Goal: Entertainment & Leisure: Consume media (video, audio)

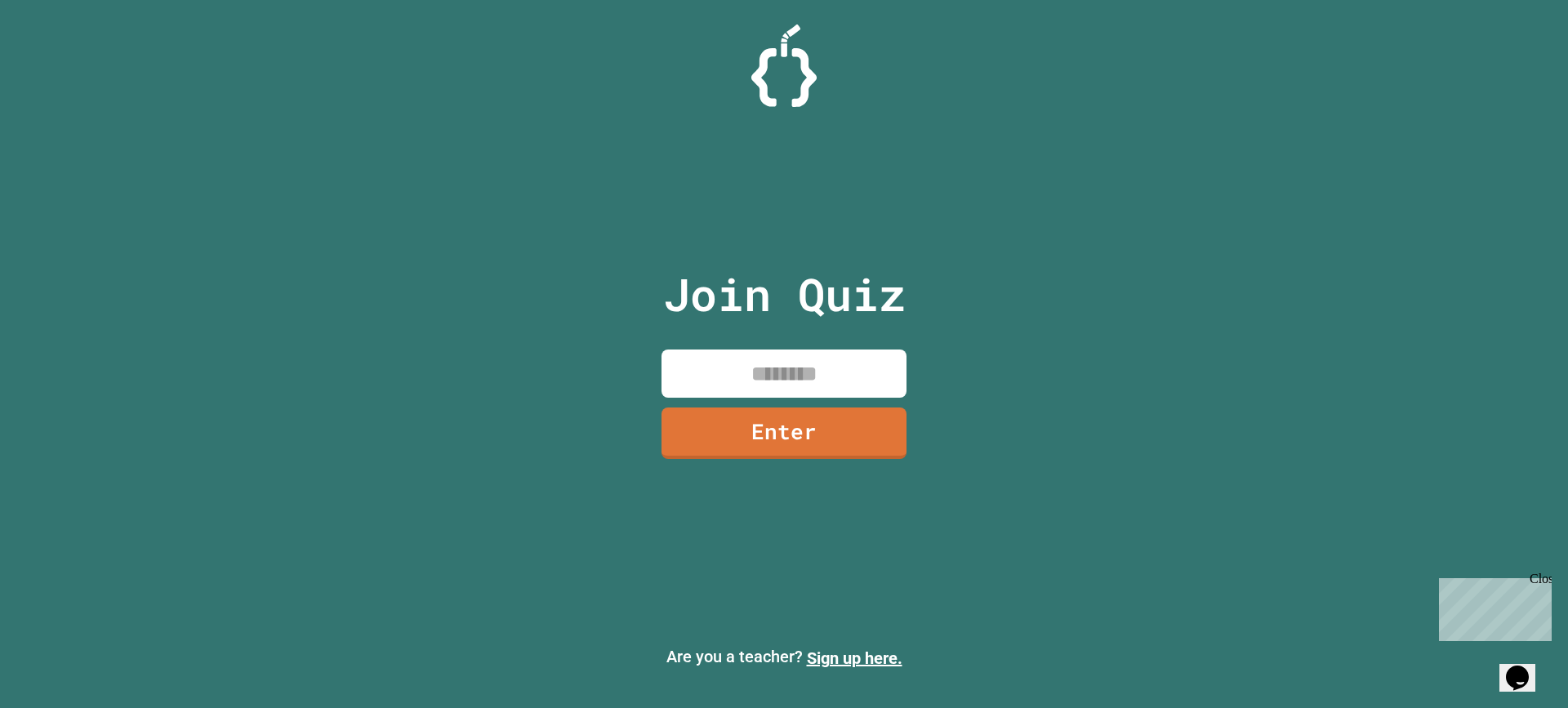
click at [763, 376] on input at bounding box center [784, 374] width 245 height 48
type input "********"
click at [841, 425] on link "Enter" at bounding box center [784, 433] width 248 height 54
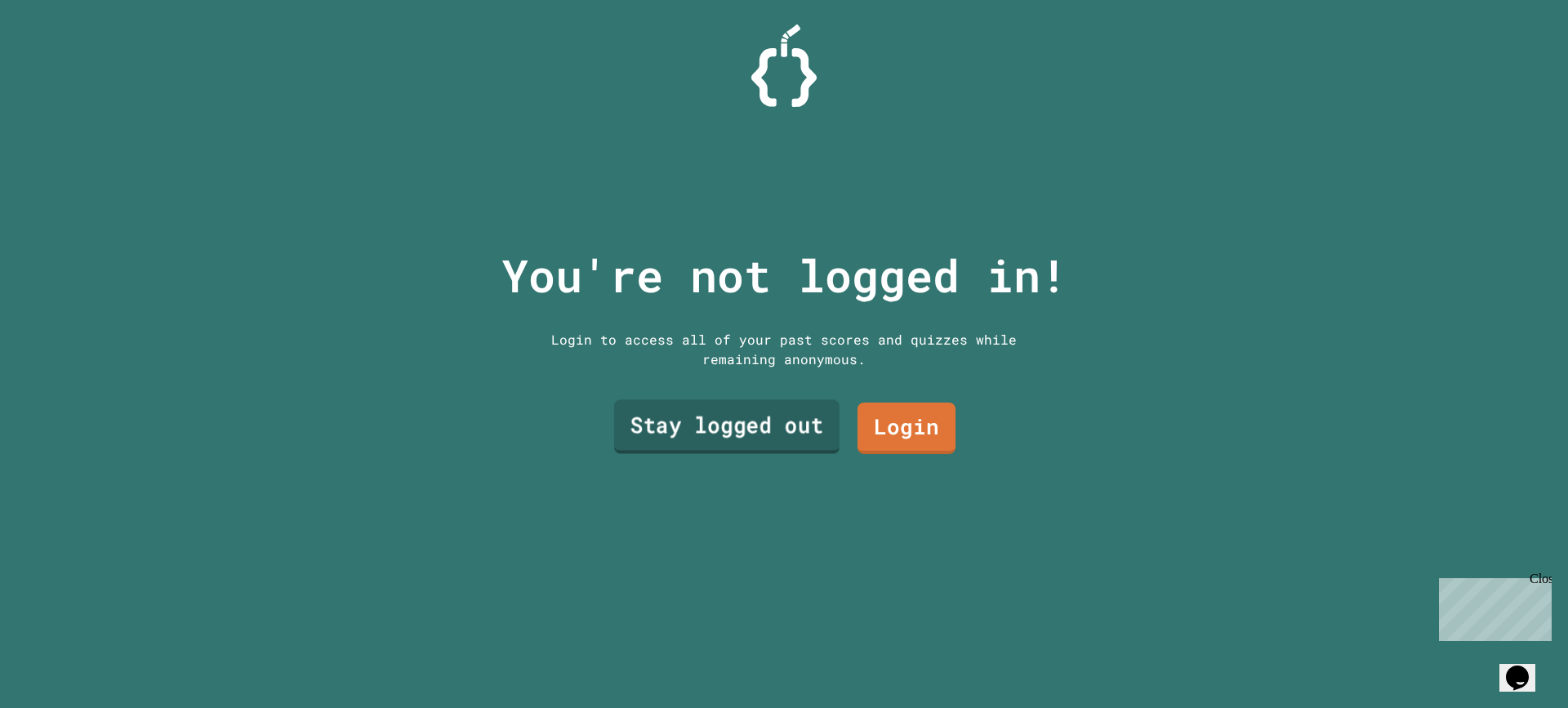
click at [797, 430] on link "Stay logged out" at bounding box center [727, 427] width 225 height 54
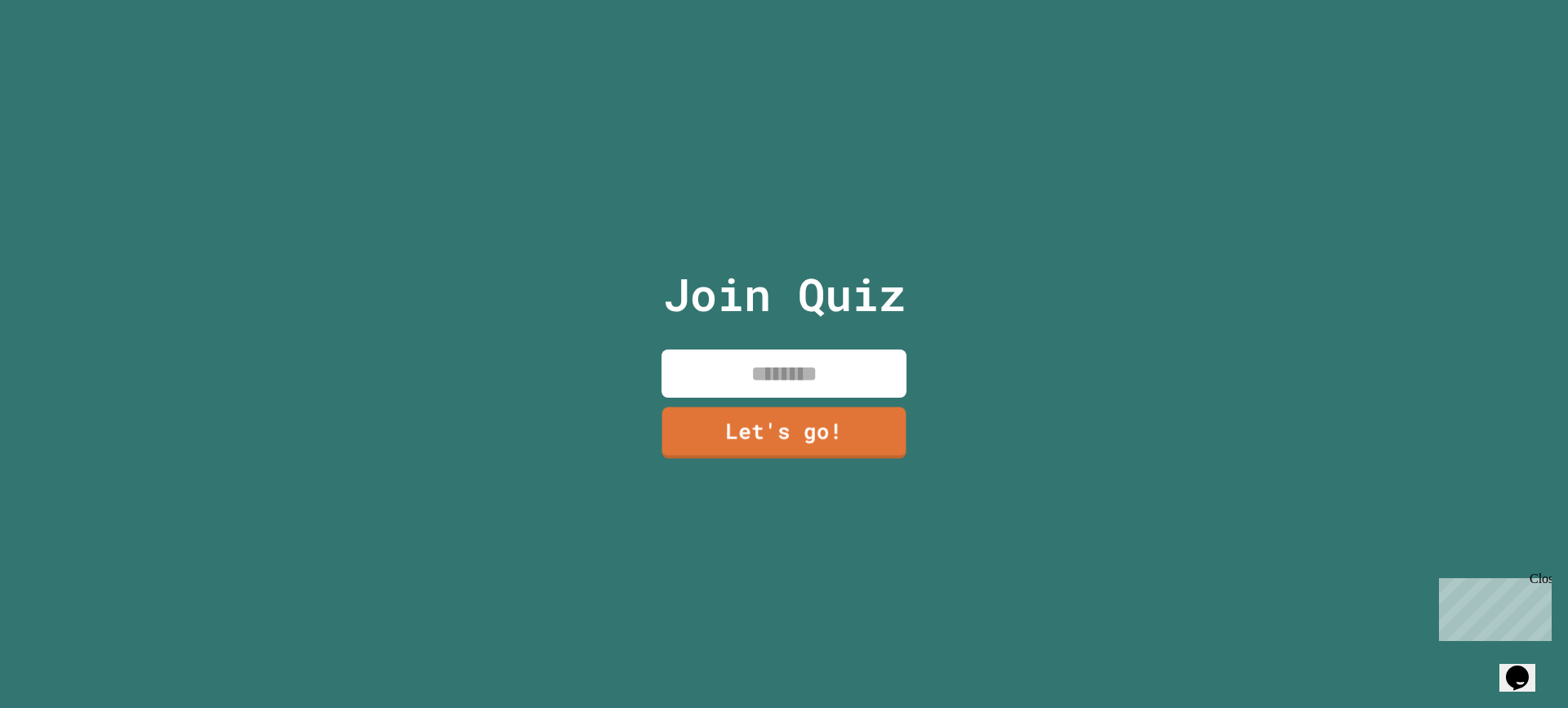
click at [803, 368] on input at bounding box center [784, 374] width 245 height 48
type input "****"
click at [795, 409] on link "Let's go!" at bounding box center [785, 433] width 248 height 54
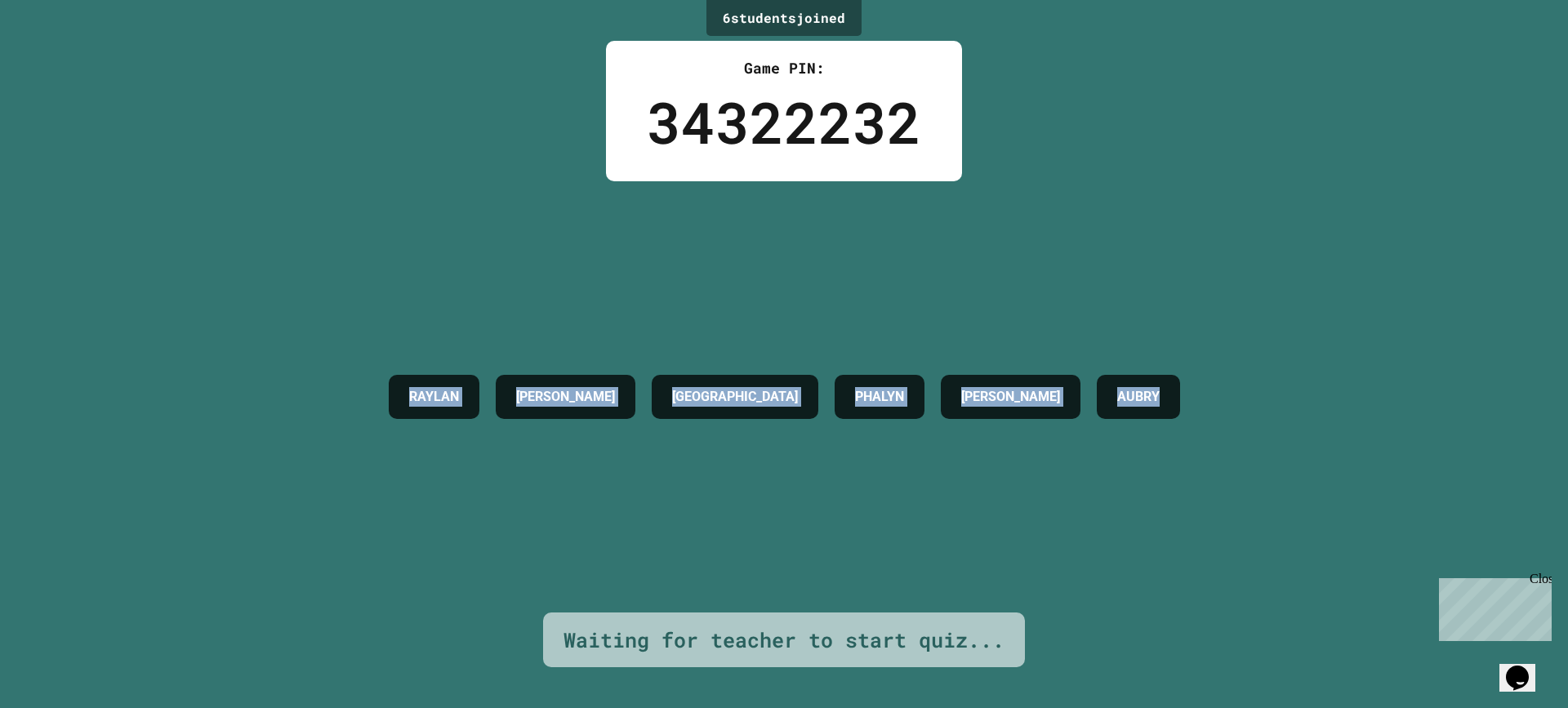
drag, startPoint x: 1178, startPoint y: 410, endPoint x: 143, endPoint y: 419, distance: 1035.0
click at [143, 419] on div "6 student s joined Game PIN: 34322232 [PERSON_NAME] [PERSON_NAME] Waiting for t…" at bounding box center [784, 354] width 1568 height 708
click at [137, 434] on div "6 student s joined Game PIN: 34322232 [PERSON_NAME] [PERSON_NAME] Waiting for t…" at bounding box center [784, 354] width 1568 height 708
drag, startPoint x: 233, startPoint y: 384, endPoint x: 253, endPoint y: 350, distance: 39.4
click at [253, 350] on div "6 student s joined Game PIN: 34322232 [PERSON_NAME] [PERSON_NAME] Waiting for t…" at bounding box center [784, 354] width 1568 height 708
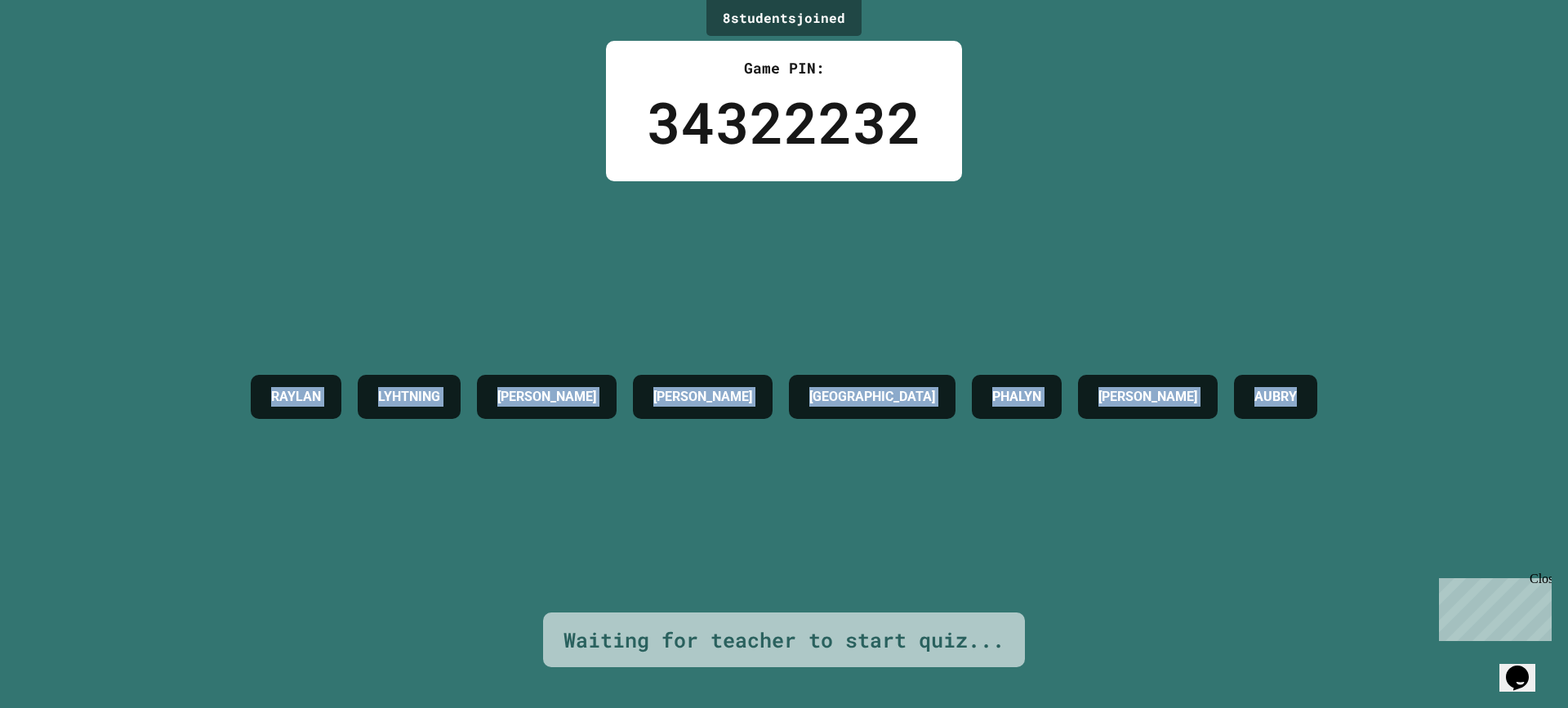
drag, startPoint x: 96, startPoint y: 397, endPoint x: 1367, endPoint y: 260, distance: 1278.4
click at [1367, 260] on div "8 student s joined Game PIN: 34322232 [PERSON_NAME] [PERSON_NAME] DRESDEN [PERS…" at bounding box center [784, 354] width 1568 height 708
click at [1326, 260] on div "RAYLAN LYHTNING [PERSON_NAME] DRESDEN [PERSON_NAME]" at bounding box center [783, 397] width 1083 height 432
drag, startPoint x: 1414, startPoint y: 383, endPoint x: 160, endPoint y: 493, distance: 1258.8
click at [160, 493] on div "8 student s joined Game PIN: 34322232 [PERSON_NAME] [PERSON_NAME] DRESDEN [PERS…" at bounding box center [784, 354] width 1568 height 708
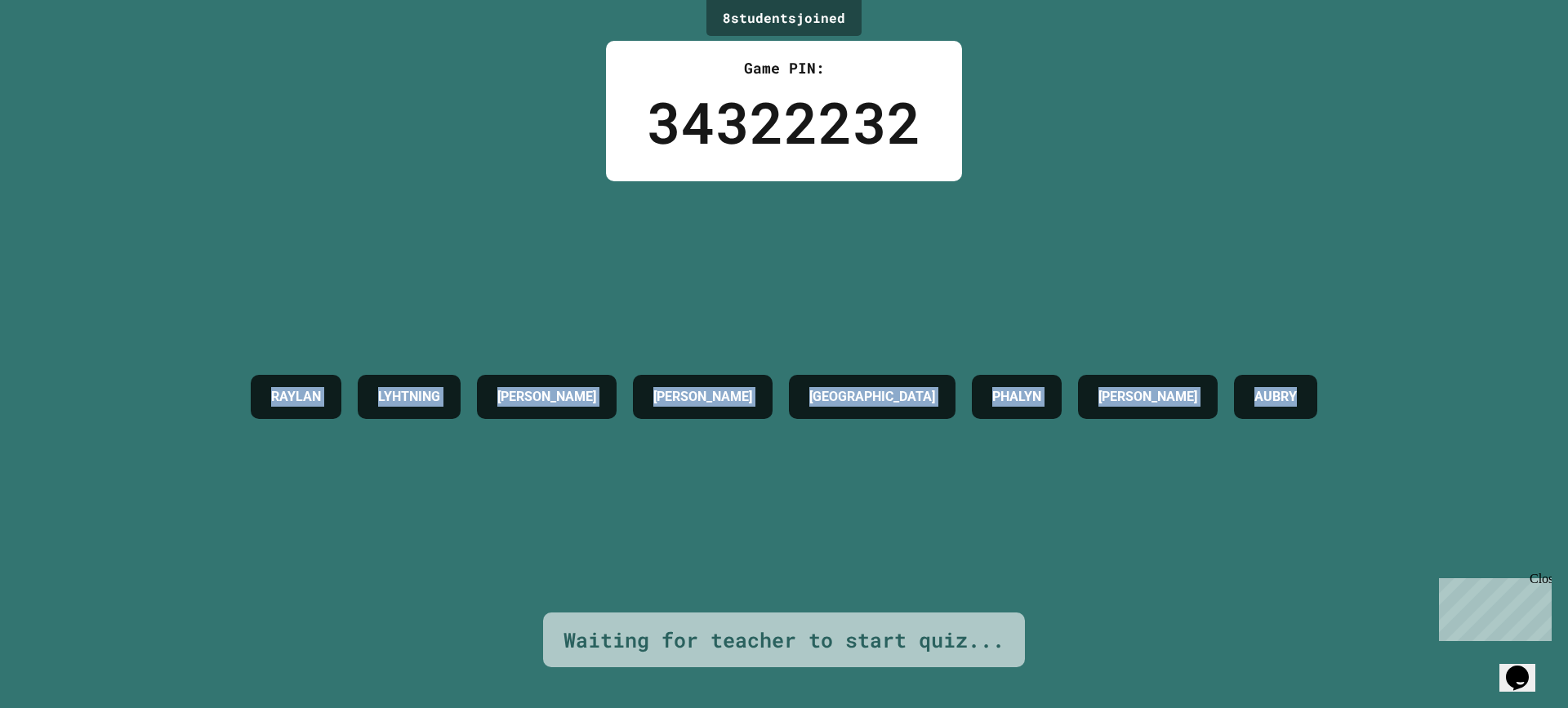
click at [242, 493] on div "RAYLAN LYHTNING [PERSON_NAME] DRESDEN [PERSON_NAME]" at bounding box center [783, 397] width 1083 height 432
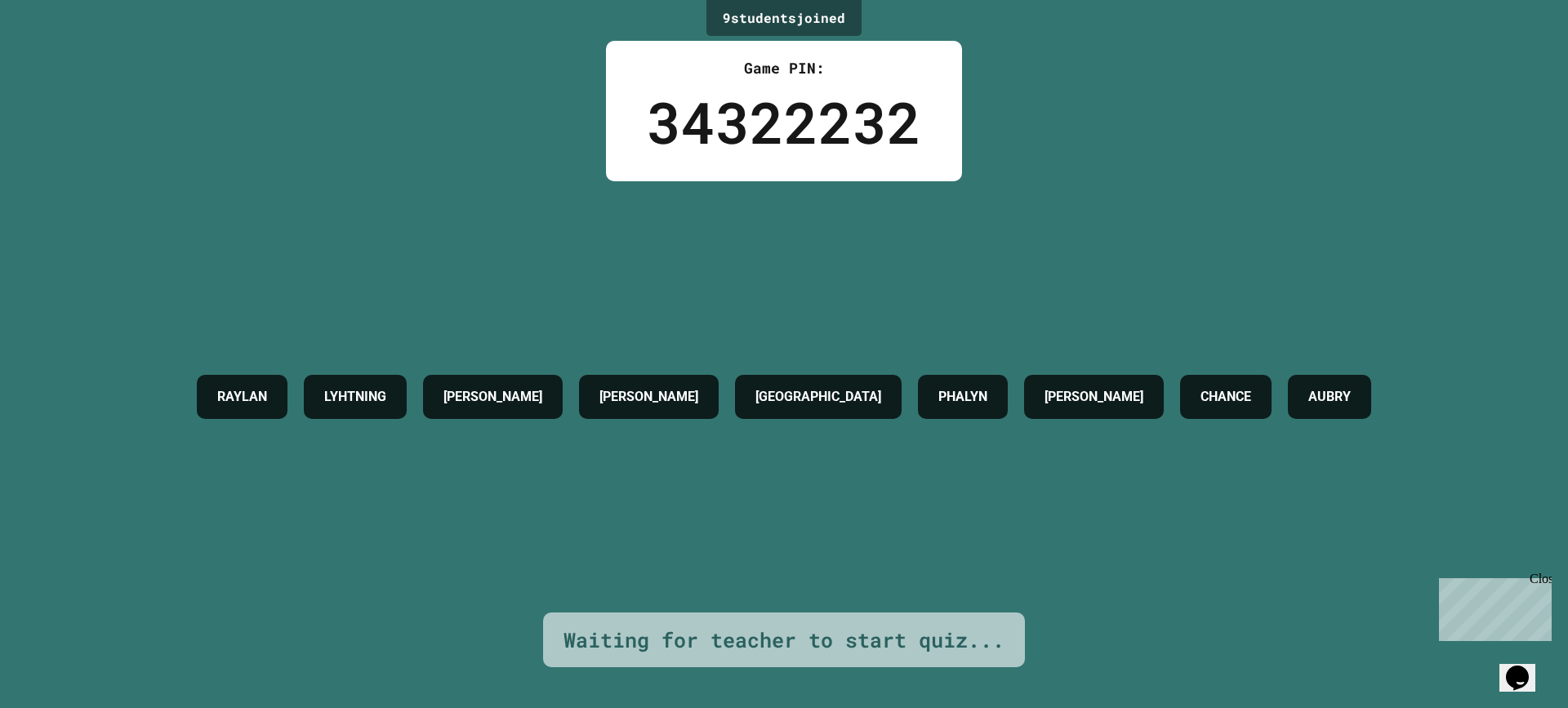
drag, startPoint x: 121, startPoint y: 382, endPoint x: 39, endPoint y: 508, distance: 150.3
click at [39, 508] on div "9 student s joined Game PIN: 34322232 [PERSON_NAME] [PERSON_NAME] DRESDEN [PERS…" at bounding box center [784, 354] width 1568 height 708
drag, startPoint x: 527, startPoint y: 388, endPoint x: 755, endPoint y: 423, distance: 230.7
click at [754, 423] on div "RAYLAN LYHTNING [PERSON_NAME] DRESDEN [PERSON_NAME] CHANCE [PERSON_NAME]" at bounding box center [784, 397] width 1191 height 60
click at [932, 482] on div "RAYLAN LYHTNING [PERSON_NAME] DRESDEN [PERSON_NAME] CHANCE [PERSON_NAME]" at bounding box center [784, 397] width 1191 height 432
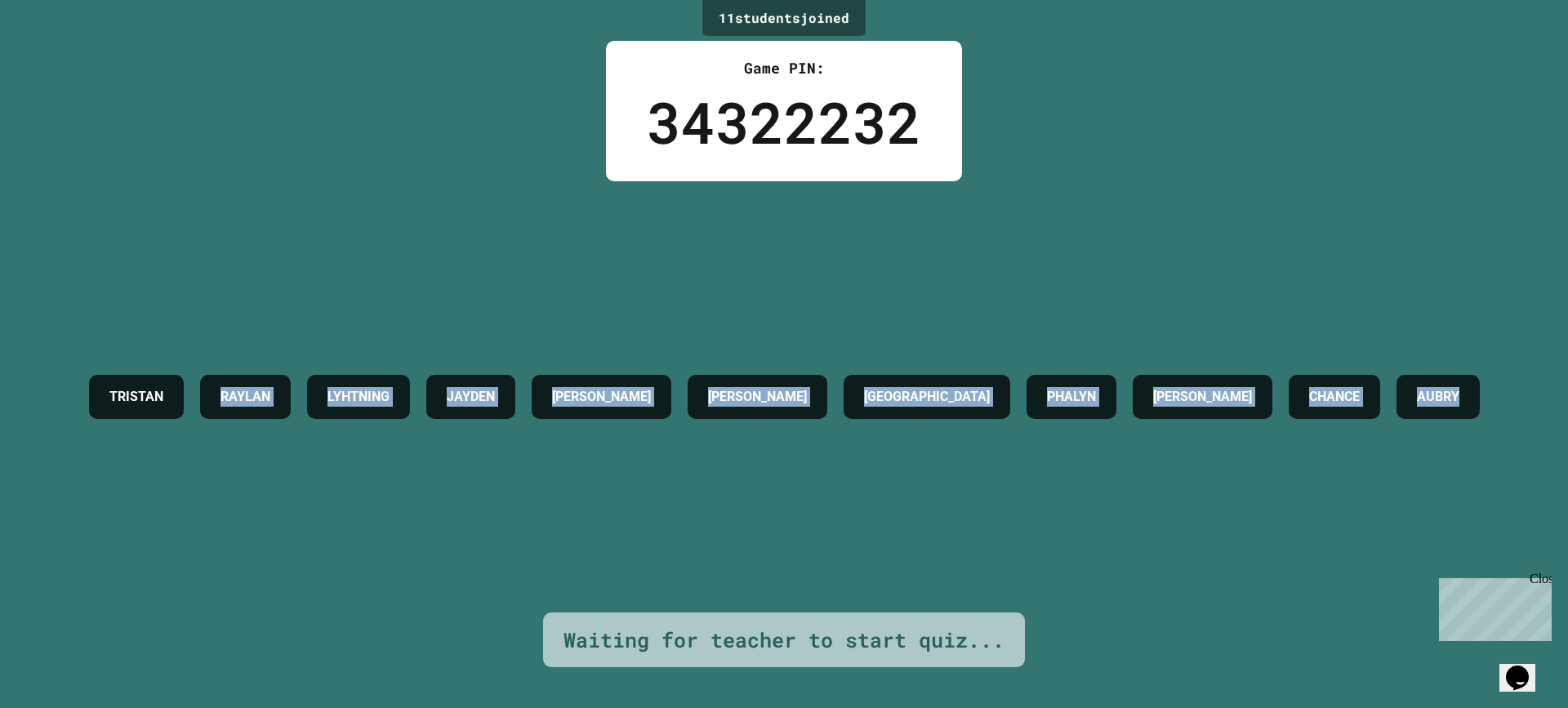
drag, startPoint x: 740, startPoint y: 541, endPoint x: 957, endPoint y: 494, distance: 222.0
click at [922, 487] on div "[PERSON_NAME] LYHTNING JAYDEN [PERSON_NAME] DRESDEN [PERSON_NAME] CHANCE [PERSO…" at bounding box center [784, 397] width 1407 height 432
click at [1109, 511] on div "[PERSON_NAME] LYHTNING JAYDEN [PERSON_NAME] DRESDEN [PERSON_NAME] CHANCE [PERSO…" at bounding box center [784, 397] width 1407 height 432
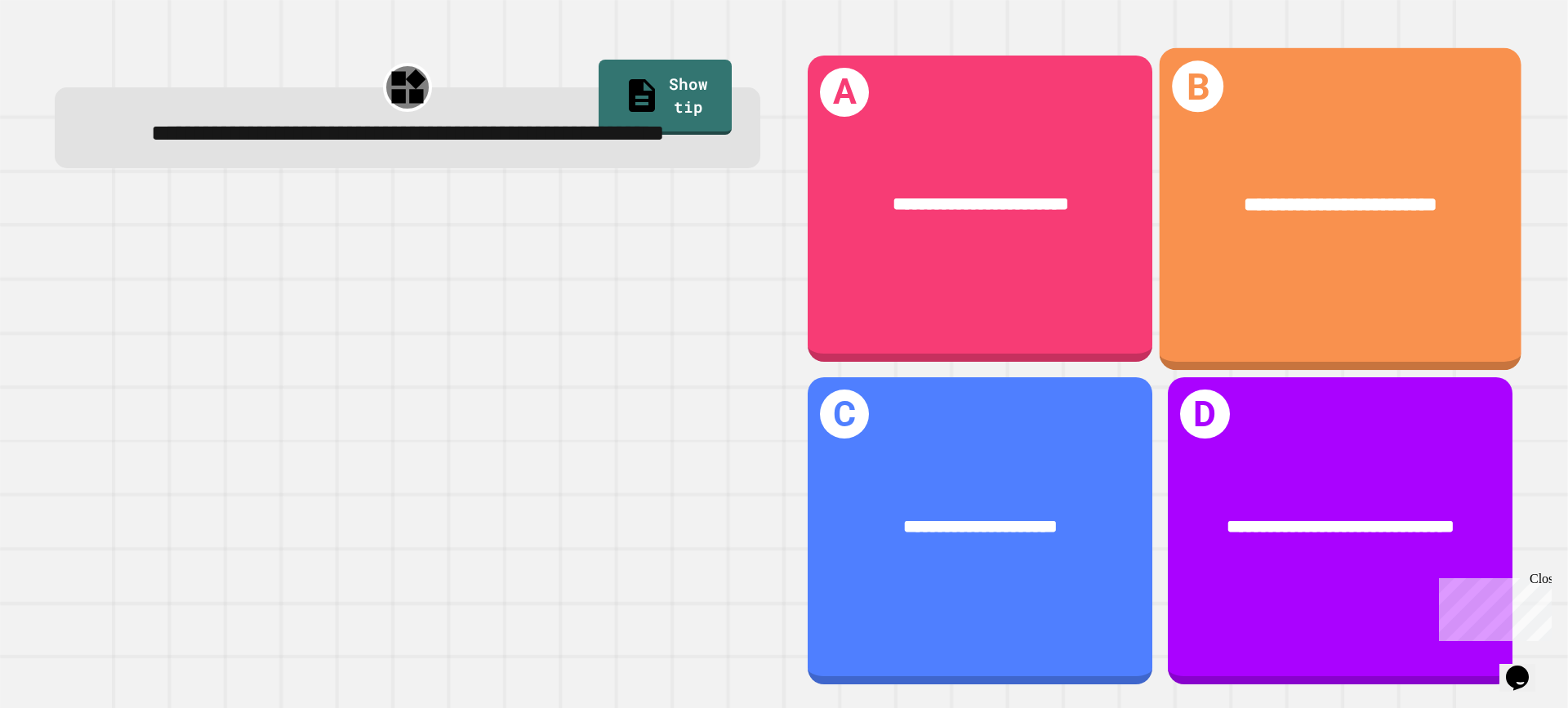
click at [1178, 224] on div "**********" at bounding box center [1340, 204] width 362 height 107
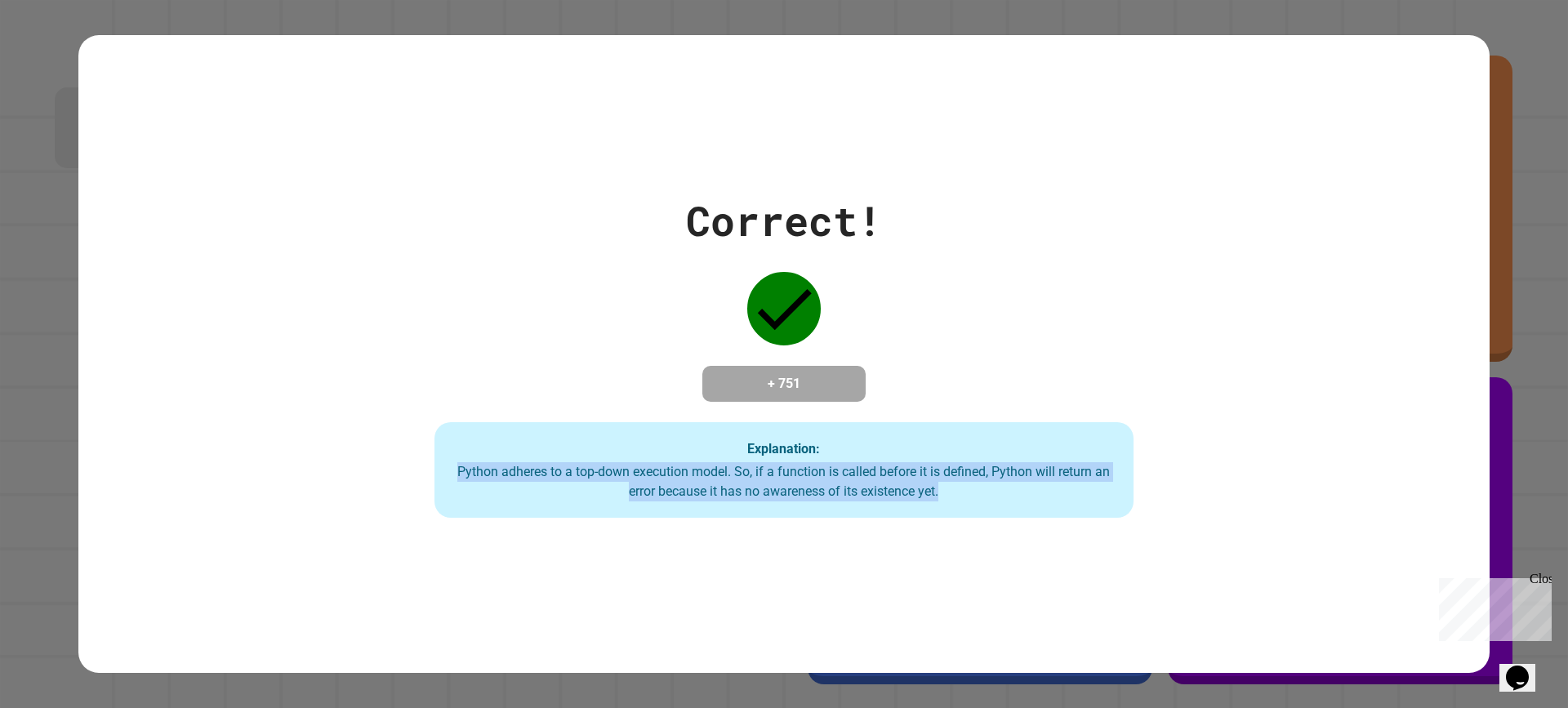
drag, startPoint x: 445, startPoint y: 476, endPoint x: 936, endPoint y: 492, distance: 491.3
click at [936, 492] on div "Python adheres to a top-down execution model. So, if a function is called befor…" at bounding box center [784, 482] width 666 height 39
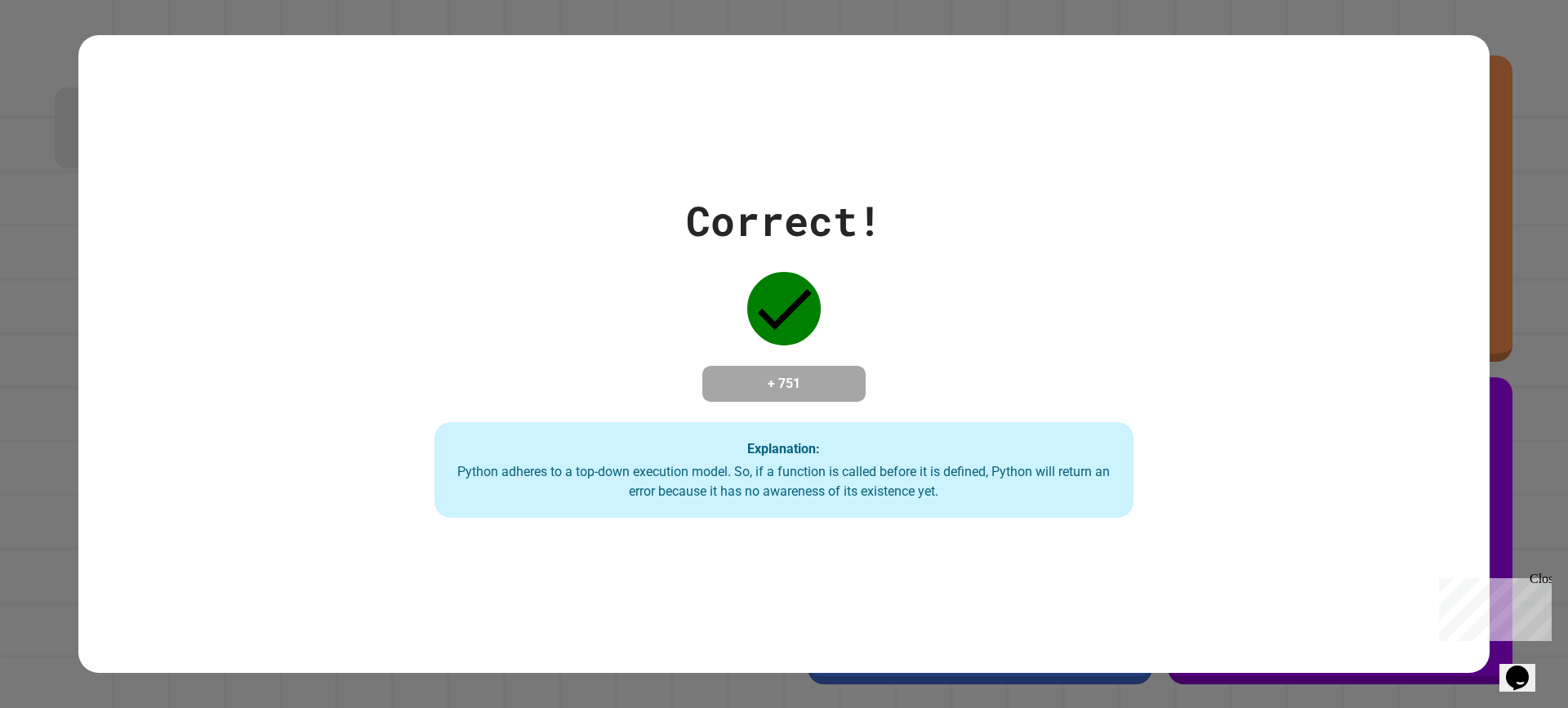
drag, startPoint x: 1032, startPoint y: 398, endPoint x: 1007, endPoint y: 283, distance: 117.7
click at [1021, 317] on div "Correct! + 751 Explanation: Python adheres to a top-down execution model. So, i…" at bounding box center [784, 354] width 998 height 328
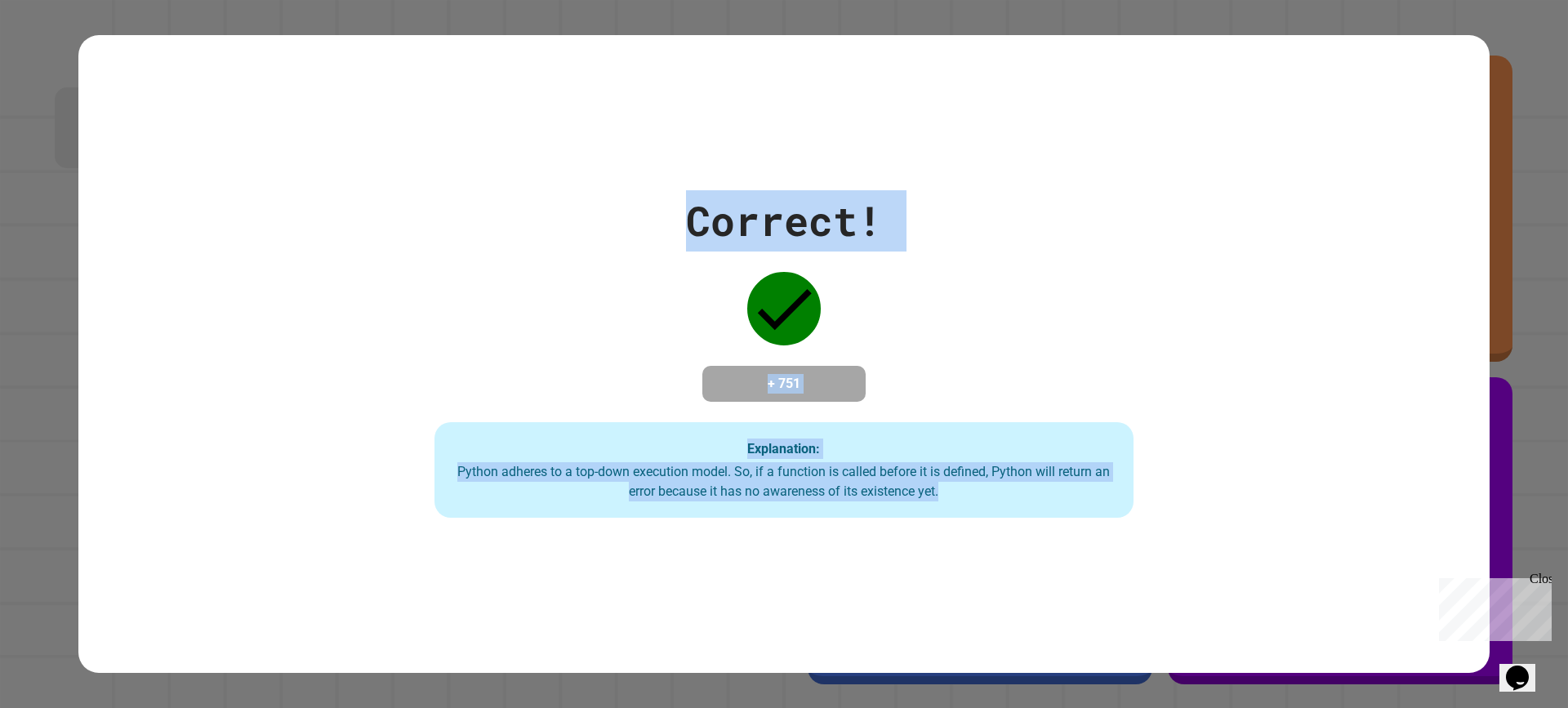
drag, startPoint x: 353, startPoint y: 22, endPoint x: 1099, endPoint y: 501, distance: 886.5
click at [1099, 501] on div "Correct! + 751 Explanation: Python adheres to a top-down execution model. So, i…" at bounding box center [784, 354] width 1568 height 708
click at [205, 139] on div "Correct! + 751 Explanation: Python adheres to a top-down execution model. So, i…" at bounding box center [784, 354] width 1412 height 637
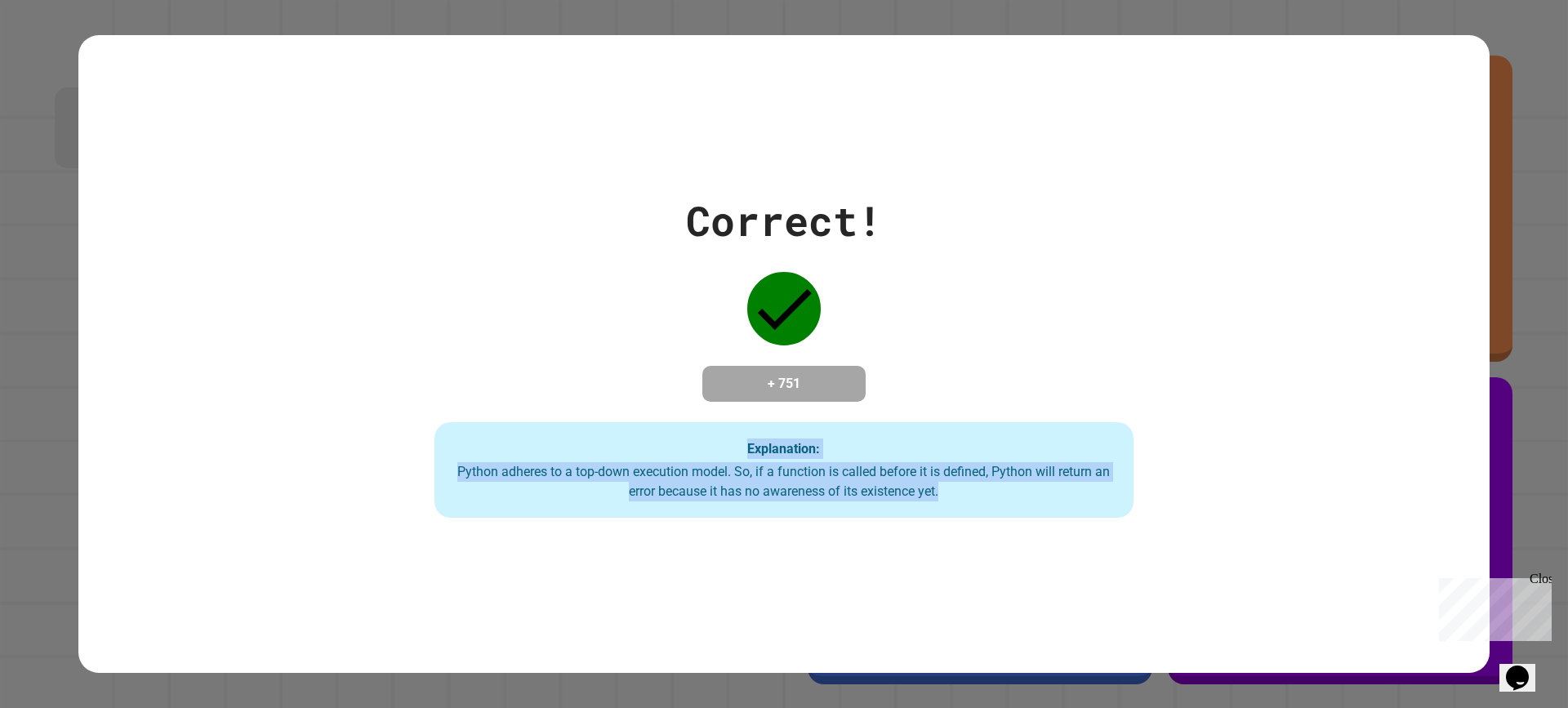
drag, startPoint x: 190, startPoint y: 135, endPoint x: 1107, endPoint y: 655, distance: 1054.2
click at [1098, 664] on div "Correct! + 751 Explanation: Python adheres to a top-down execution model. So, i…" at bounding box center [784, 354] width 1568 height 708
drag, startPoint x: 486, startPoint y: 301, endPoint x: 335, endPoint y: 214, distance: 174.3
click at [484, 299] on div "Correct! + 751 Explanation: Python adheres to a top-down execution model. So, i…" at bounding box center [784, 354] width 998 height 328
click at [175, 127] on div "Correct! + 751 Explanation: Python adheres to a top-down execution model. So, i…" at bounding box center [784, 354] width 1412 height 637
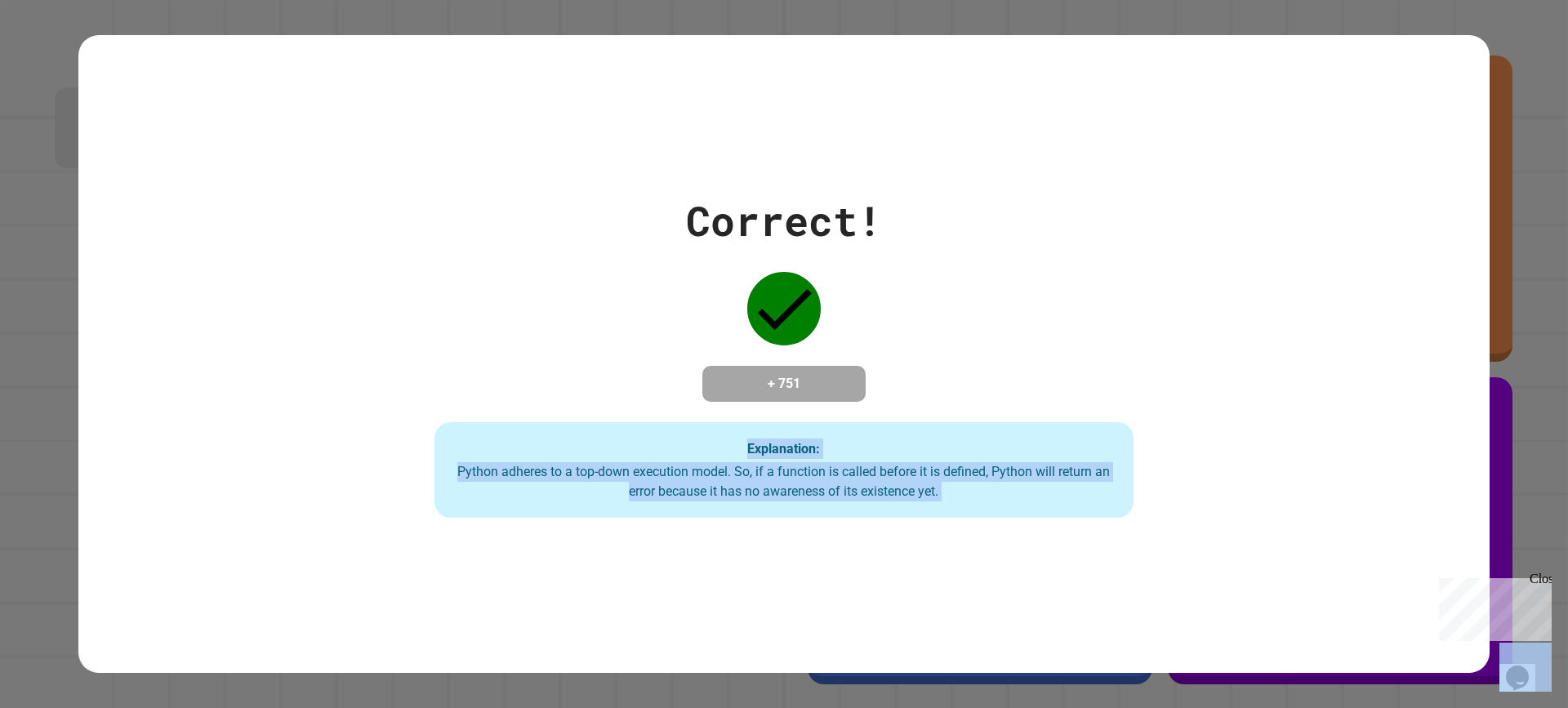
drag, startPoint x: 175, startPoint y: 127, endPoint x: 1275, endPoint y: 685, distance: 1233.4
click at [1275, 685] on div "Correct! + 751 Explanation: Python adheres to a top-down execution model. So, i…" at bounding box center [784, 354] width 1568 height 708
click at [1275, 383] on div "Correct! + 751 Explanation: Python adheres to a top-down execution model. So, i…" at bounding box center [784, 354] width 998 height 328
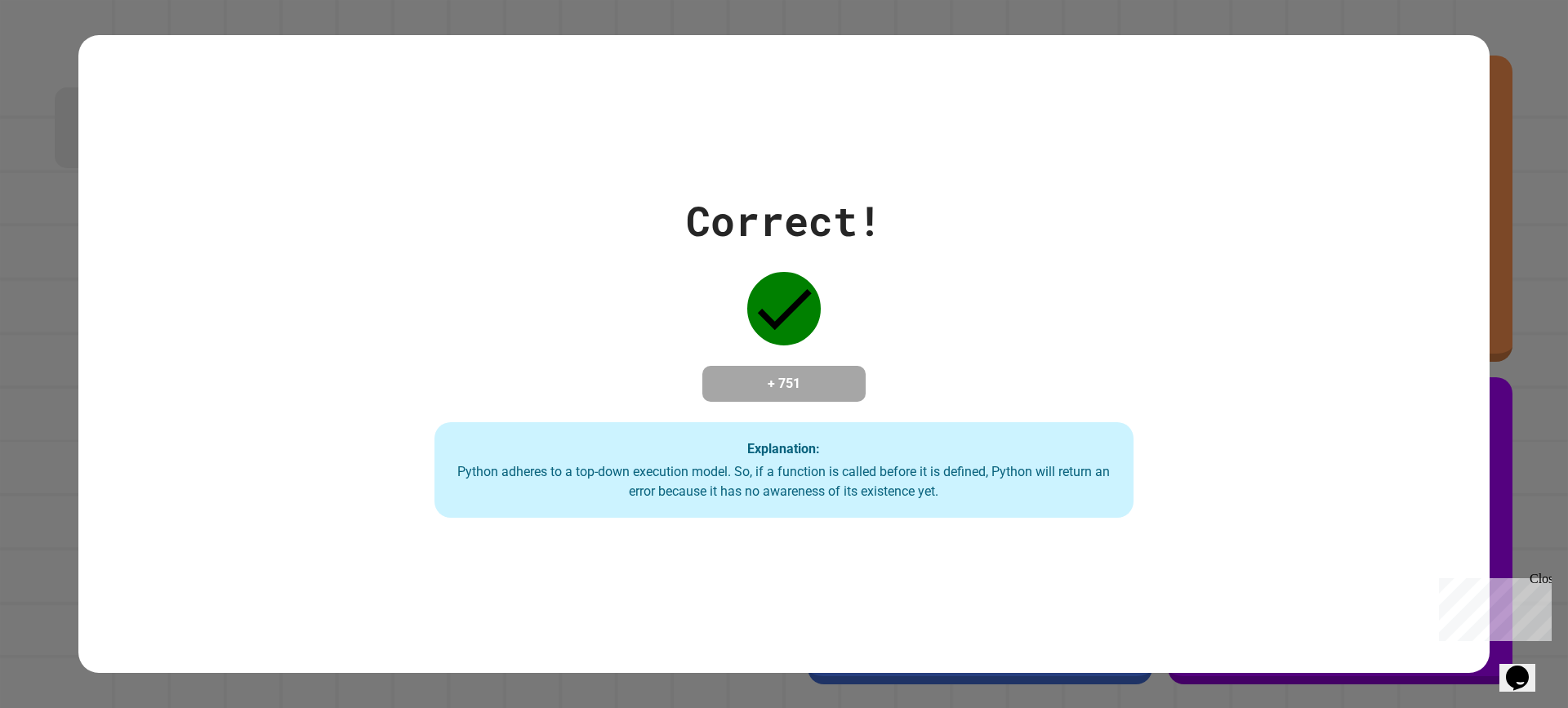
drag, startPoint x: 1275, startPoint y: 383, endPoint x: 1269, endPoint y: 374, distance: 10.8
click at [1275, 381] on div "Correct! + 751 Explanation: Python adheres to a top-down execution model. So, i…" at bounding box center [784, 354] width 998 height 328
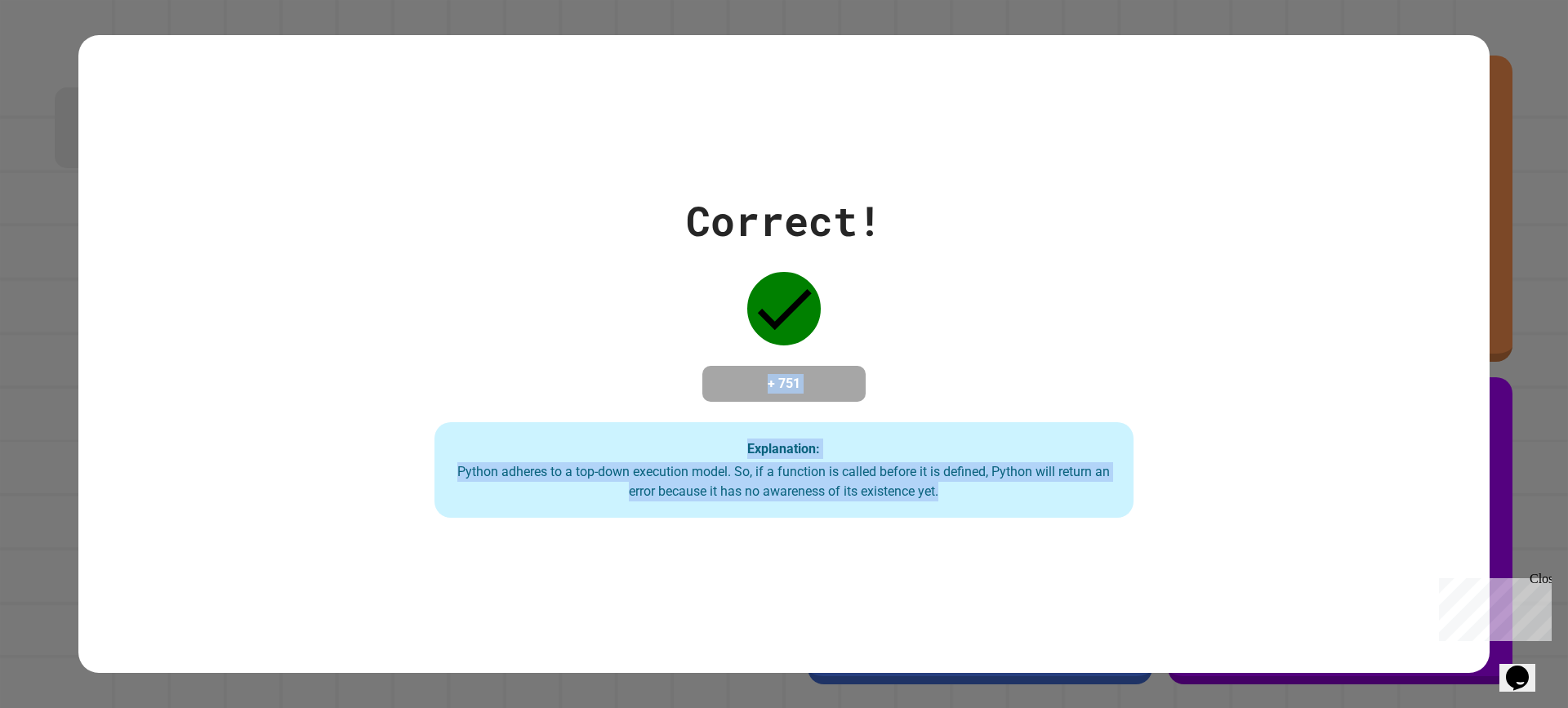
drag, startPoint x: 1069, startPoint y: 110, endPoint x: 1137, endPoint y: 530, distance: 425.5
click at [1137, 530] on div "Correct! + 751 Explanation: Python adheres to a top-down execution model. So, i…" at bounding box center [784, 354] width 1412 height 637
click at [1137, 539] on div "Correct! + 751 Explanation: Python adheres to a top-down execution model. So, i…" at bounding box center [784, 354] width 1412 height 637
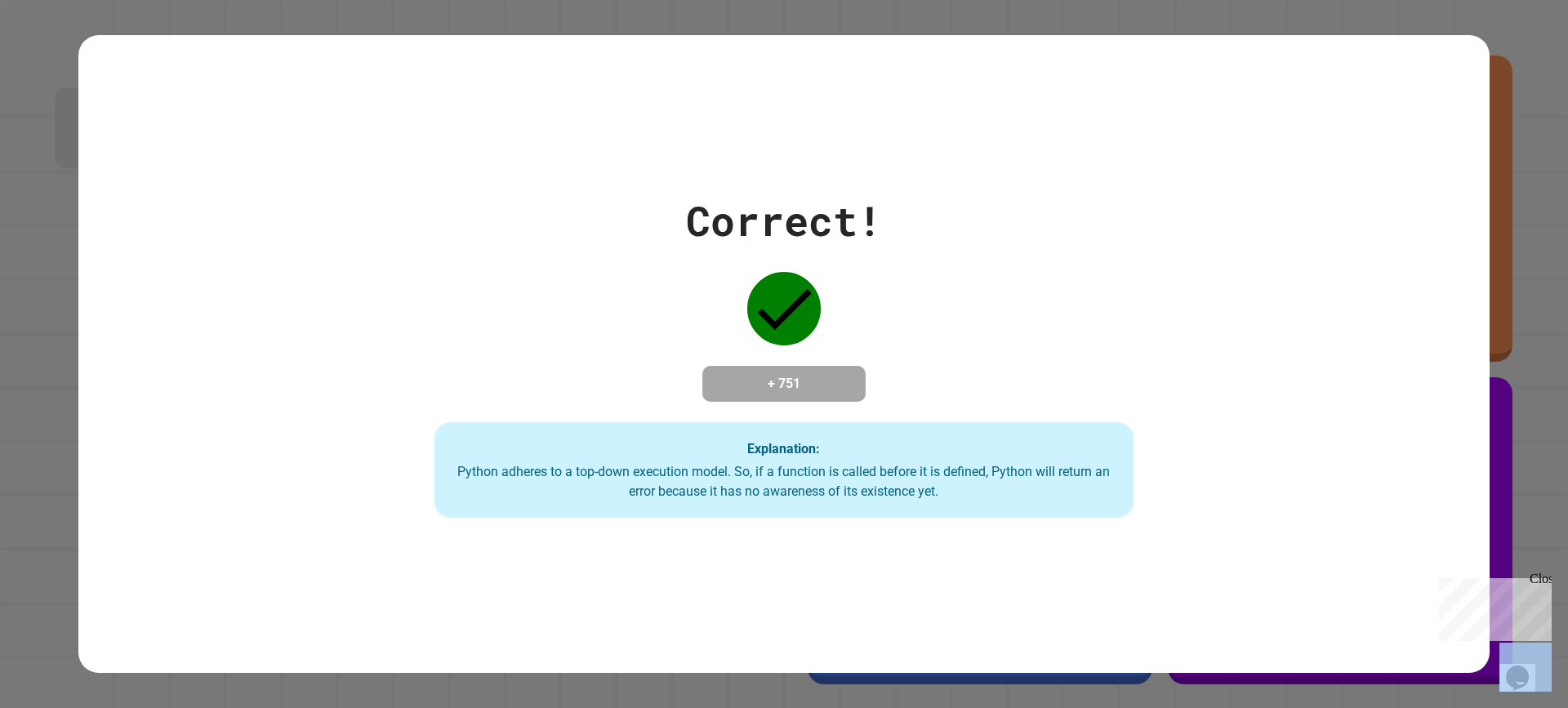
click at [1137, 540] on div "Correct! + 751 Explanation: Python adheres to a top-down execution model. So, i…" at bounding box center [784, 354] width 1412 height 637
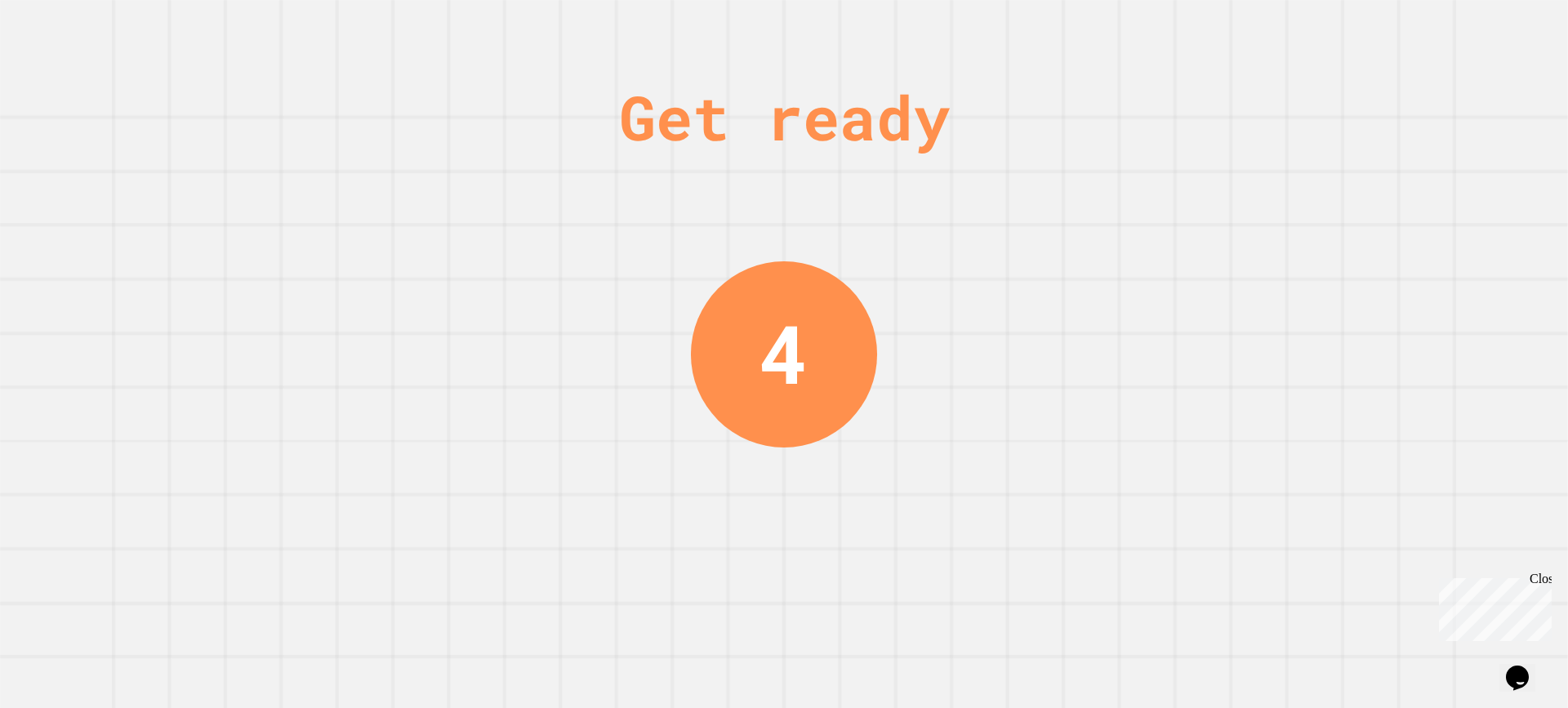
drag, startPoint x: 639, startPoint y: 188, endPoint x: 1002, endPoint y: 740, distance: 660.7
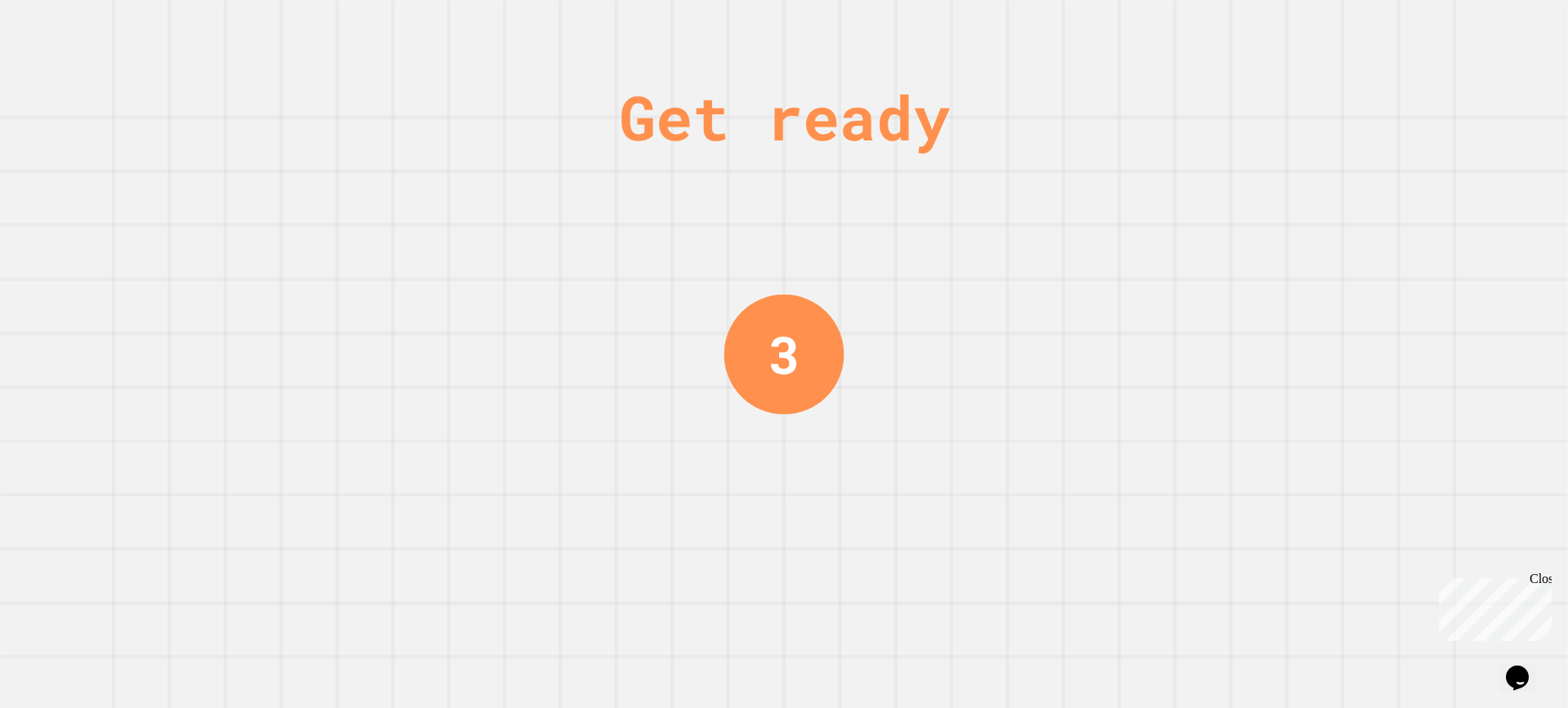
click at [1010, 468] on div "Get ready 3" at bounding box center [784, 354] width 1568 height 708
drag, startPoint x: 580, startPoint y: 176, endPoint x: 1099, endPoint y: 160, distance: 519.2
click at [1099, 160] on div "Get ready 1" at bounding box center [784, 354] width 1568 height 708
drag, startPoint x: 1028, startPoint y: 153, endPoint x: 612, endPoint y: 157, distance: 416.0
click at [619, 159] on div "Get ready" at bounding box center [784, 117] width 331 height 92
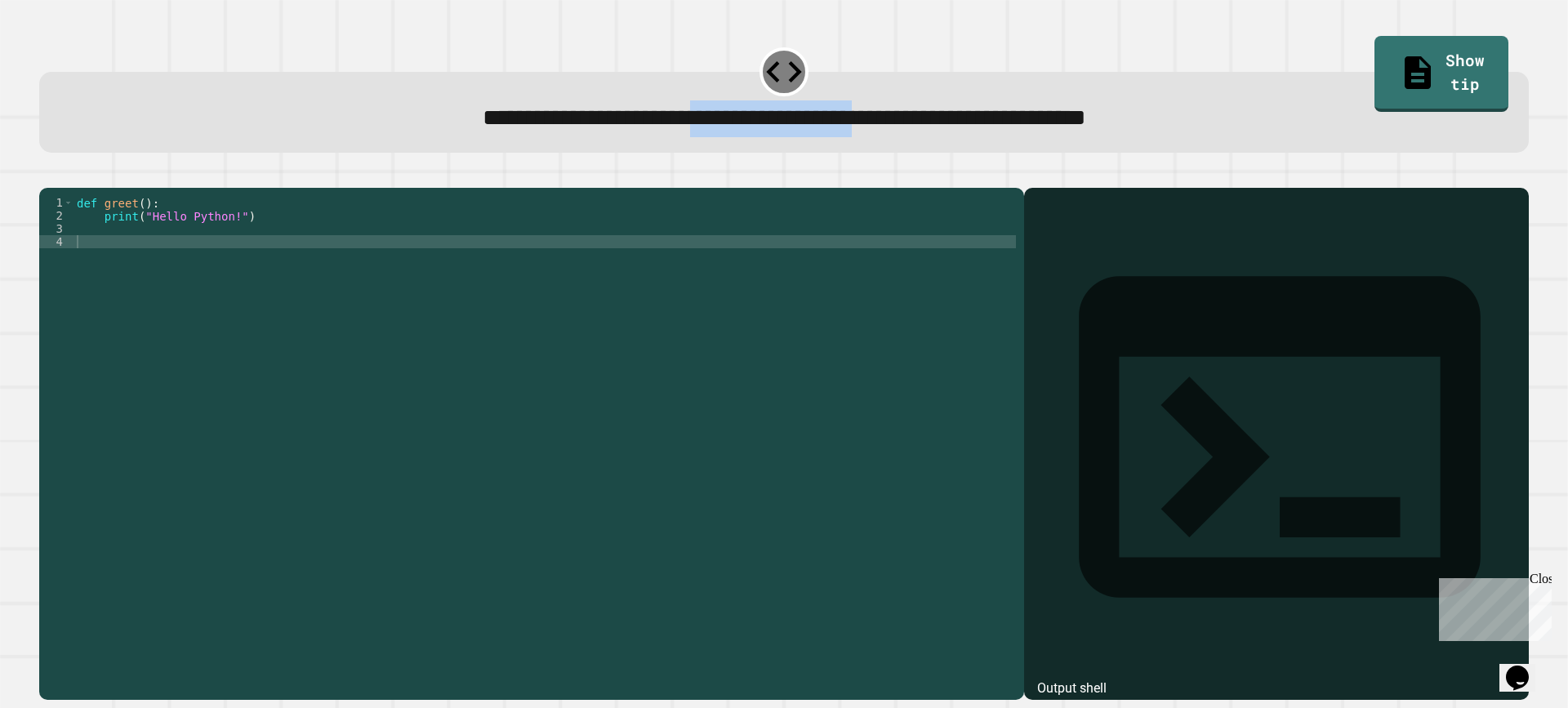
click at [889, 151] on div "**********" at bounding box center [784, 112] width 1490 height 81
drag, startPoint x: 869, startPoint y: 211, endPoint x: 842, endPoint y: 217, distance: 27.7
click at [856, 215] on div "1 2 3 4 def greet ( ) : print ( "Hello Python!" ) XXXXXXXXXXXXXXXXXXXXXXXXXXXXX…" at bounding box center [784, 434] width 1490 height 532
click at [100, 244] on div "def greet ( ) : print ( "Hello Python!" )" at bounding box center [544, 425] width 943 height 458
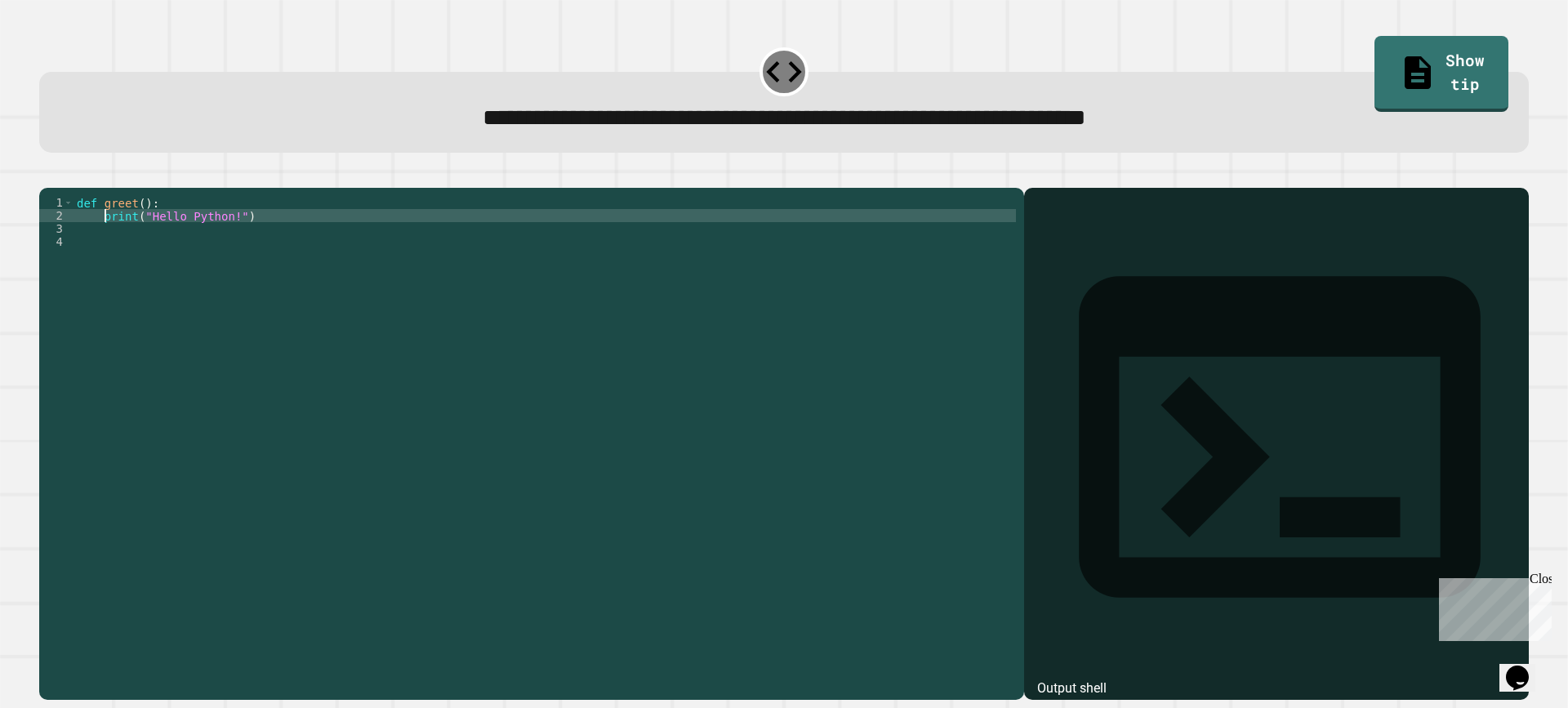
scroll to position [0, 2]
type textarea "**********"
click at [48, 175] on icon "button" at bounding box center [48, 175] width 0 height 0
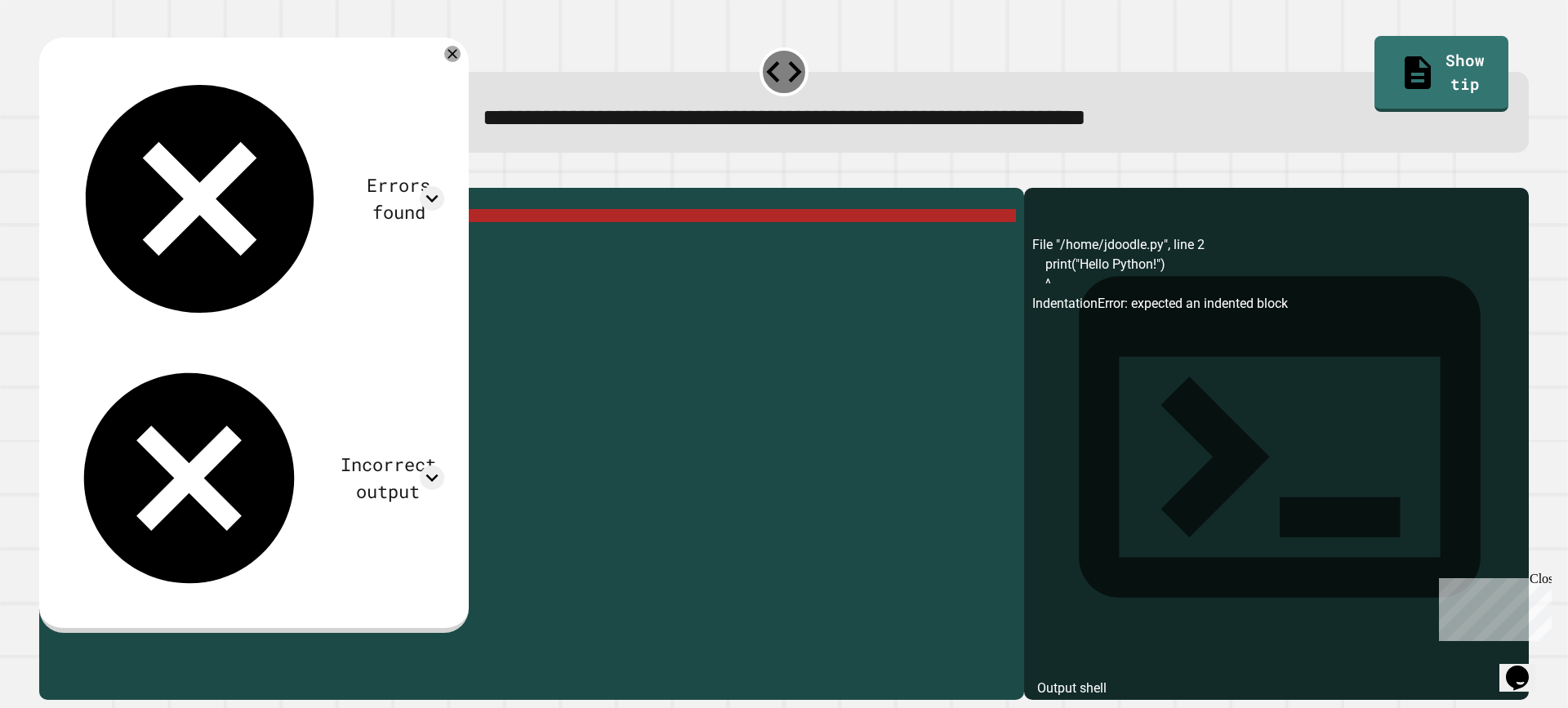
click at [245, 245] on div "def greet ( ) : print ( "Hello Python!" )" at bounding box center [544, 425] width 943 height 458
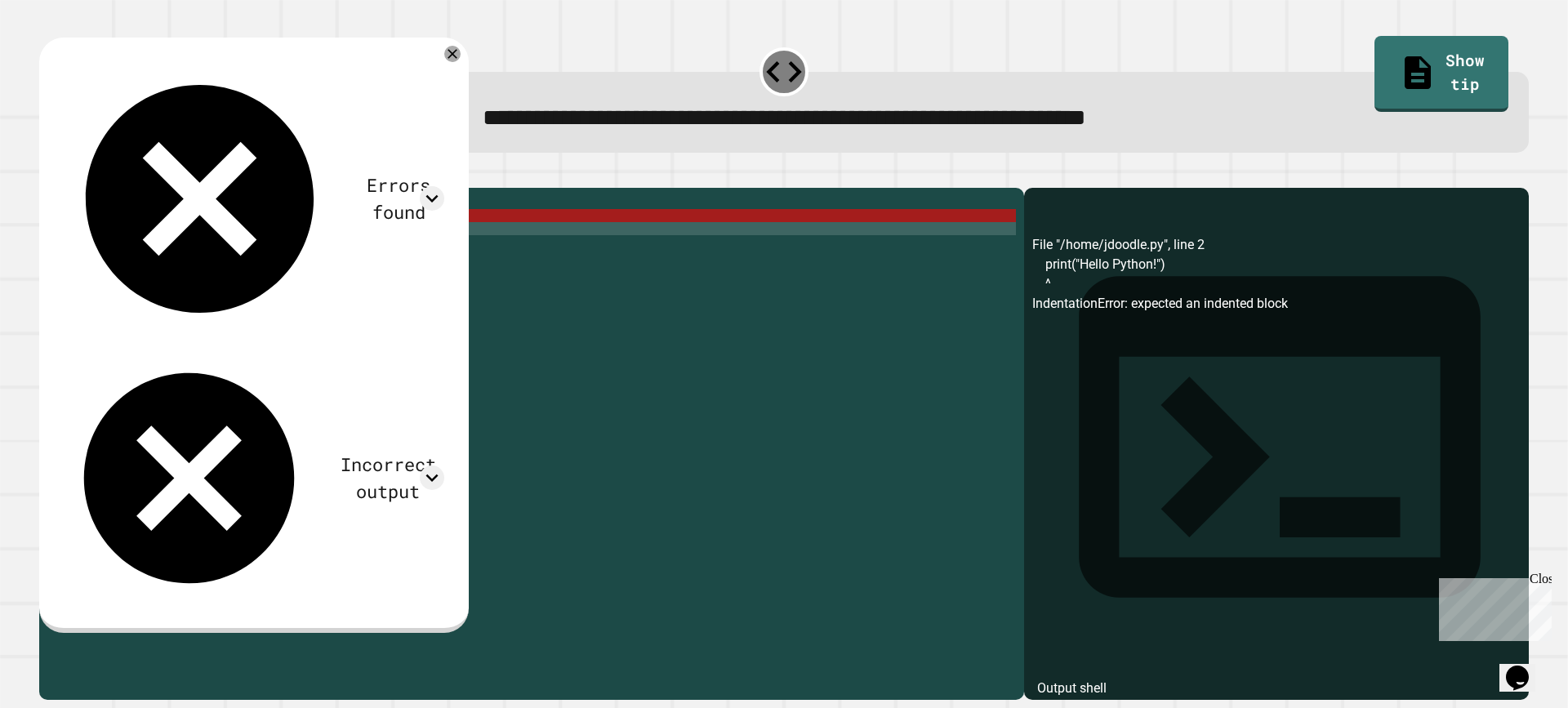
click at [237, 250] on div "def greet ( ) : print ( "Hello Python!" )" at bounding box center [544, 425] width 943 height 458
click at [198, 252] on div "def greet ( ) : print ( "Hello Python!" )" at bounding box center [544, 425] width 943 height 458
click at [192, 304] on div "def greet ( ) : print ( "Hello Python!" )" at bounding box center [544, 425] width 943 height 458
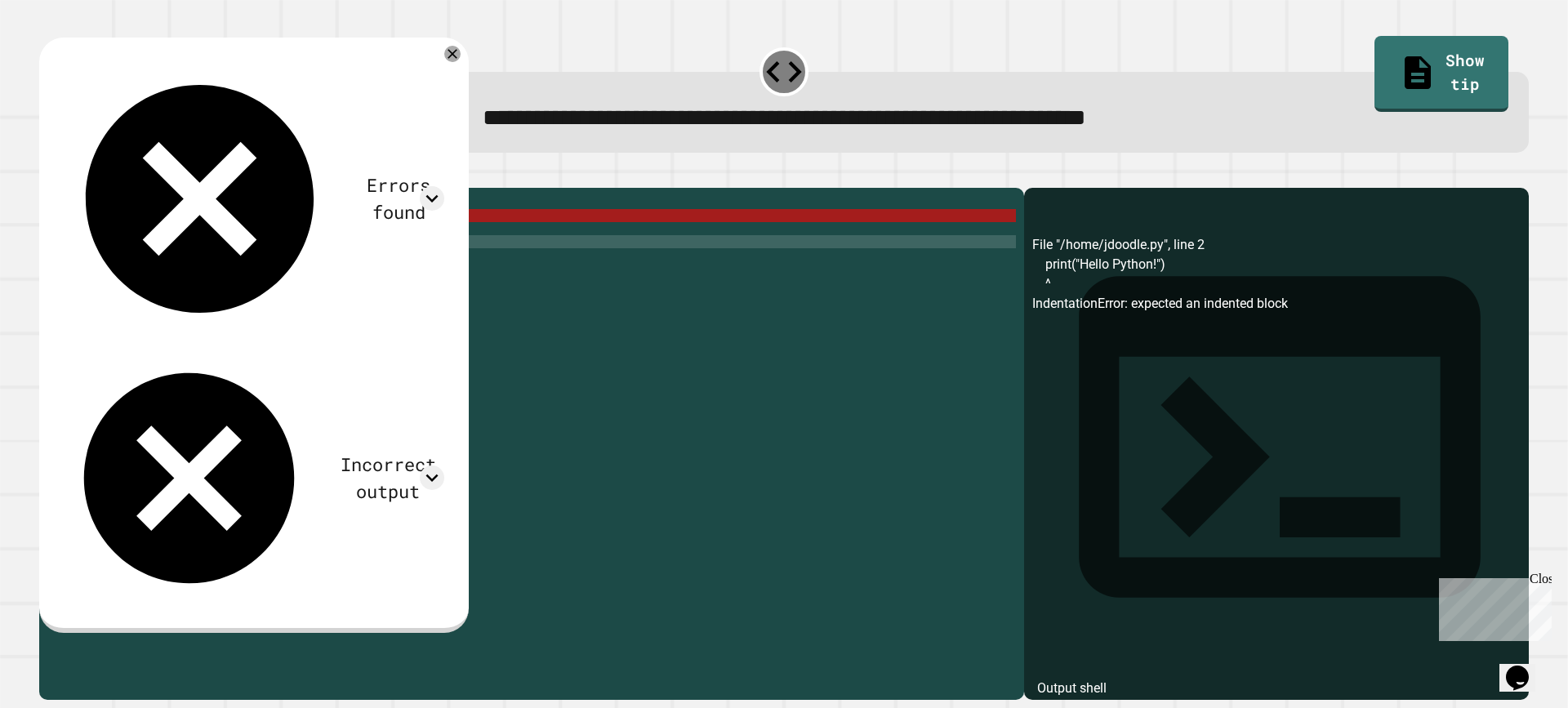
click at [192, 306] on div "def greet ( ) : print ( "Hello Python!" )" at bounding box center [544, 425] width 943 height 458
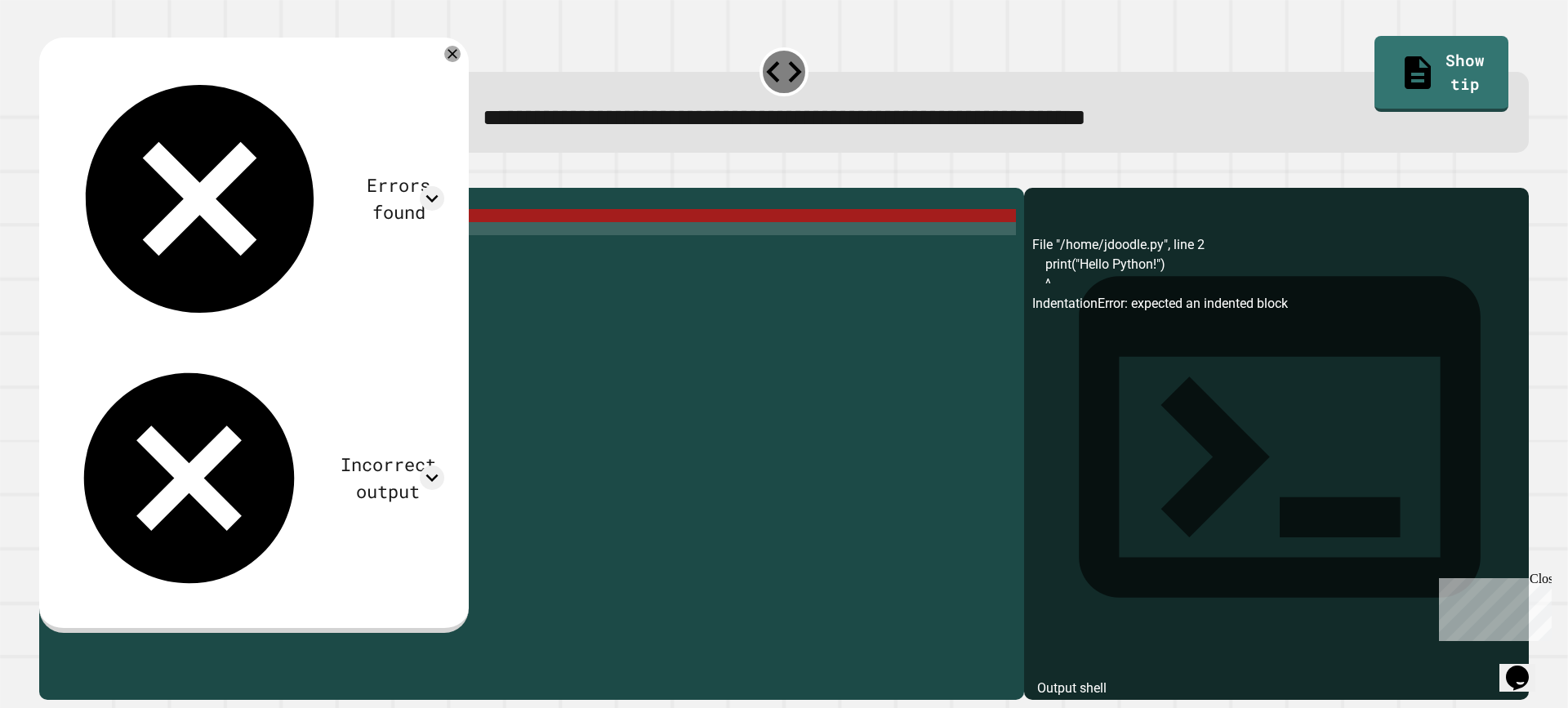
click at [205, 251] on div "def greet ( ) : print ( "Hello Python!" )" at bounding box center [544, 425] width 943 height 458
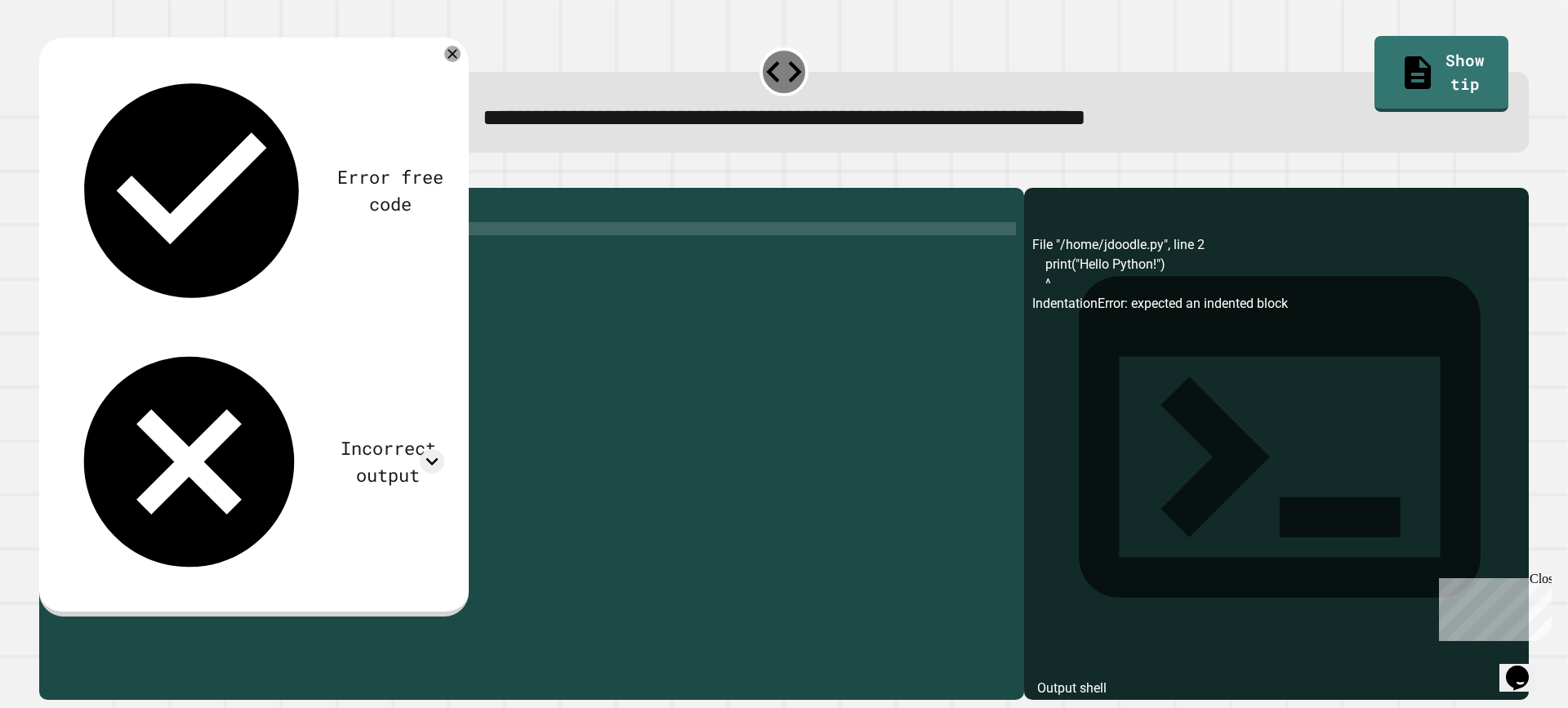
scroll to position [0, 9]
click at [48, 175] on icon "button" at bounding box center [48, 175] width 0 height 0
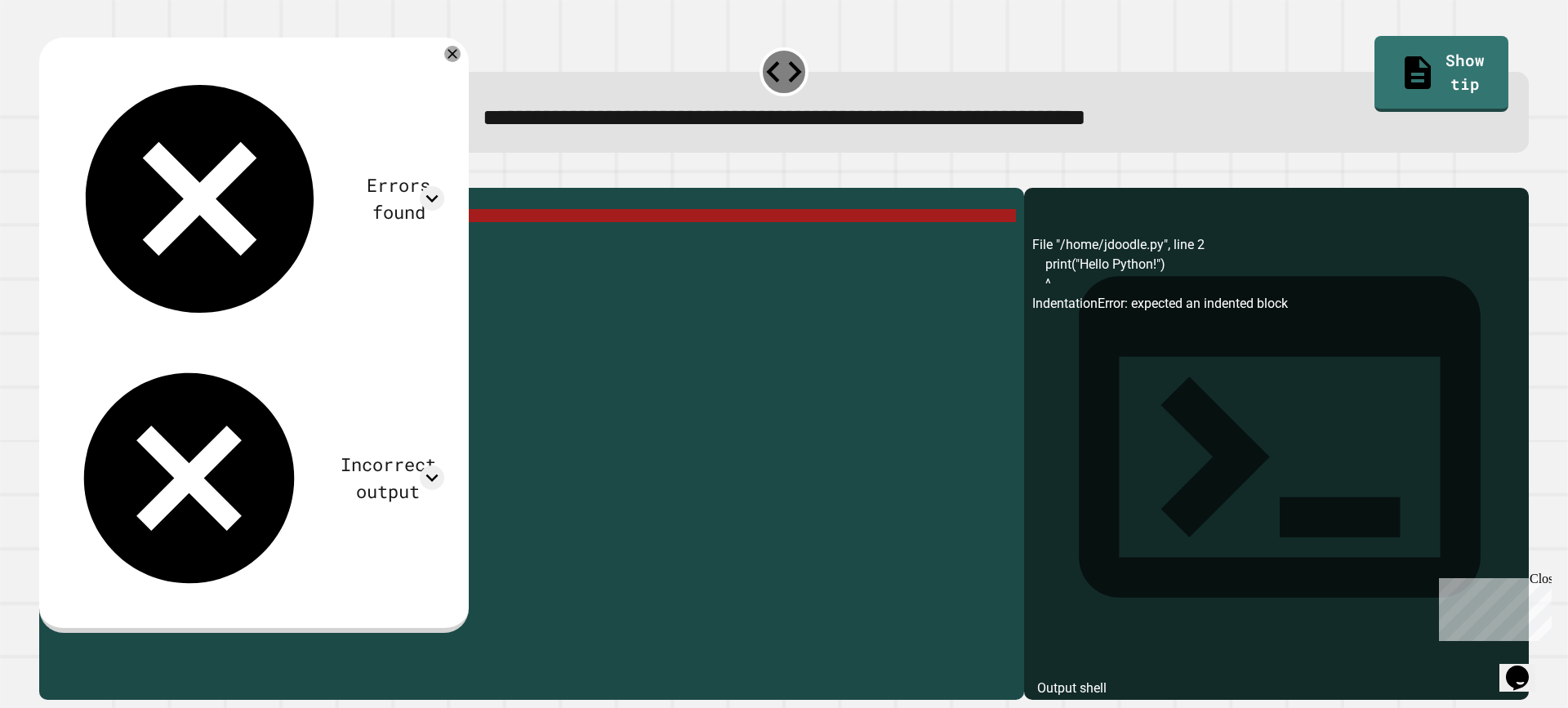
drag, startPoint x: 258, startPoint y: 240, endPoint x: 57, endPoint y: 240, distance: 201.0
click at [57, 240] on div "**********" at bounding box center [527, 412] width 977 height 432
type textarea "**********"
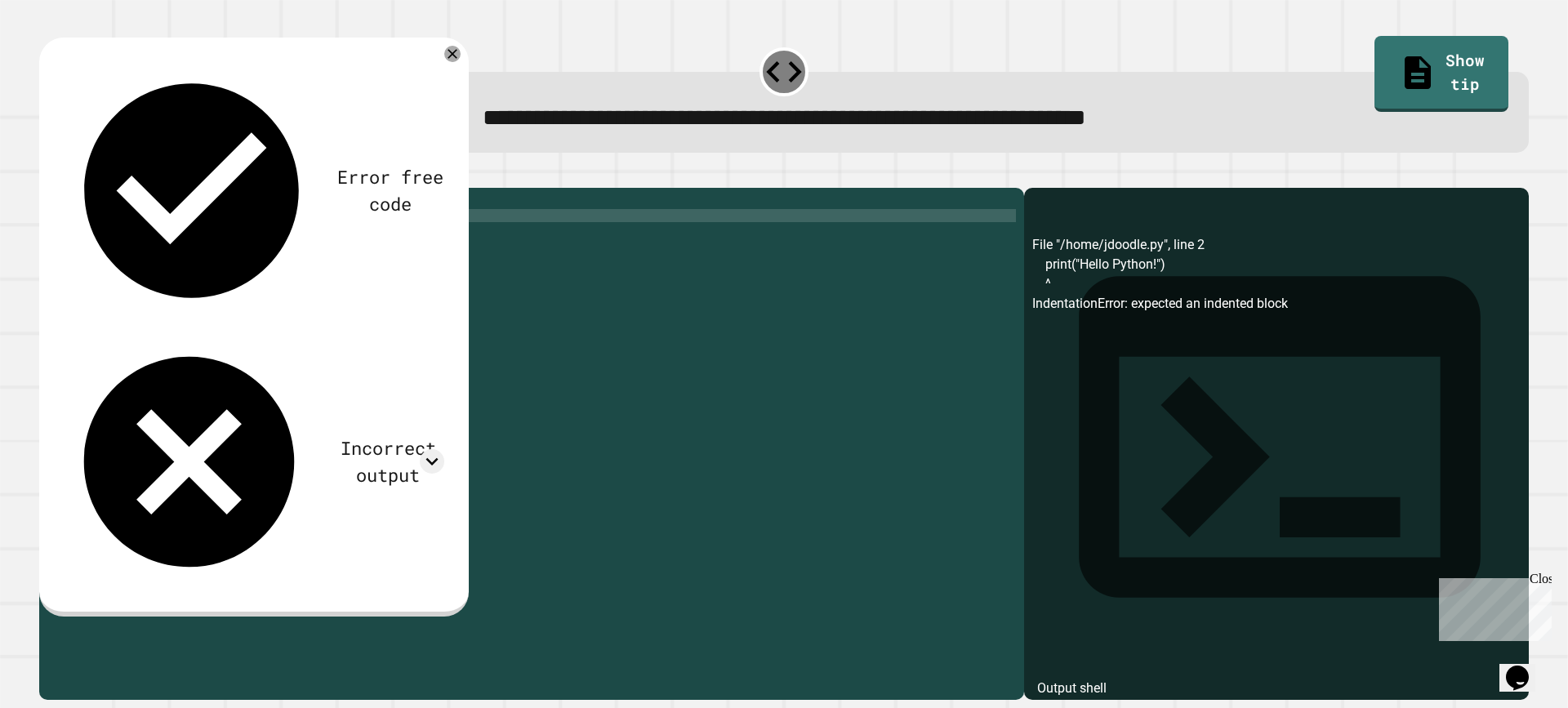
scroll to position [0, 0]
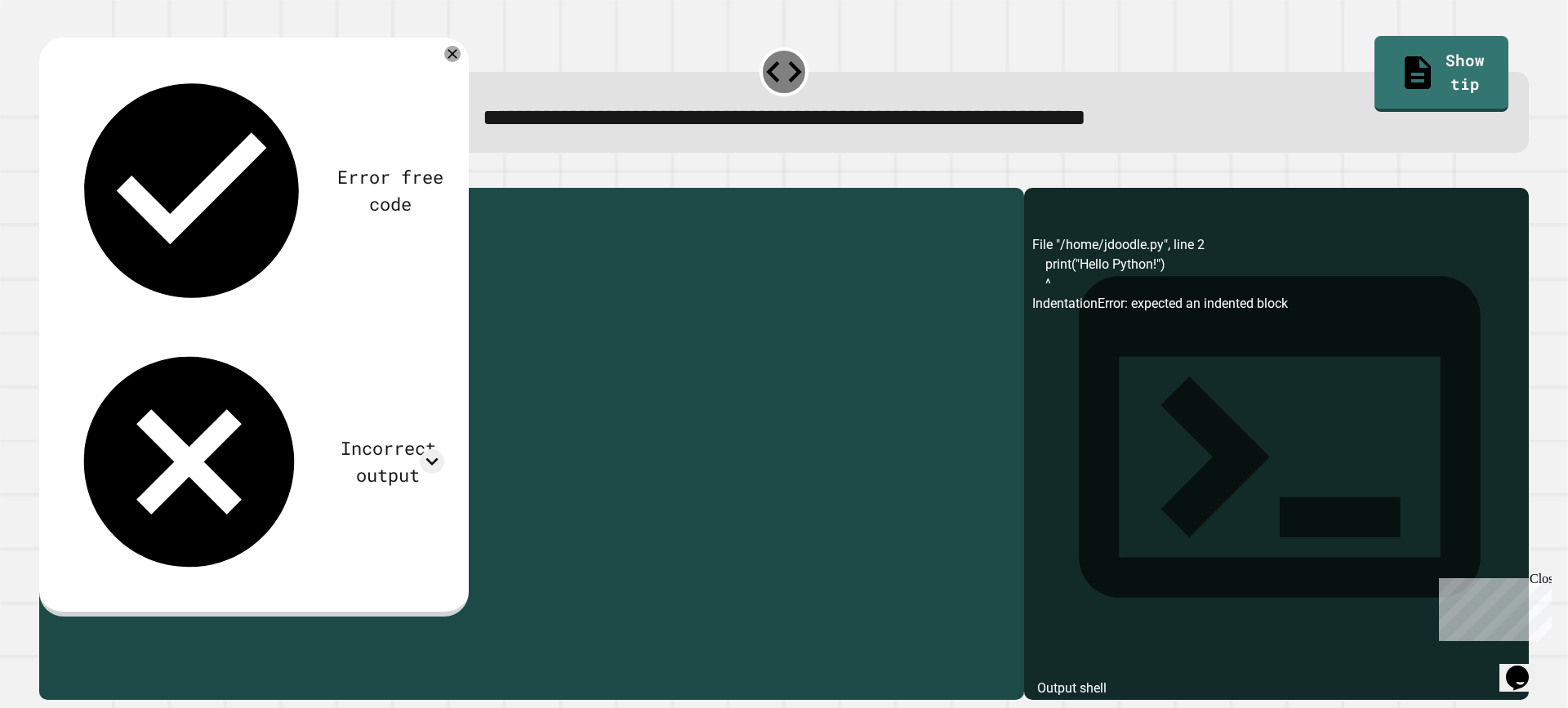
drag, startPoint x: 212, startPoint y: 271, endPoint x: 75, endPoint y: 250, distance: 138.6
click at [75, 250] on div "def greet ( ) : print ( "hello python!" )" at bounding box center [544, 425] width 943 height 458
type textarea "**********"
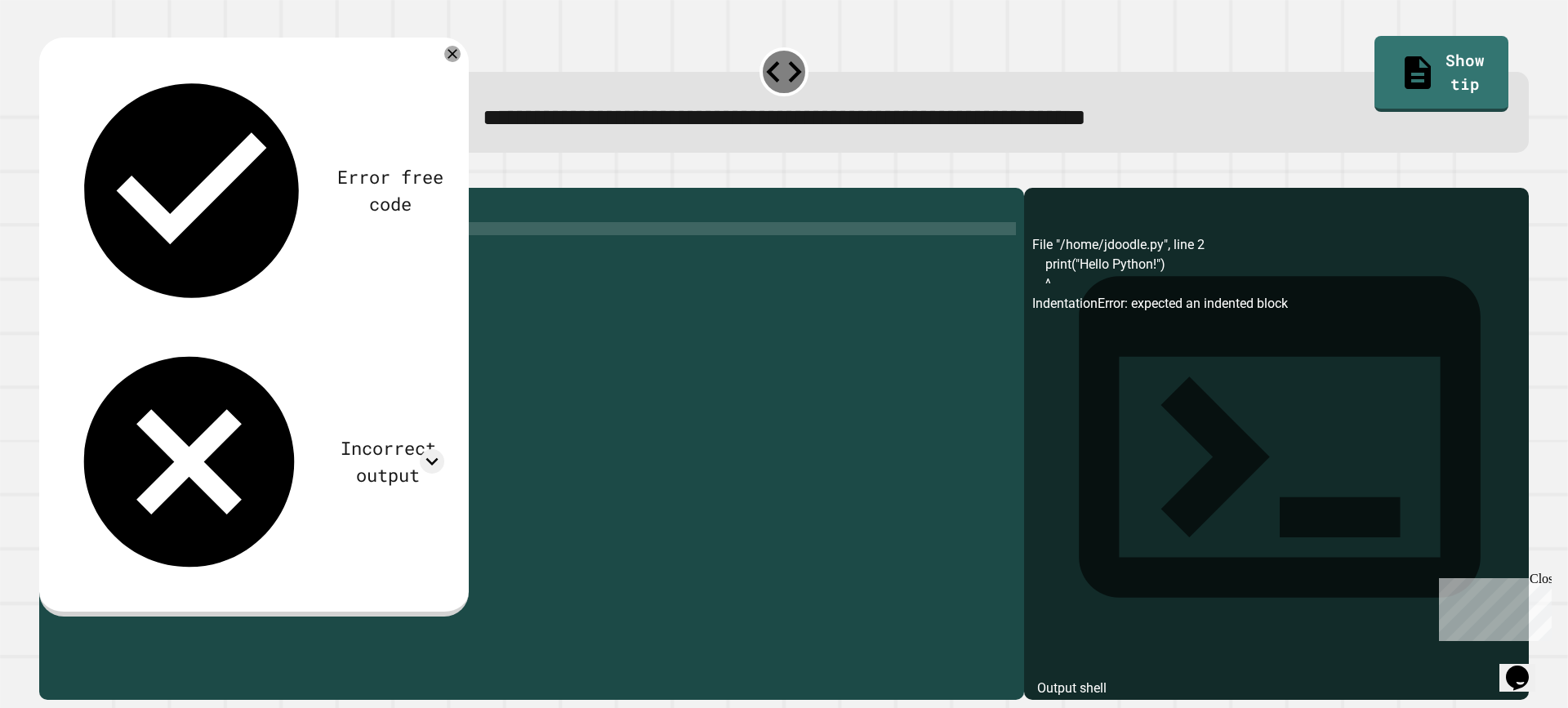
click at [48, 175] on icon "button" at bounding box center [48, 175] width 0 height 0
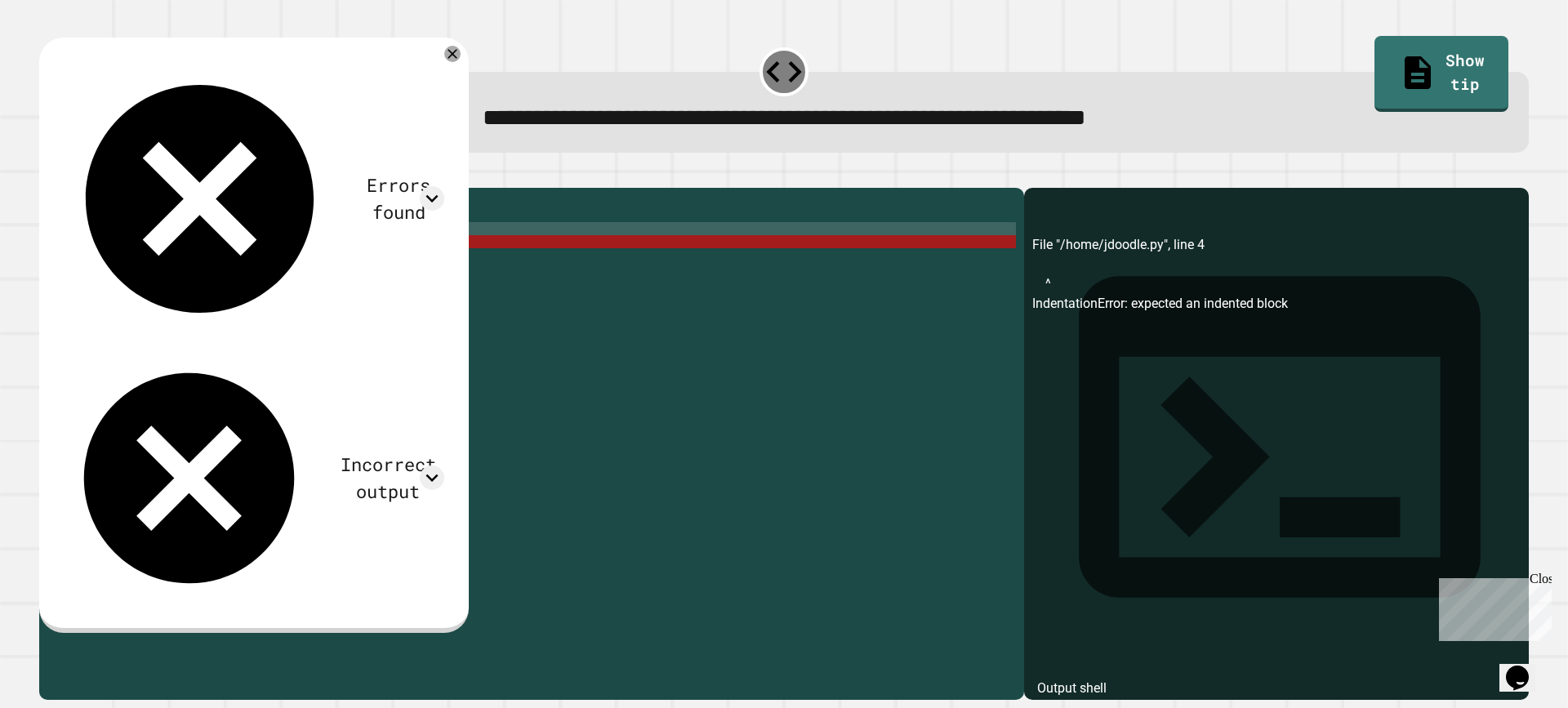
click at [179, 245] on div "def greet ( ) :" at bounding box center [544, 425] width 943 height 458
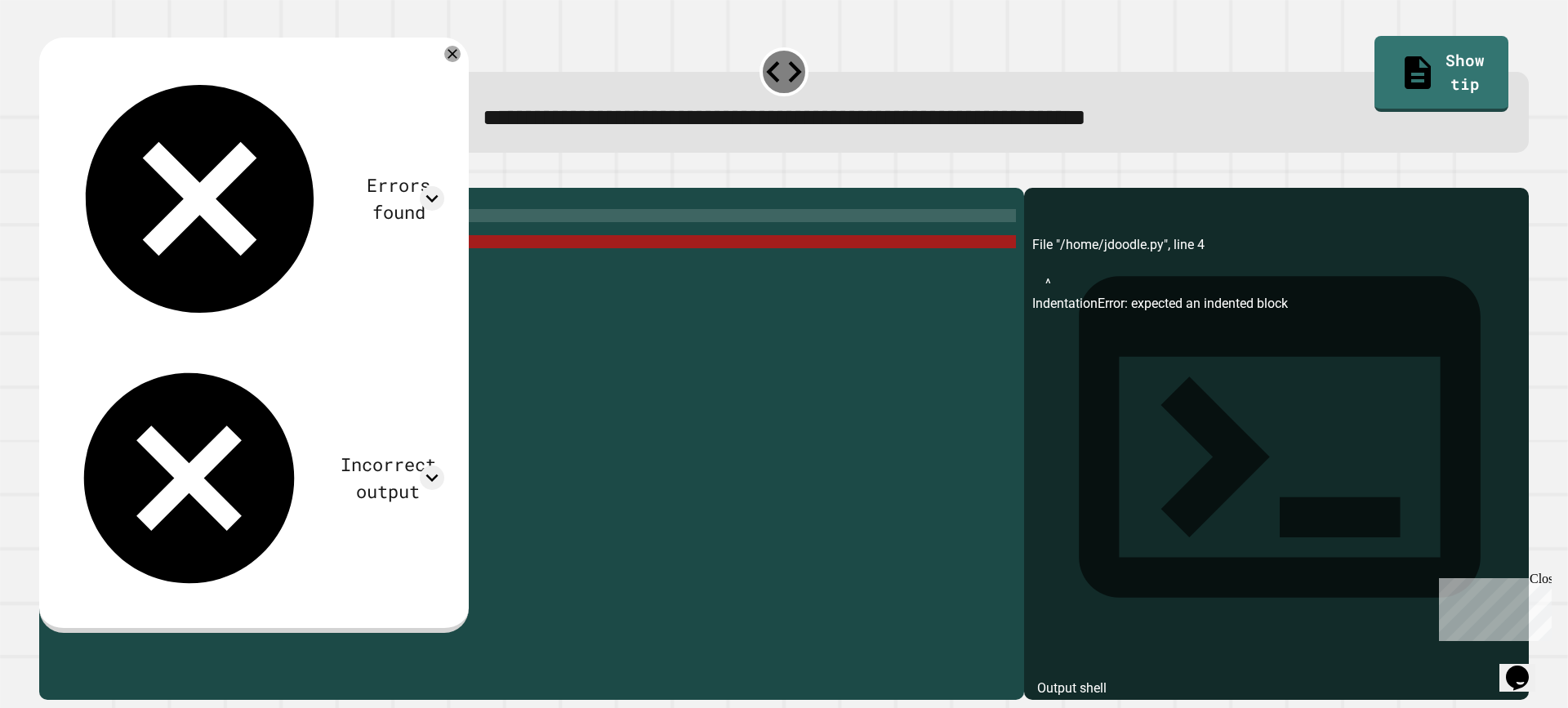
click at [167, 259] on div "def greet ( ) :" at bounding box center [544, 425] width 943 height 458
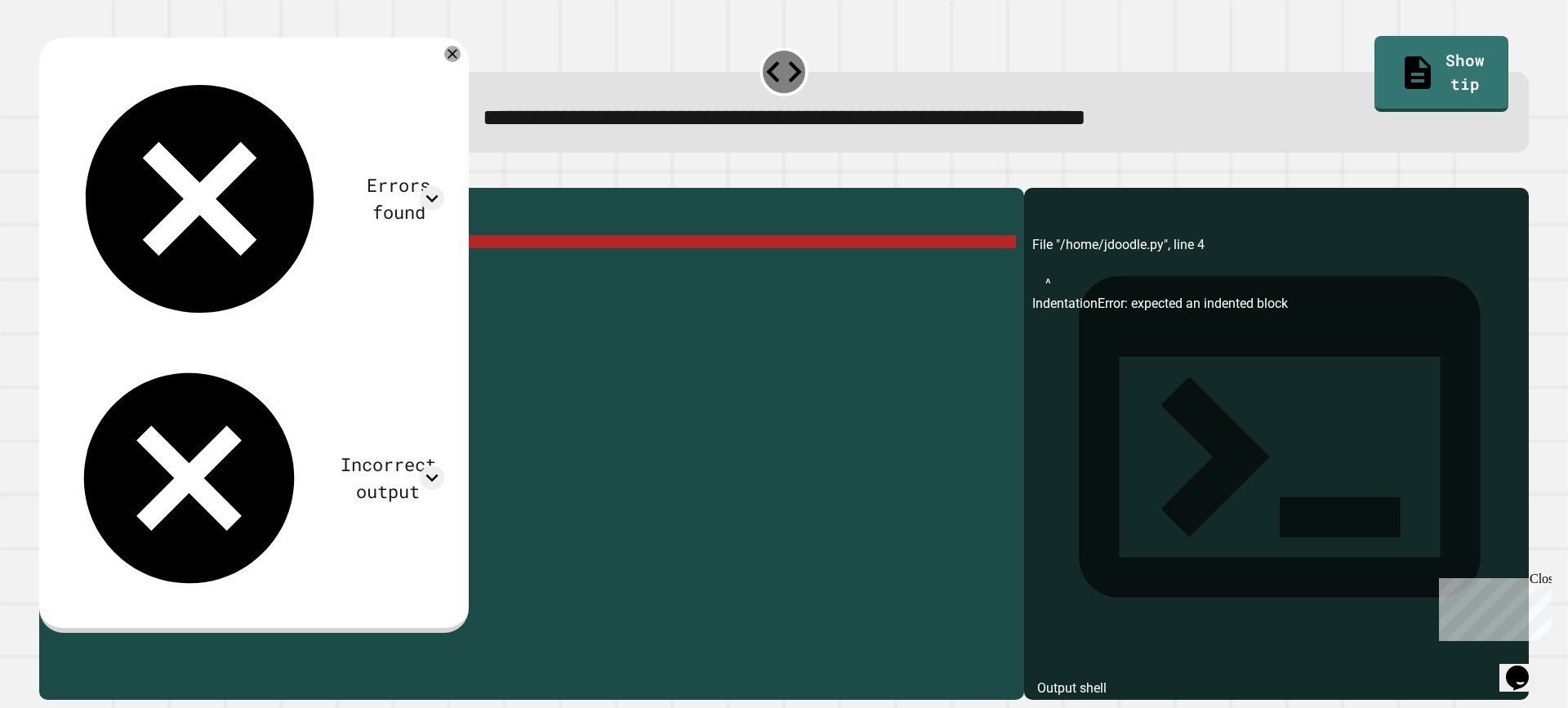
click at [184, 270] on div "def greet ( ) :" at bounding box center [544, 425] width 943 height 458
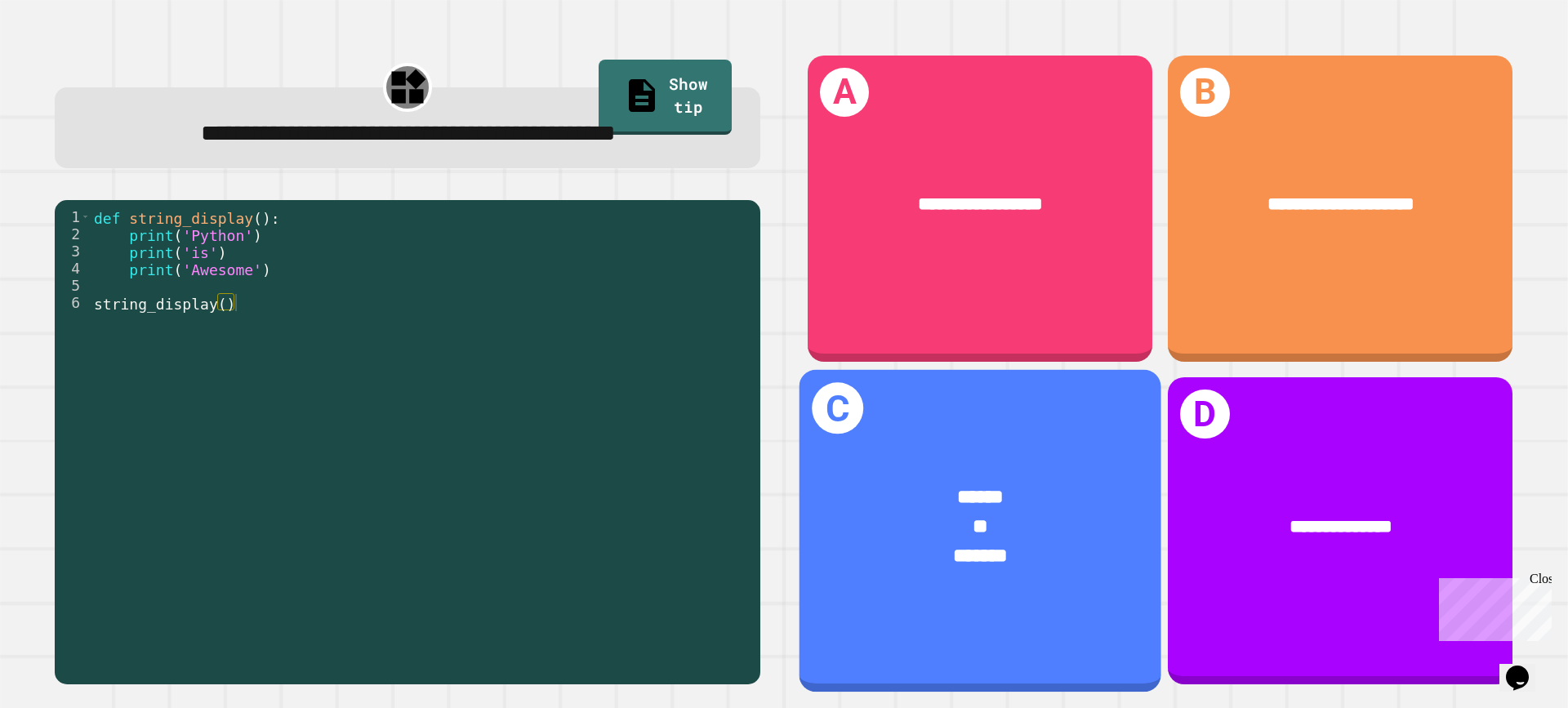
click at [954, 400] on div "C ****** ** *******" at bounding box center [980, 531] width 362 height 322
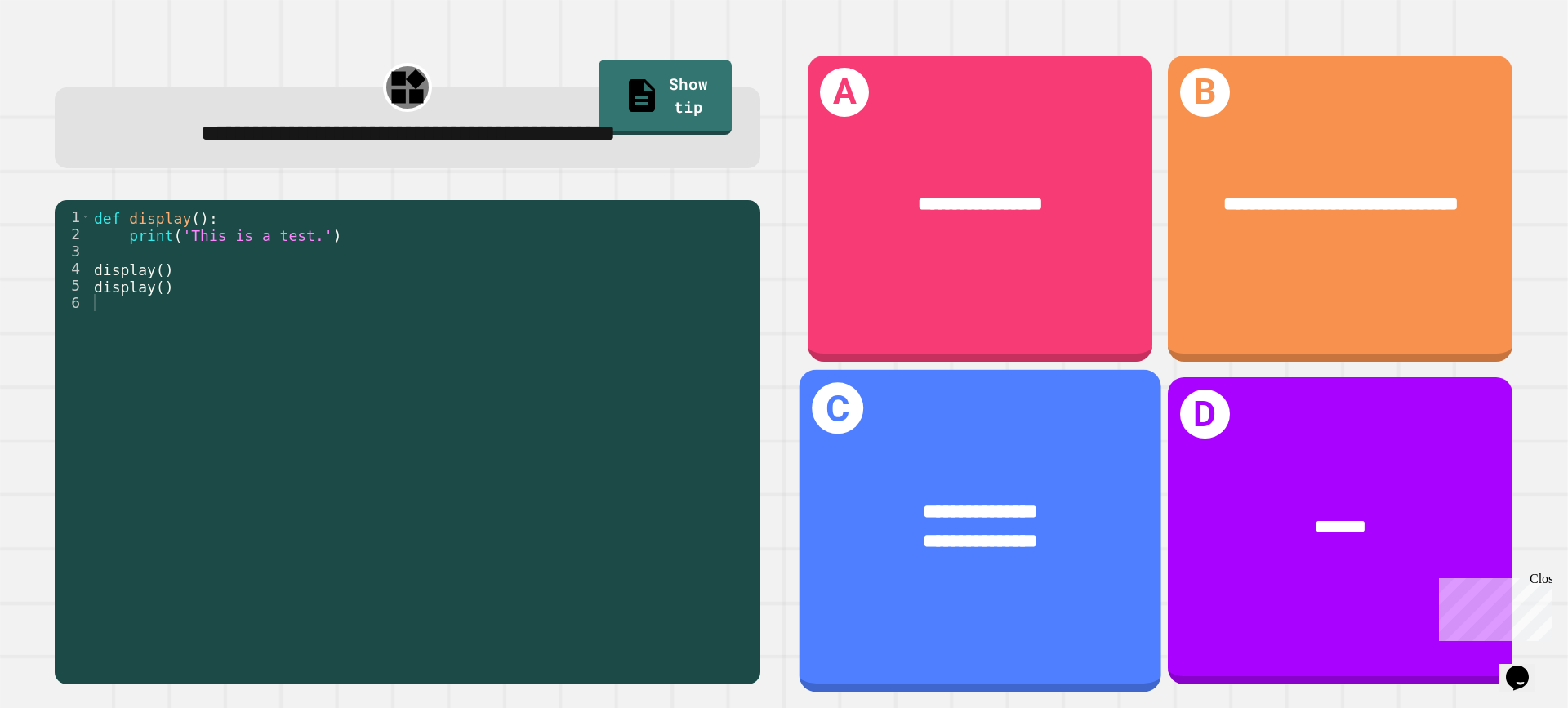
click at [1028, 476] on div "**********" at bounding box center [980, 528] width 362 height 136
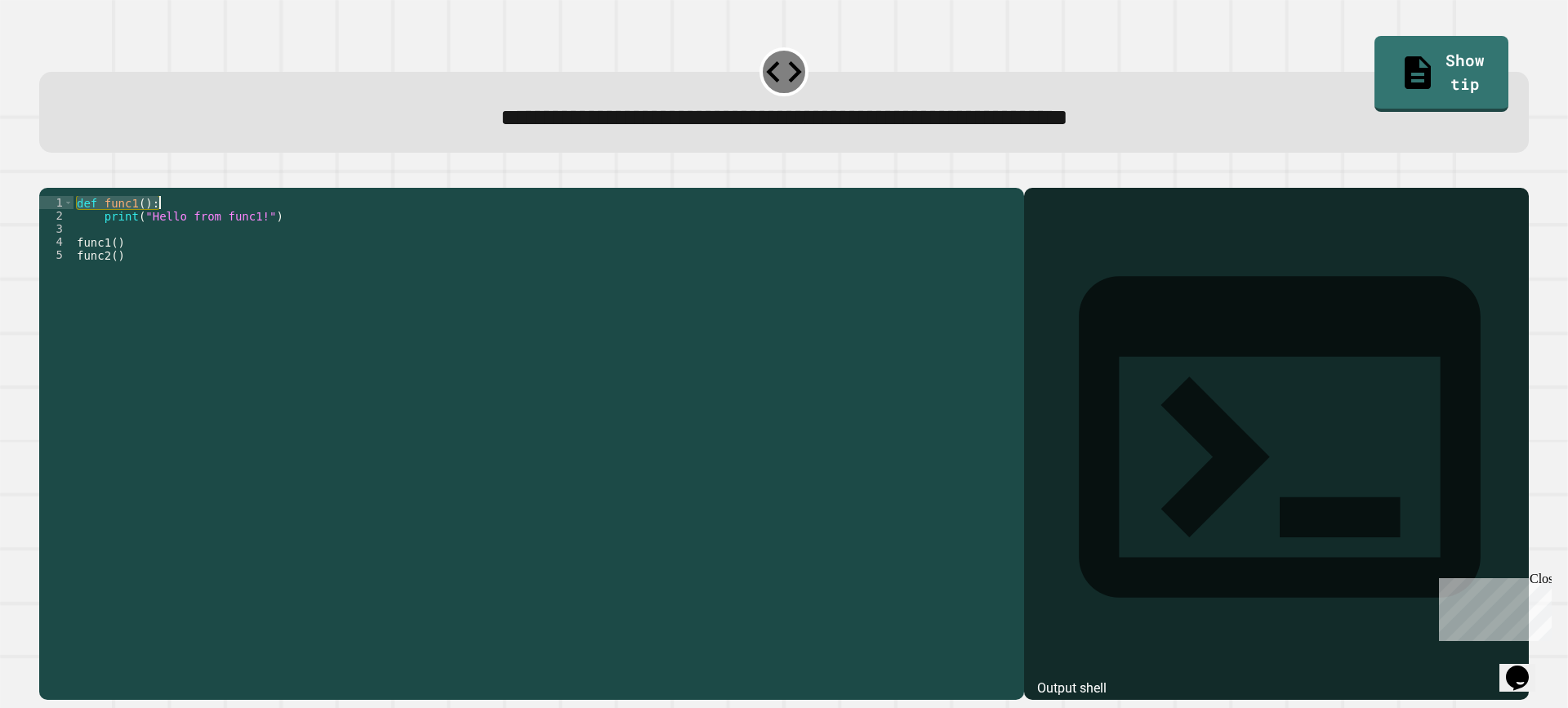
drag, startPoint x: 74, startPoint y: 231, endPoint x: 156, endPoint y: 227, distance: 82.1
click at [156, 227] on div "def func1 ( ) : print ( "Hello from func1!" ) func1 ( ) func2 ( )" at bounding box center [544, 425] width 943 height 458
click at [162, 255] on div "def func1 ( ) : print ( "Hello from func1!" ) func1 ( ) func2 ( )" at bounding box center [544, 425] width 943 height 458
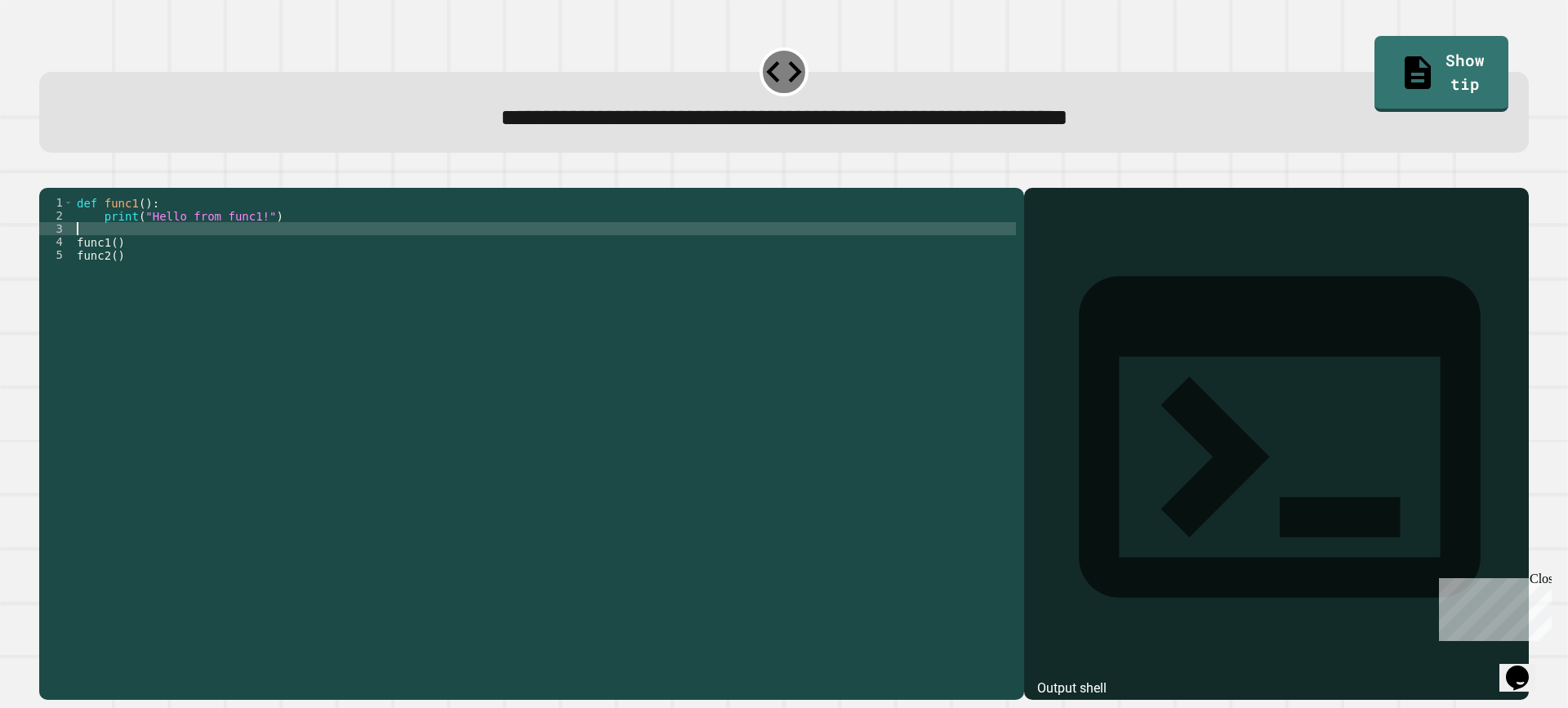
paste textarea "**********"
click at [136, 259] on div "def func1 ( ) : print ( "Hello from func1!" ) def func1 ( ) : func1 ( ) func2 (…" at bounding box center [544, 425] width 943 height 458
click at [48, 175] on button "button" at bounding box center [48, 175] width 0 height 0
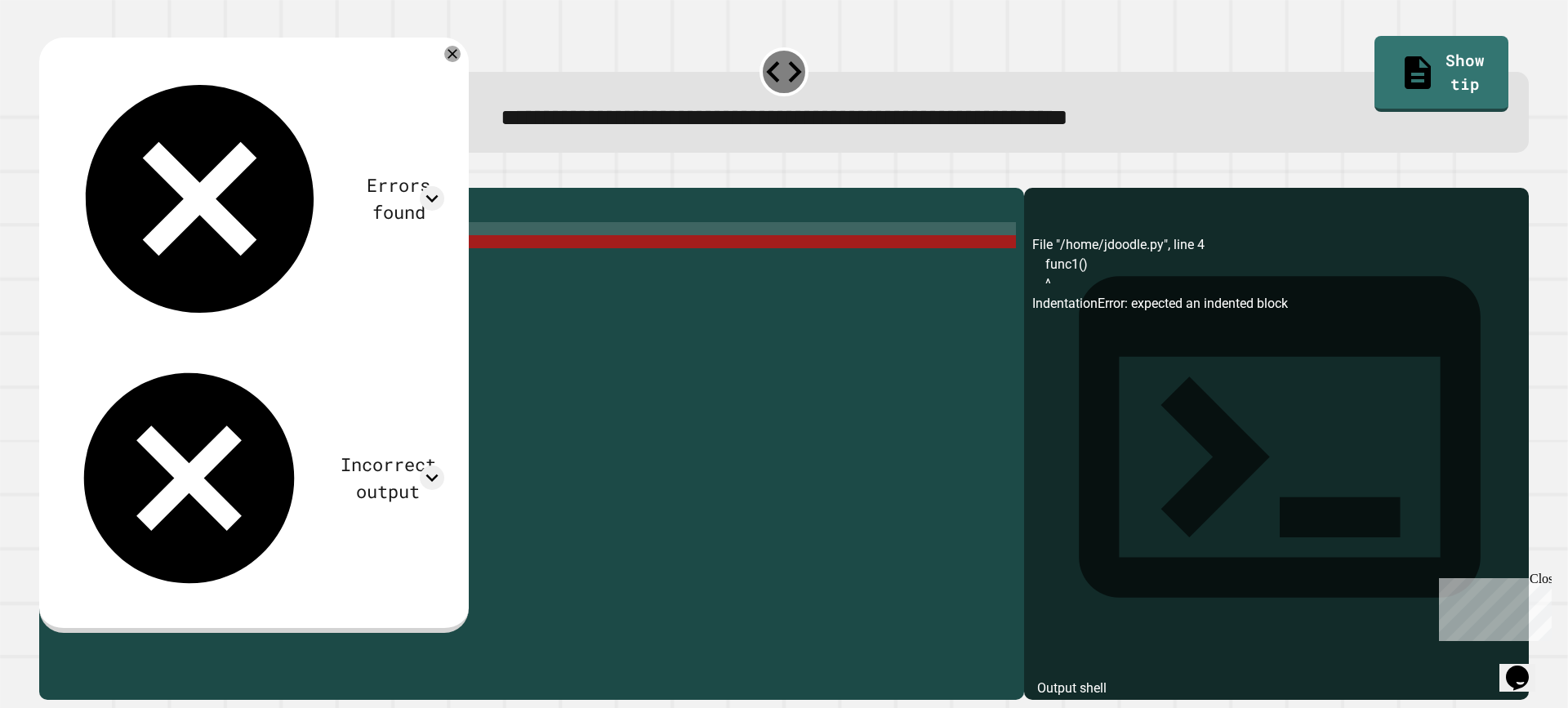
click at [145, 257] on div "def func1 ( ) : print ( "Hello from func1!" ) def func2 ( ) : func1 ( ) func2 (…" at bounding box center [544, 425] width 943 height 458
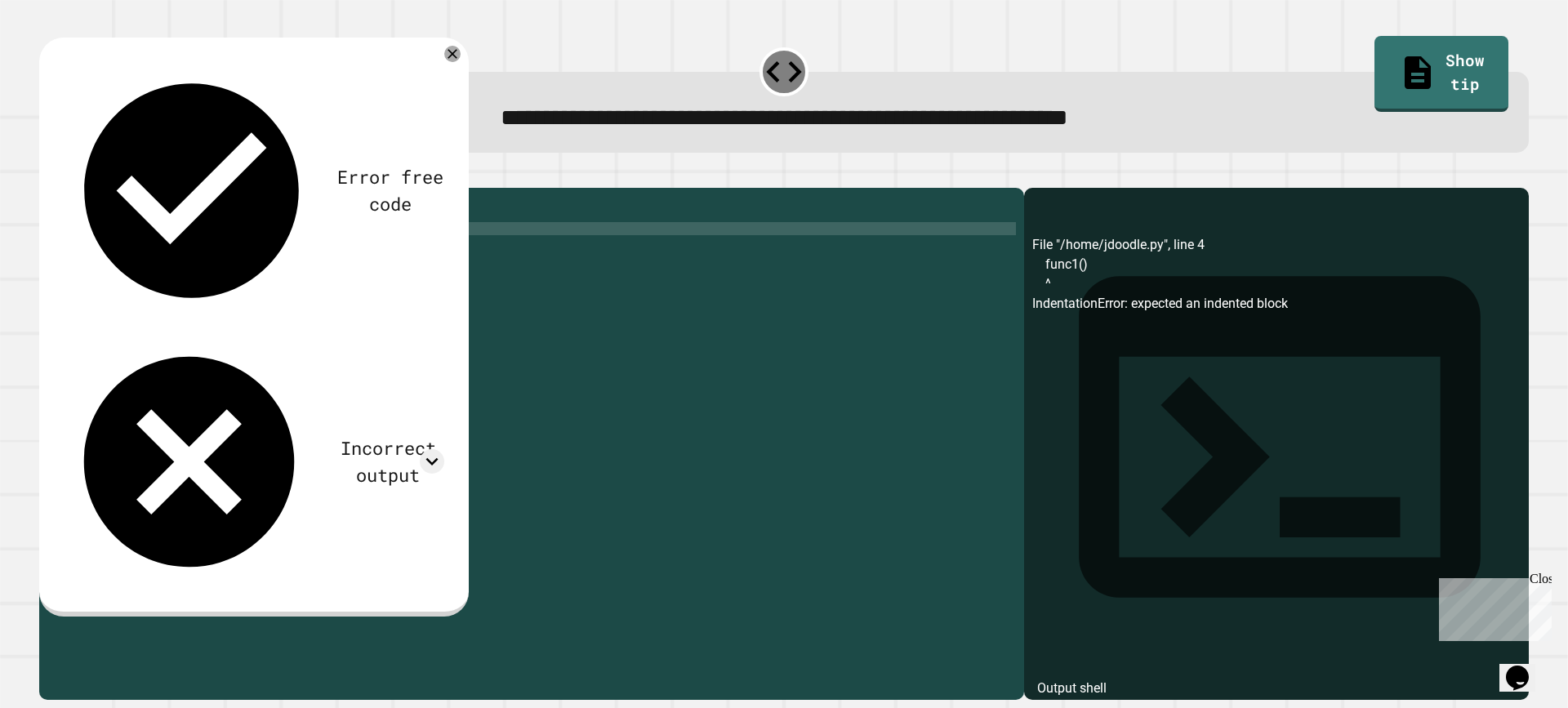
scroll to position [0, 13]
click at [48, 175] on icon "button" at bounding box center [48, 175] width 0 height 0
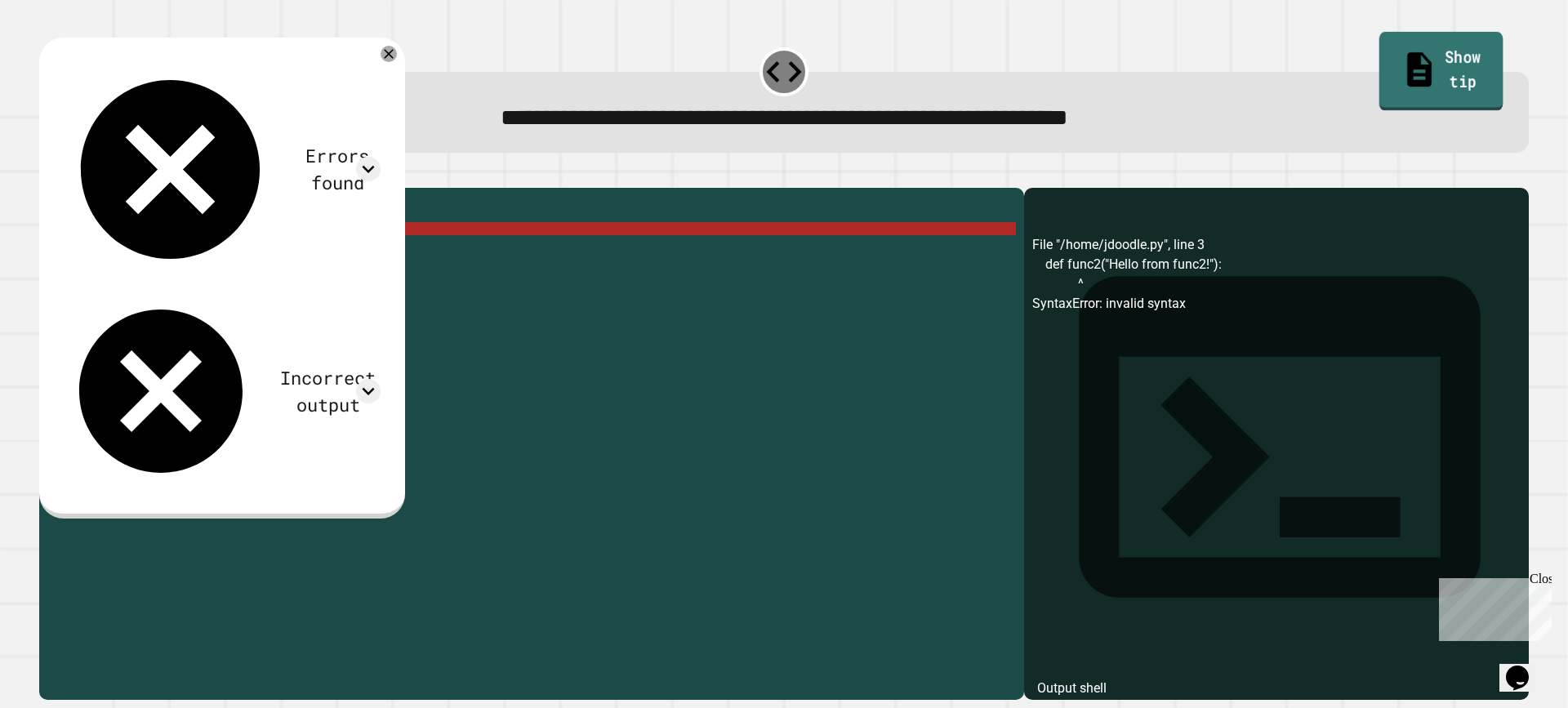
click at [1392, 68] on link "Show tip" at bounding box center [1442, 72] width 124 height 79
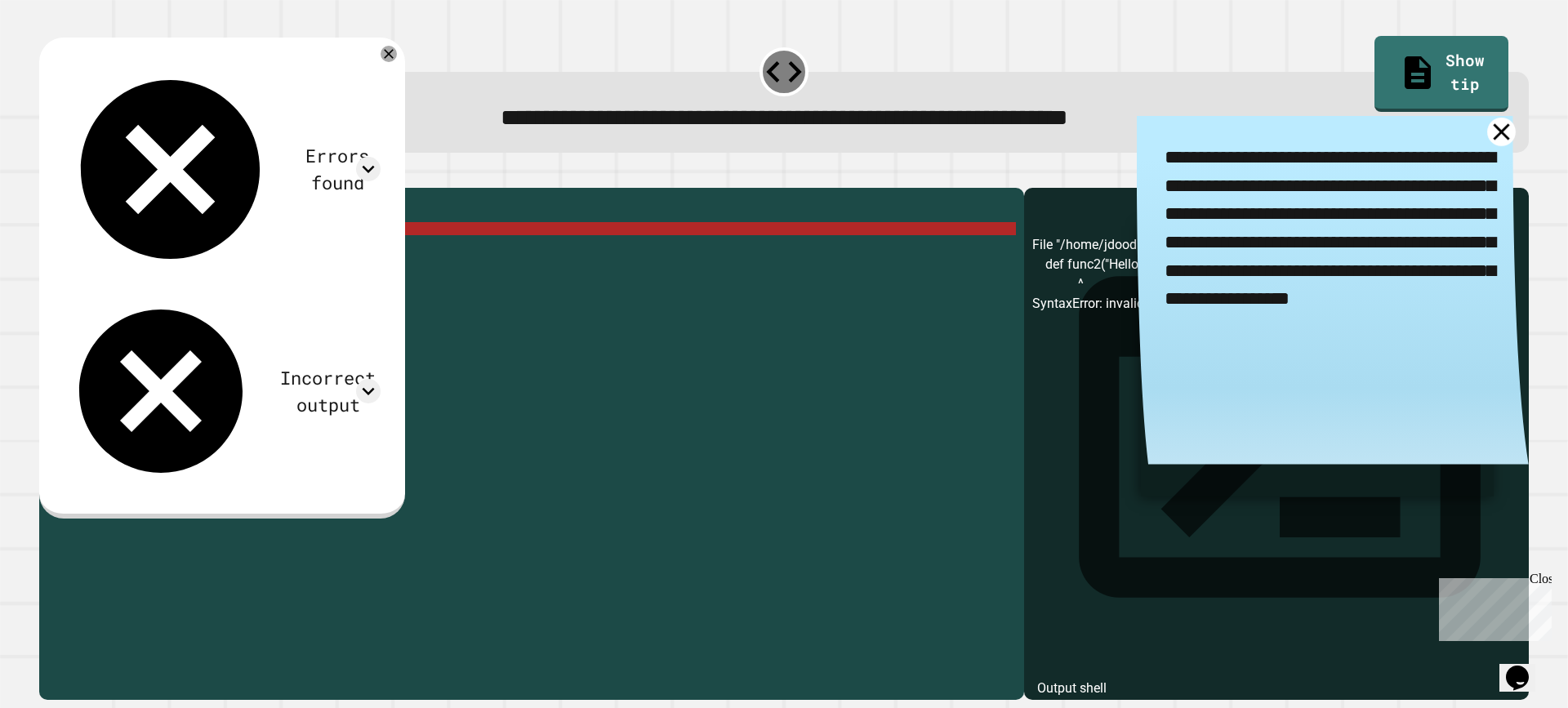
click at [1487, 144] on link at bounding box center [1502, 132] width 29 height 29
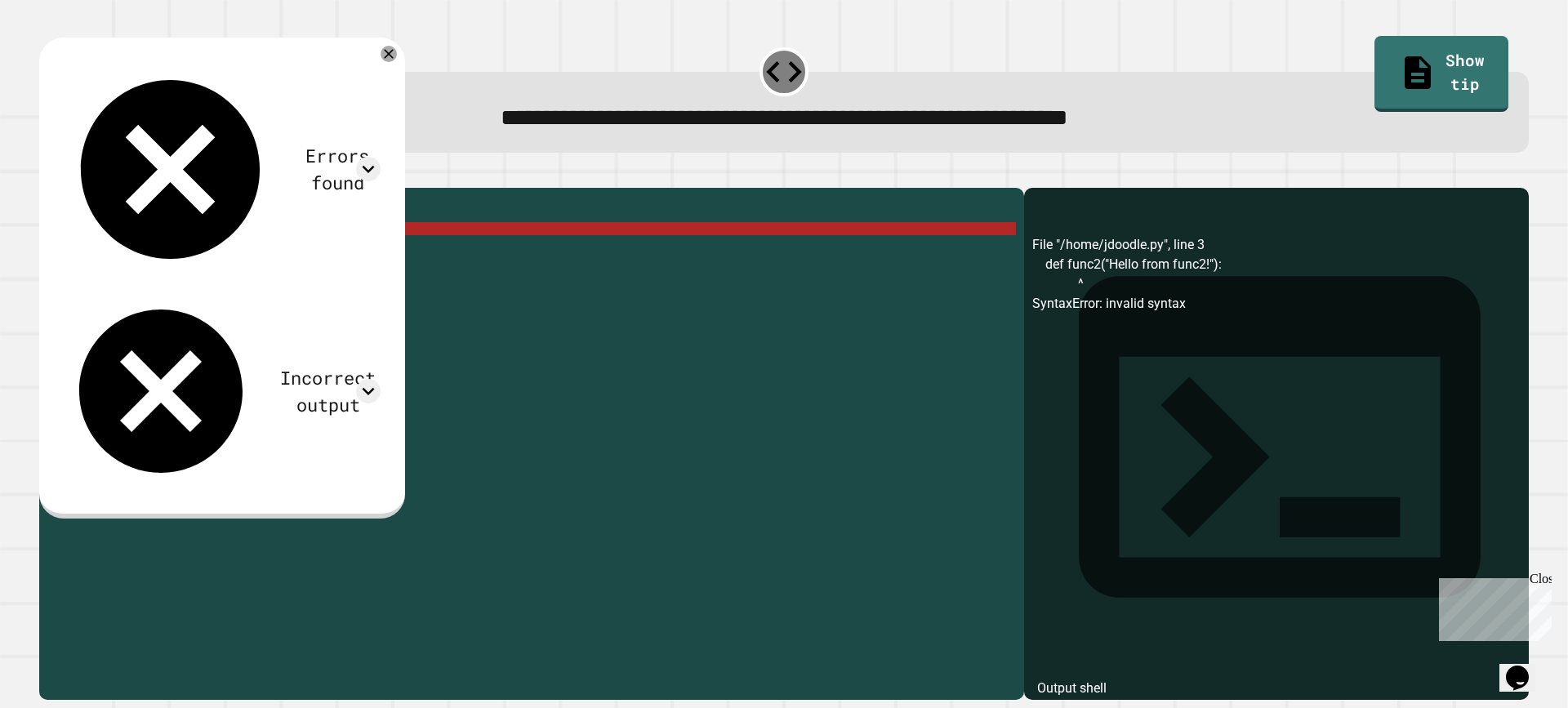
click at [74, 253] on div "def func1 ( ) : print ( "Hello from func1!" ) def func2 ( "Hello from func2!" )…" at bounding box center [544, 425] width 943 height 458
type textarea "**********"
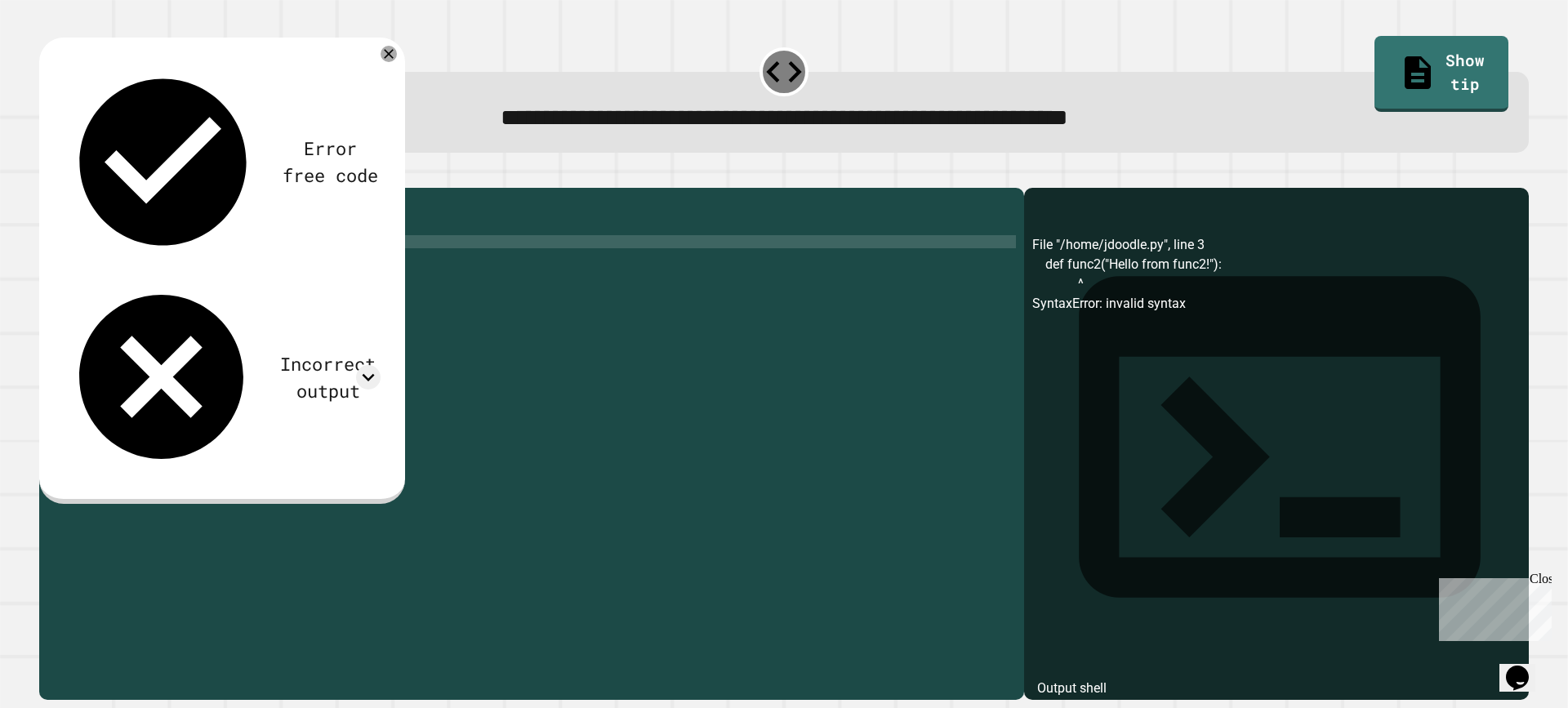
scroll to position [0, 0]
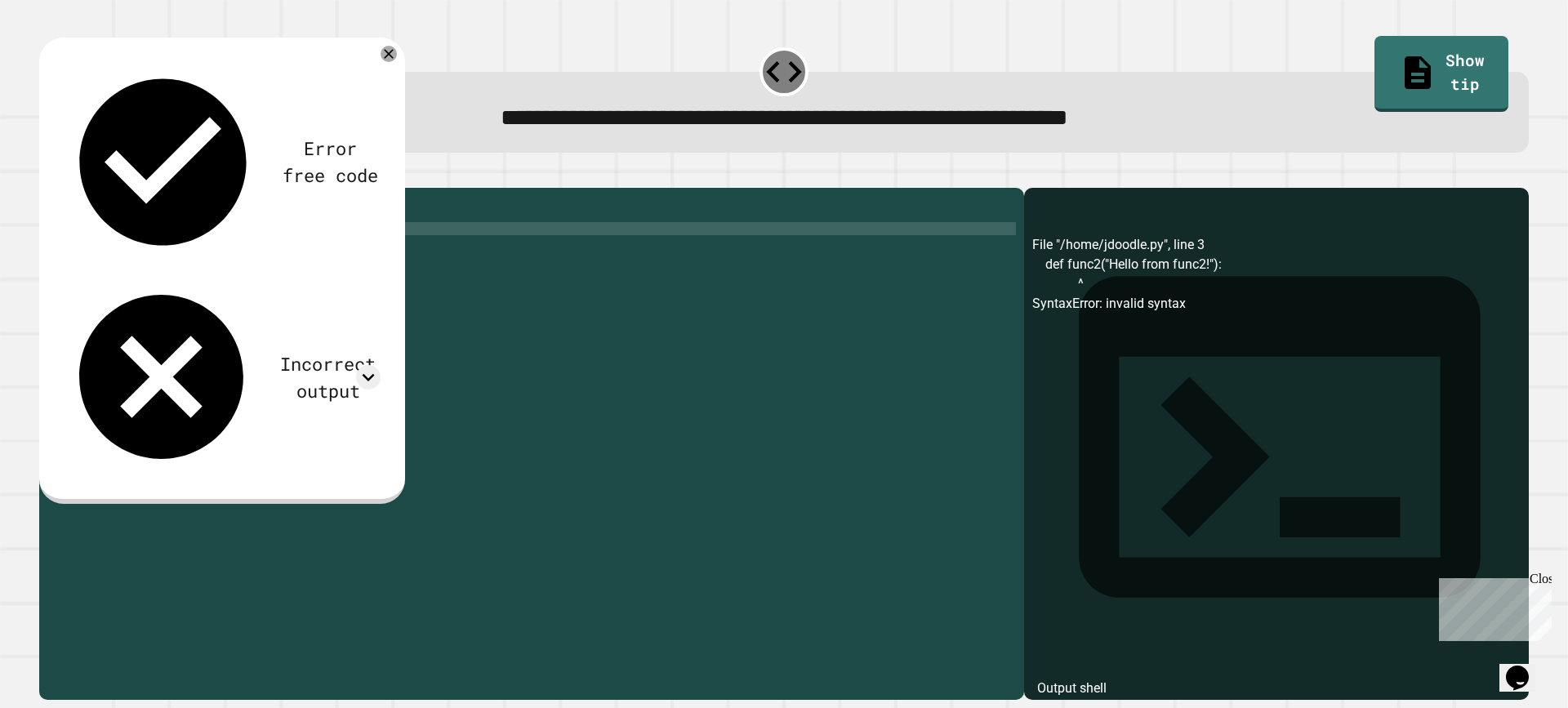
click at [78, 249] on div "def func1 ( ) : print ( "Hello from func1!" ) def func2 ( "Hello from func2!" )…" at bounding box center [544, 425] width 943 height 458
type textarea "**********"
click at [48, 175] on icon "button" at bounding box center [48, 175] width 0 height 0
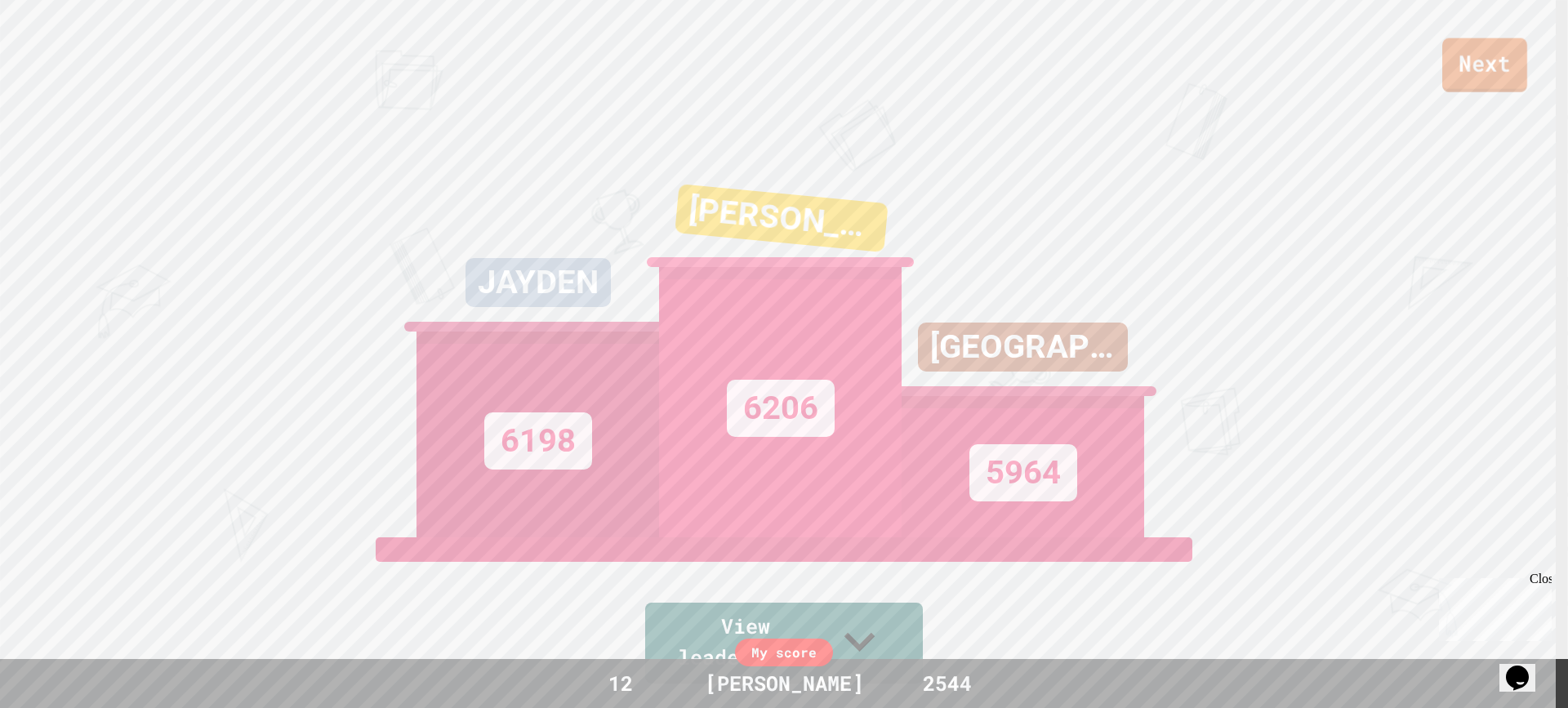
click at [1496, 80] on link "Next" at bounding box center [1485, 66] width 85 height 54
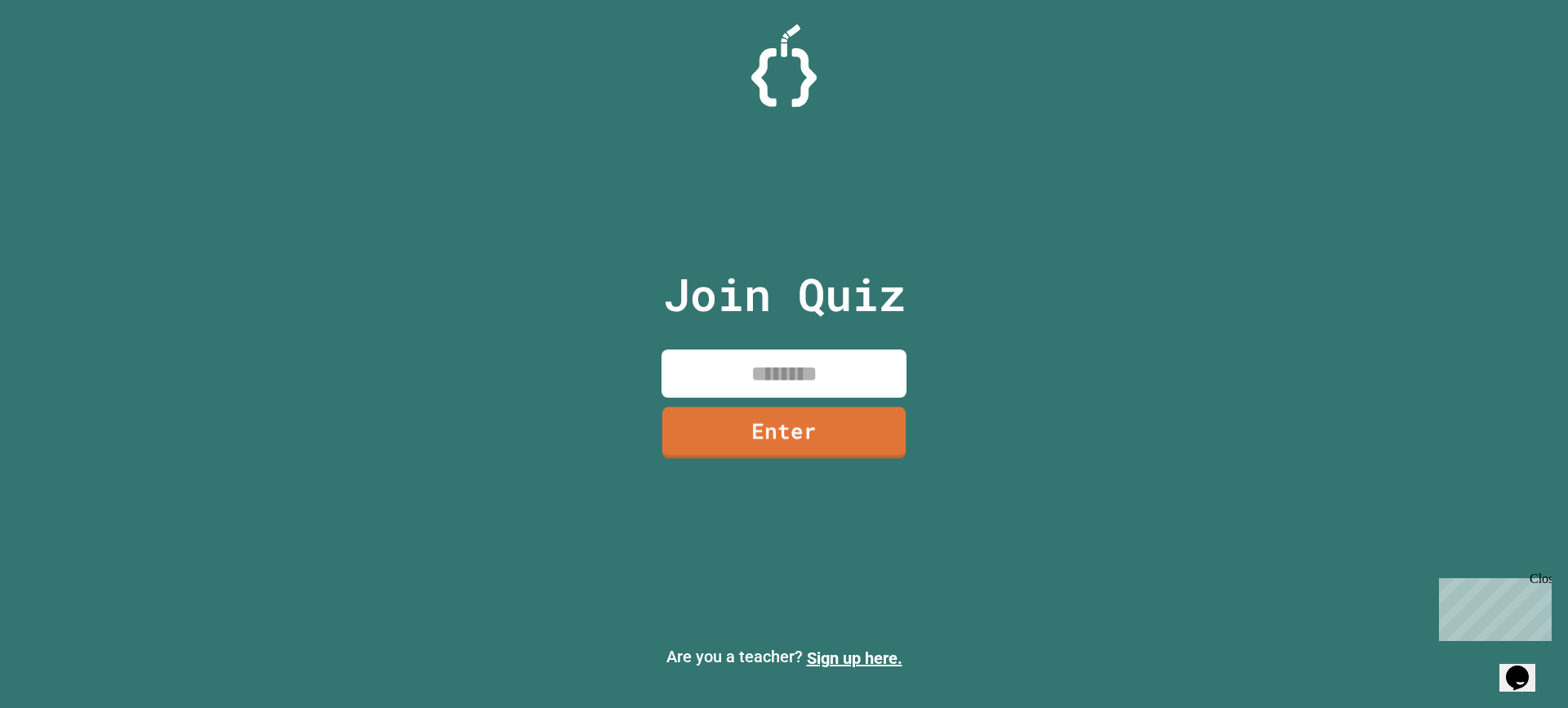
click at [858, 358] on input at bounding box center [784, 374] width 245 height 48
type input "********"
click at [763, 435] on link "Enter" at bounding box center [784, 432] width 242 height 54
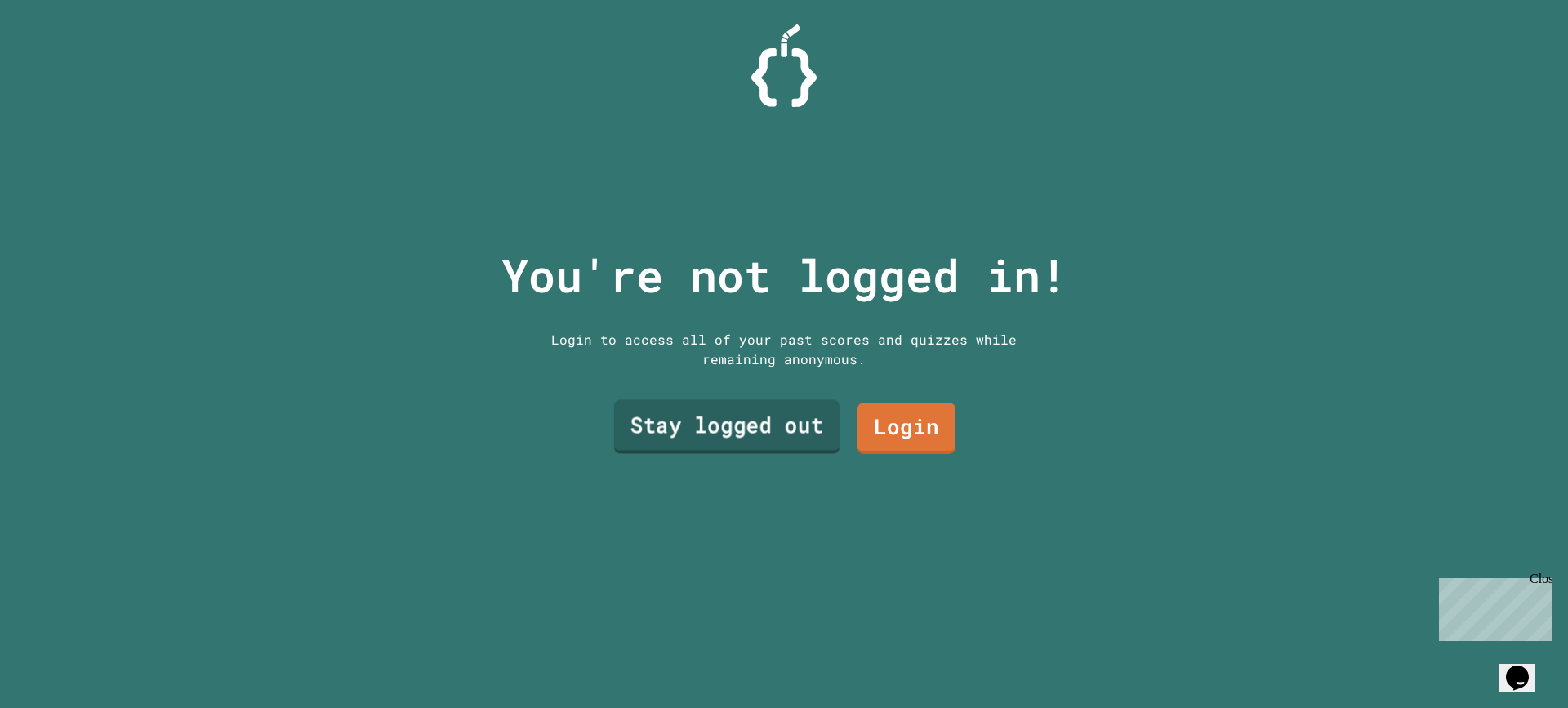
click at [772, 427] on link "Stay logged out" at bounding box center [727, 427] width 225 height 54
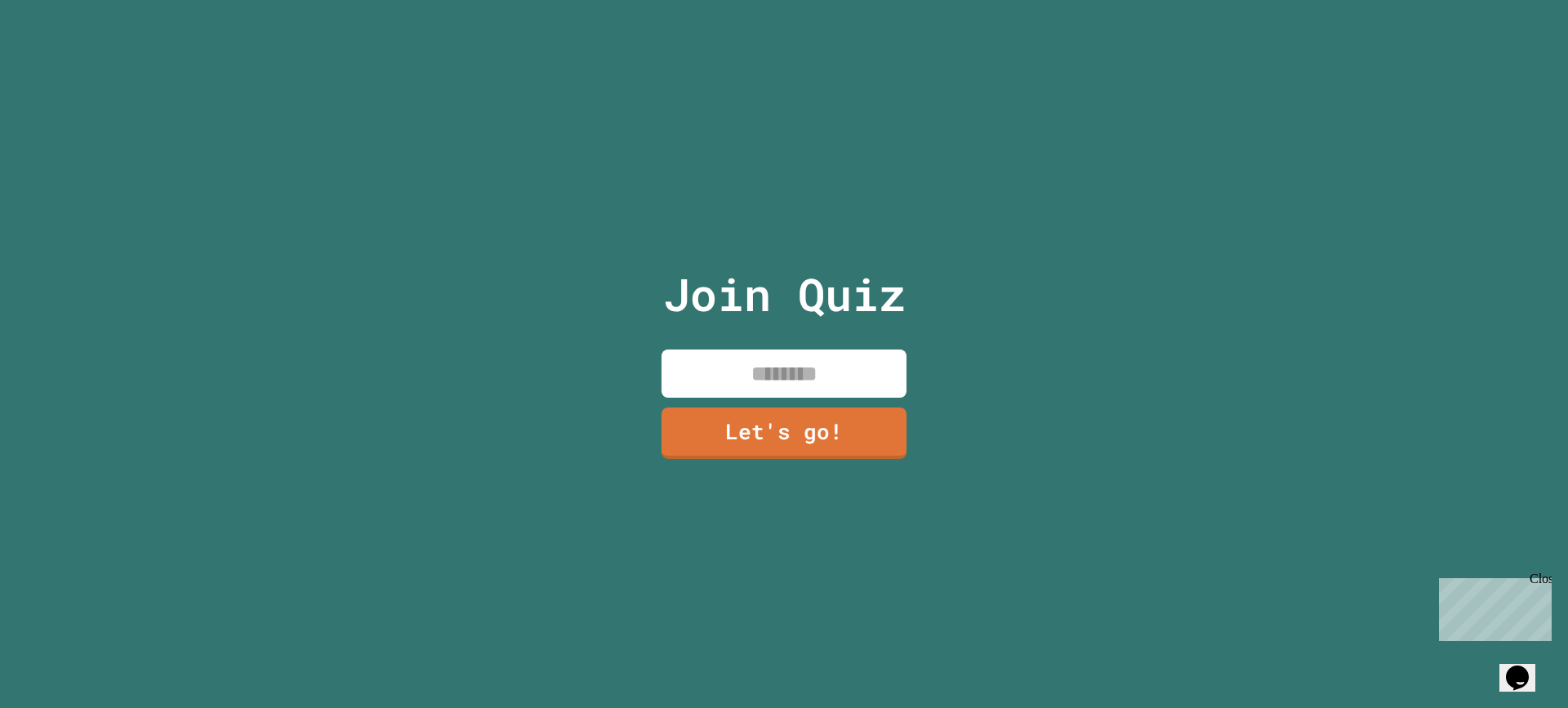
click at [782, 363] on input at bounding box center [784, 374] width 245 height 48
type input "****"
click at [799, 437] on link "Let's go!" at bounding box center [783, 433] width 236 height 51
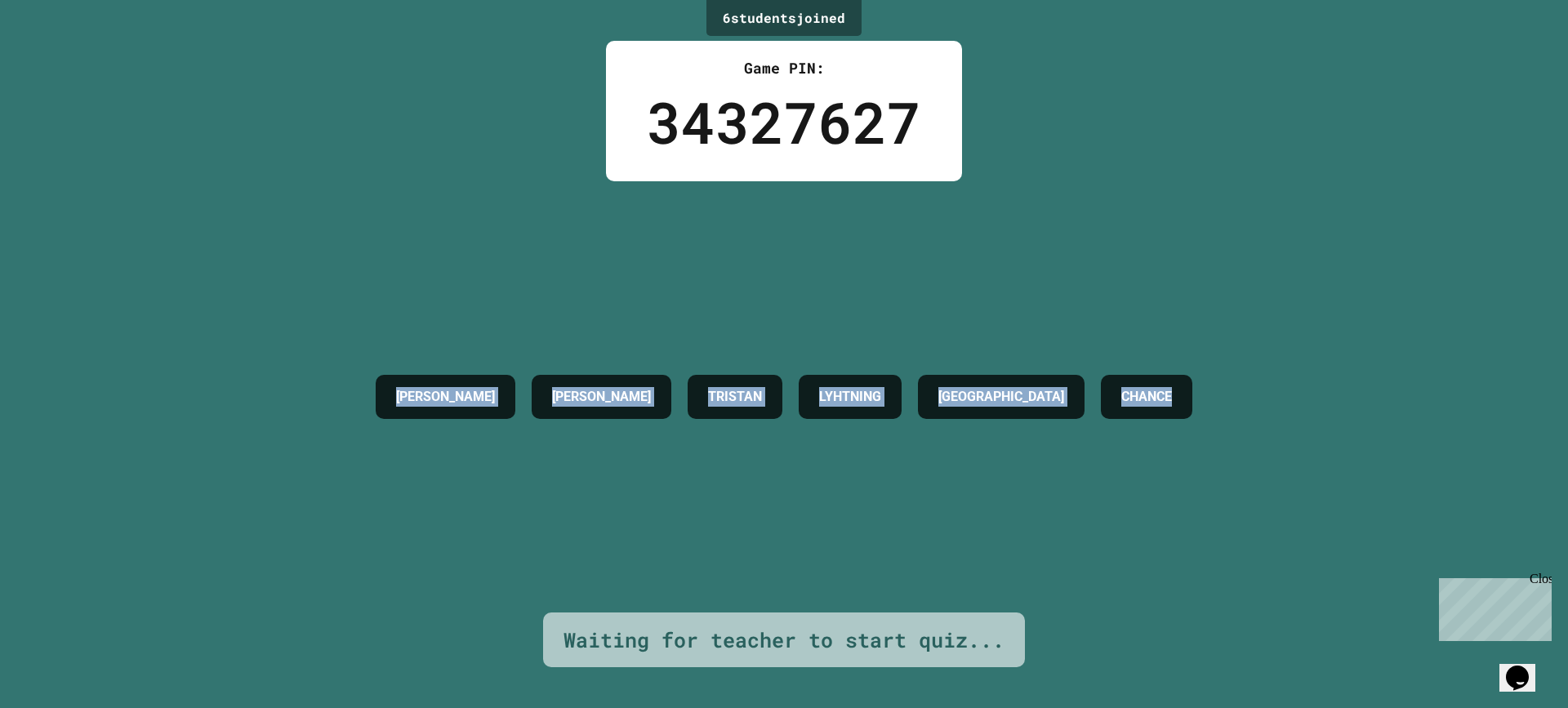
drag, startPoint x: 318, startPoint y: 366, endPoint x: 1454, endPoint y: 472, distance: 1140.9
click at [1454, 472] on div "6 student s joined Game PIN: 34327627 [PERSON_NAME] [PERSON_NAME] LYHTNING DRES…" at bounding box center [784, 354] width 1568 height 708
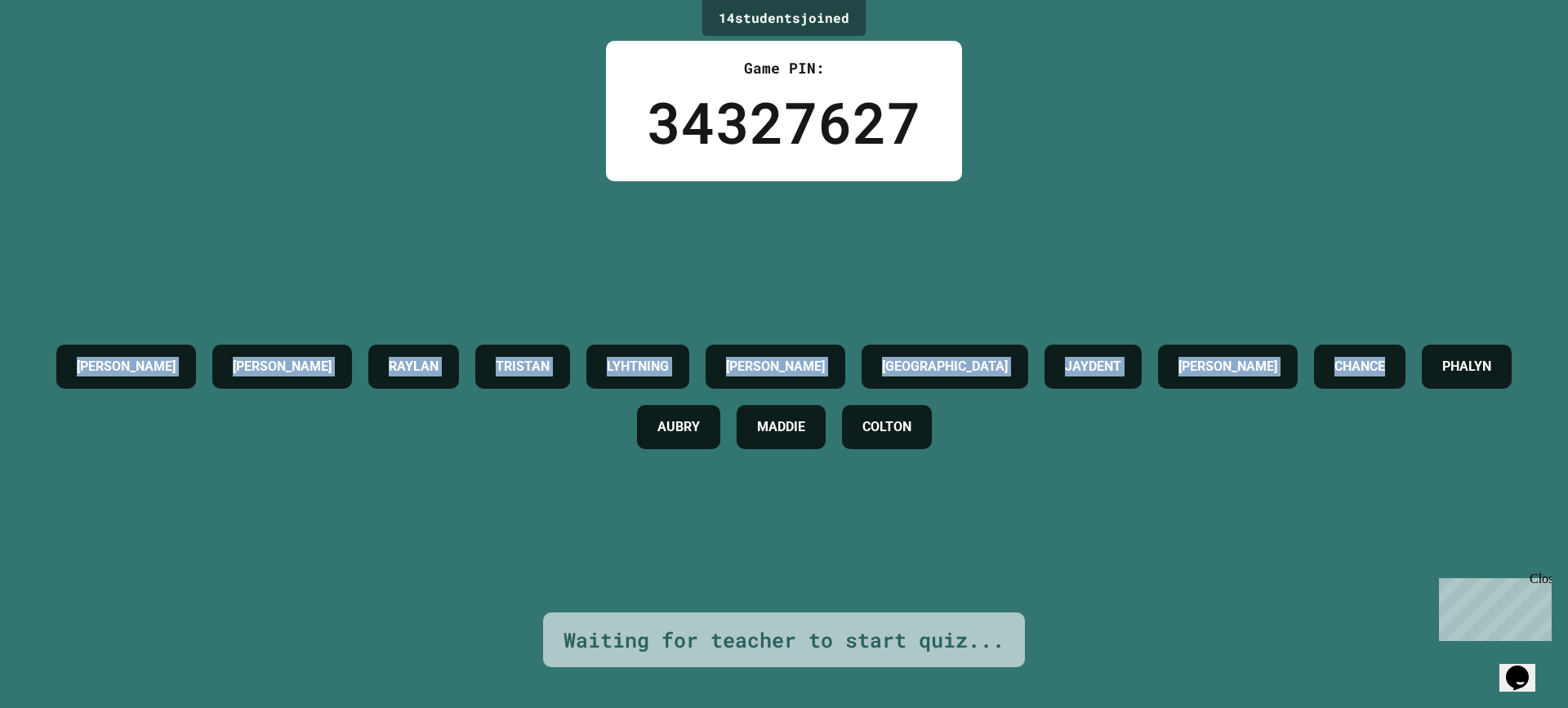
click at [29, 407] on div "14 student s joined Game PIN: 34327627 [PERSON_NAME] [PERSON_NAME] LYHTNING [PE…" at bounding box center [784, 354] width 1568 height 708
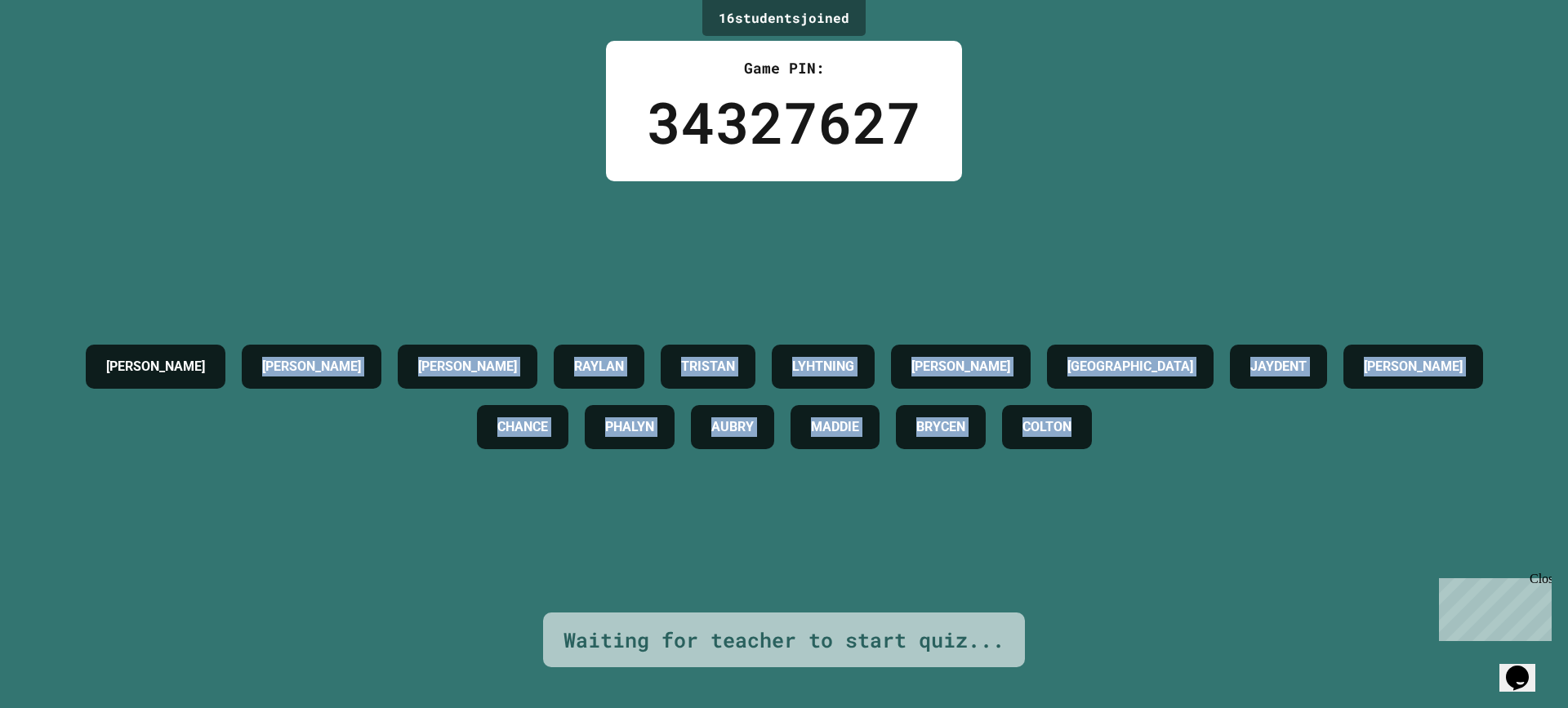
drag, startPoint x: 63, startPoint y: 335, endPoint x: 1294, endPoint y: 452, distance: 1236.5
click at [1294, 452] on div "[PERSON_NAME] [PERSON_NAME] [PERSON_NAME] [PERSON_NAME] DRESDEN JAYDENT JAYDEN …" at bounding box center [784, 397] width 1486 height 121
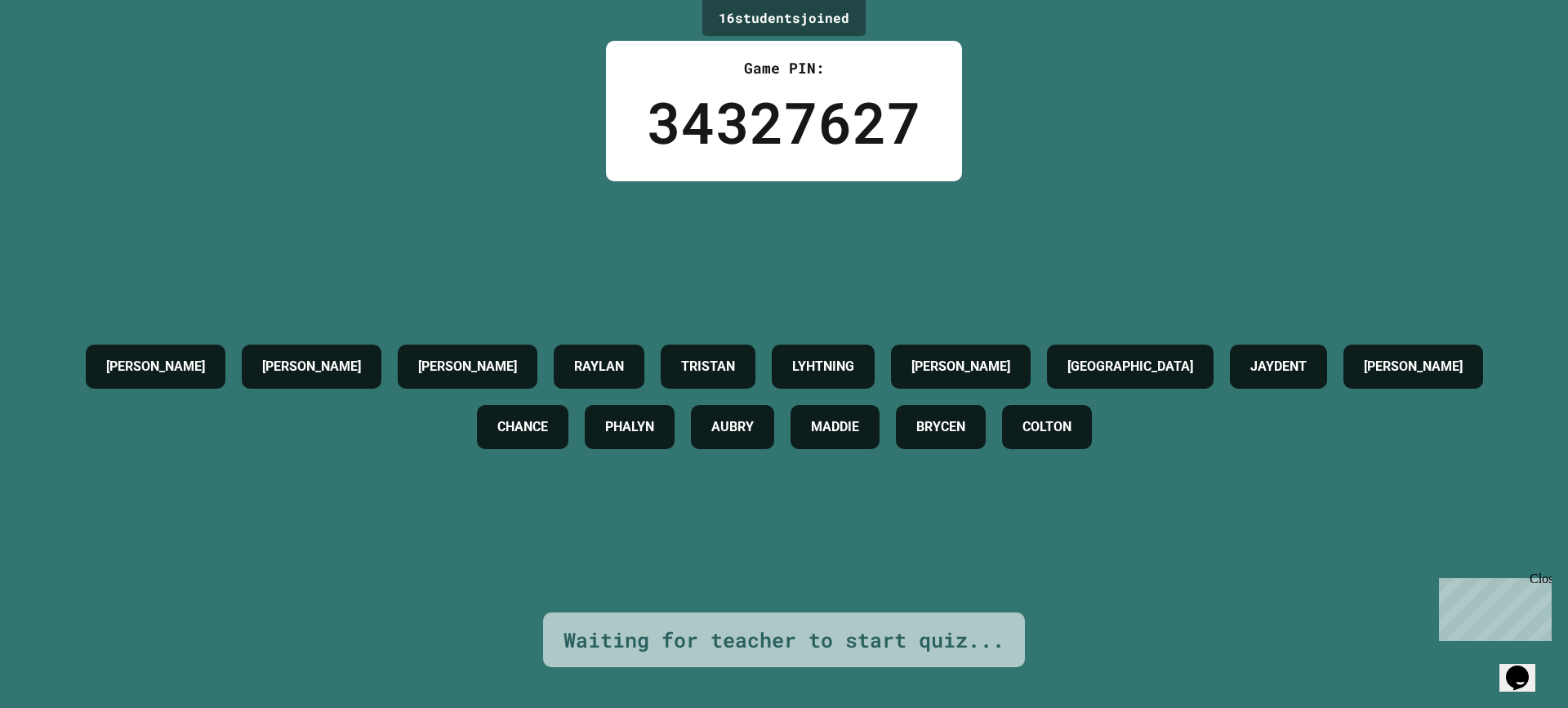
click at [142, 415] on div "[PERSON_NAME] [PERSON_NAME] [PERSON_NAME] [PERSON_NAME] DRESDEN JAYDENT JAYDEN …" at bounding box center [784, 397] width 1486 height 121
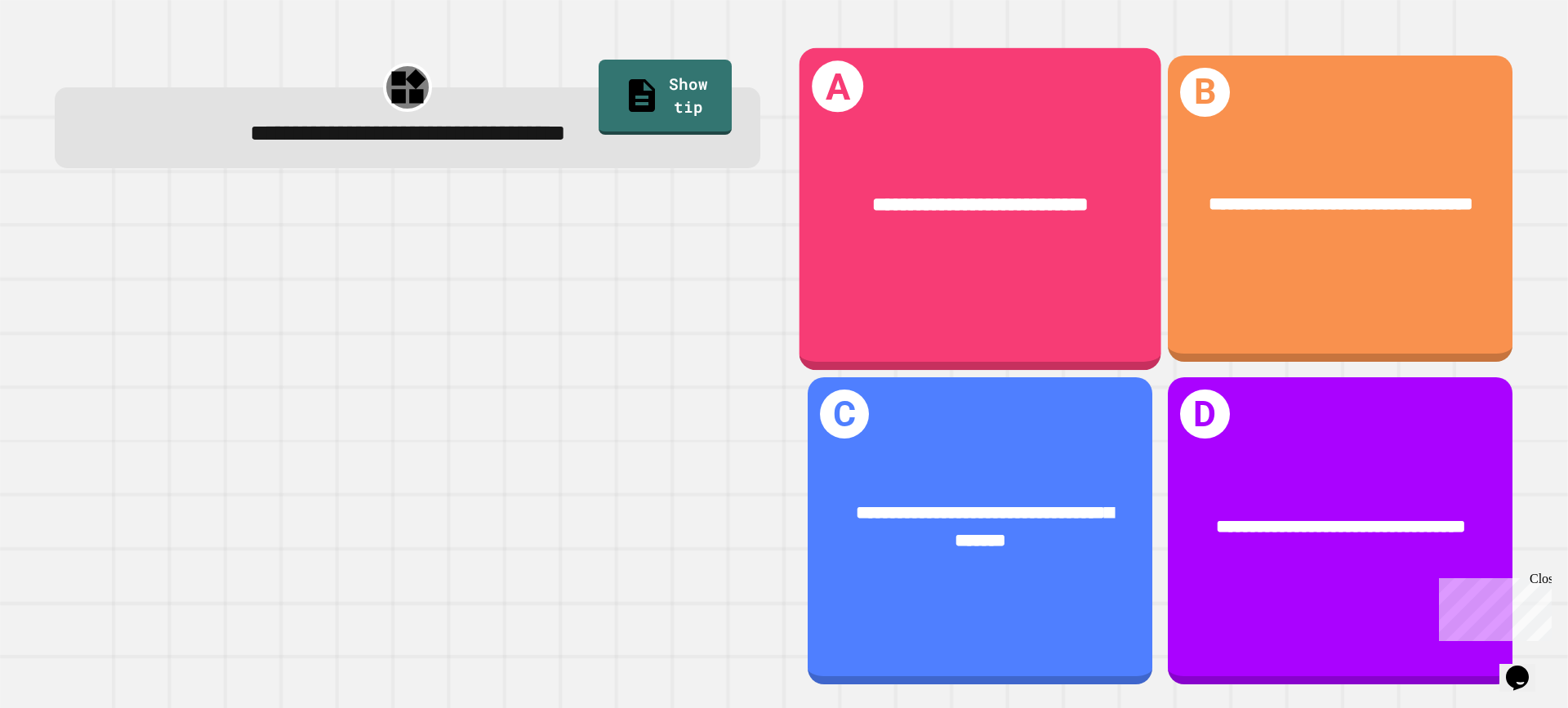
click at [1053, 259] on div "**********" at bounding box center [980, 208] width 362 height 322
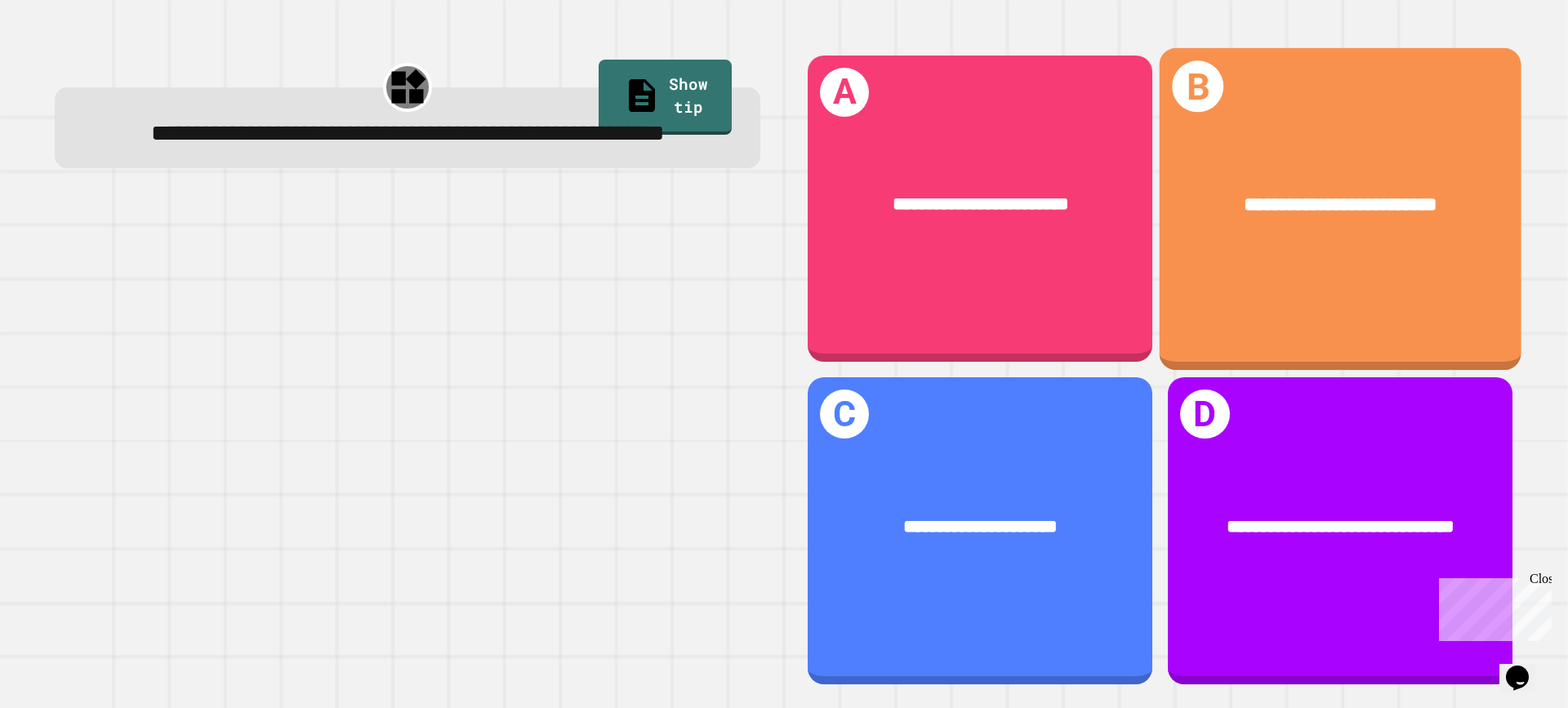
click at [1261, 306] on div "**********" at bounding box center [1340, 208] width 362 height 322
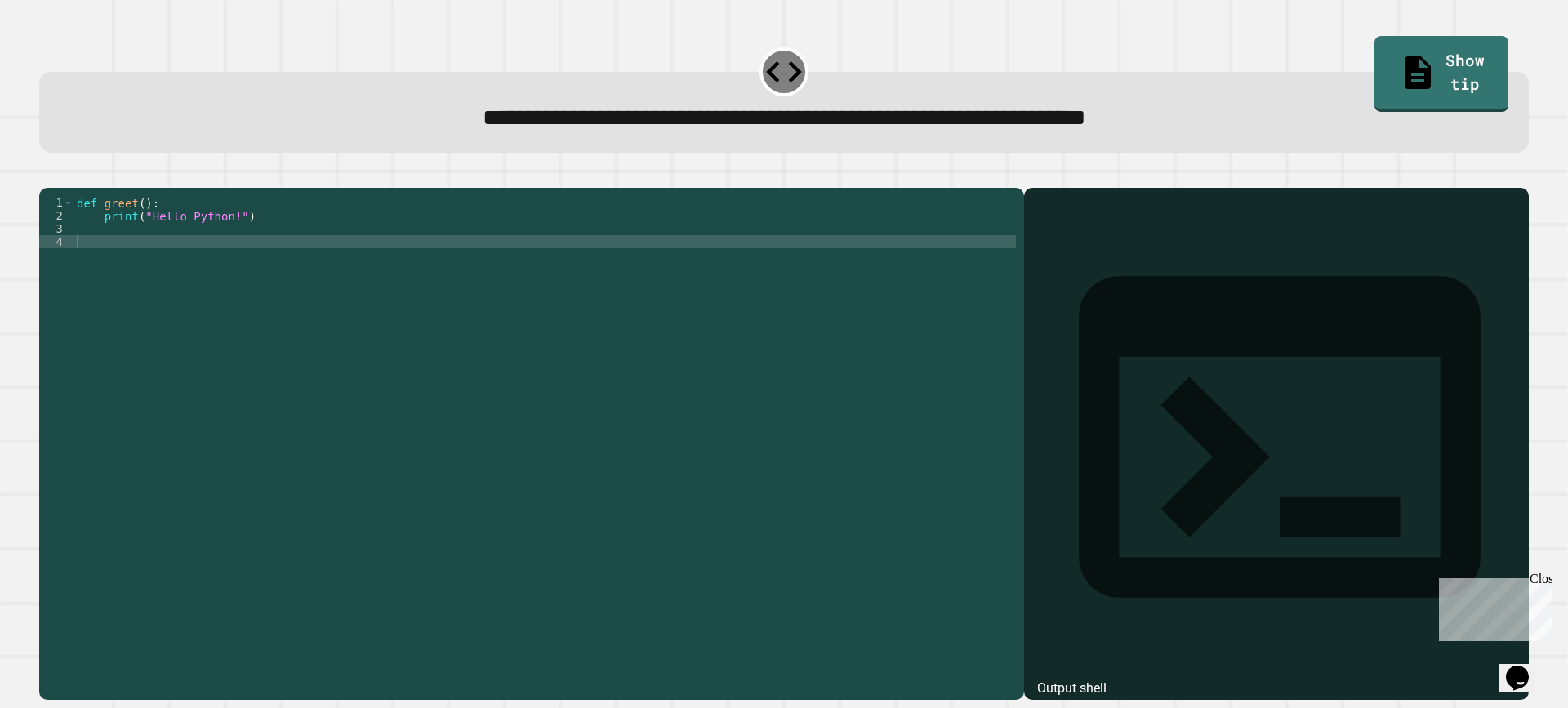
click at [429, 257] on div "def greet ( ) : print ( "Hello Python!" )" at bounding box center [544, 425] width 943 height 458
type textarea "******"
click at [48, 175] on button "button" at bounding box center [48, 175] width 0 height 0
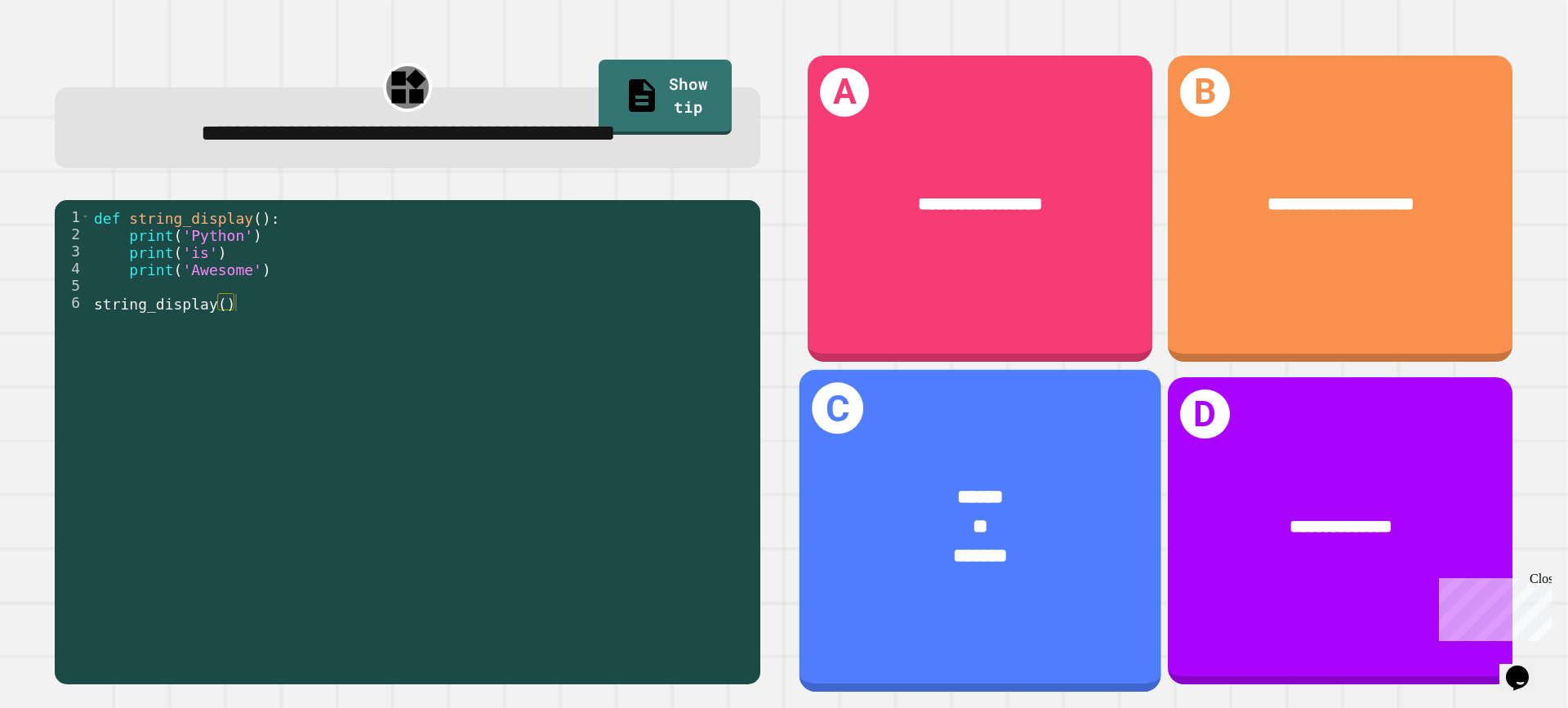
click at [1136, 531] on div "****** ** *******" at bounding box center [980, 527] width 362 height 166
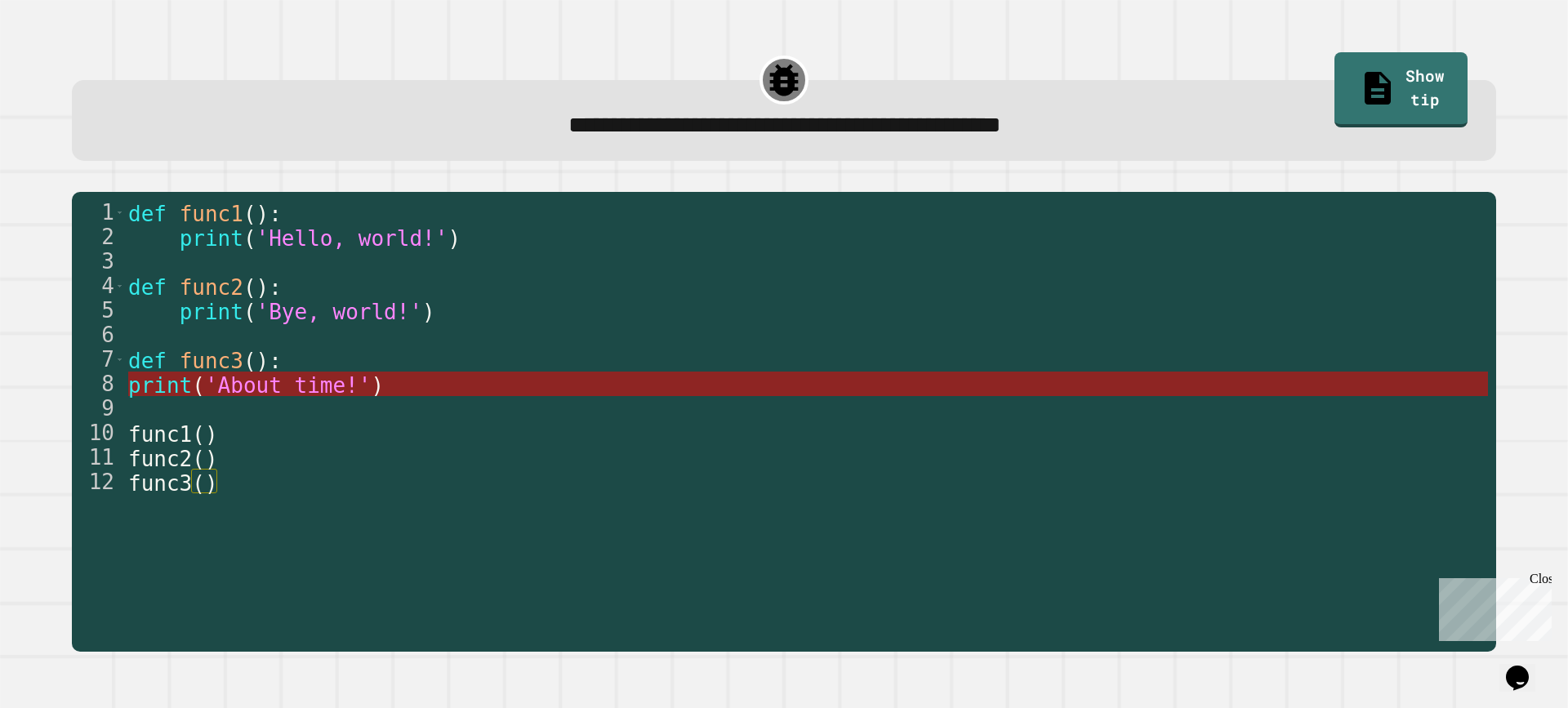
click at [321, 398] on span "'About time!'" at bounding box center [289, 385] width 167 height 24
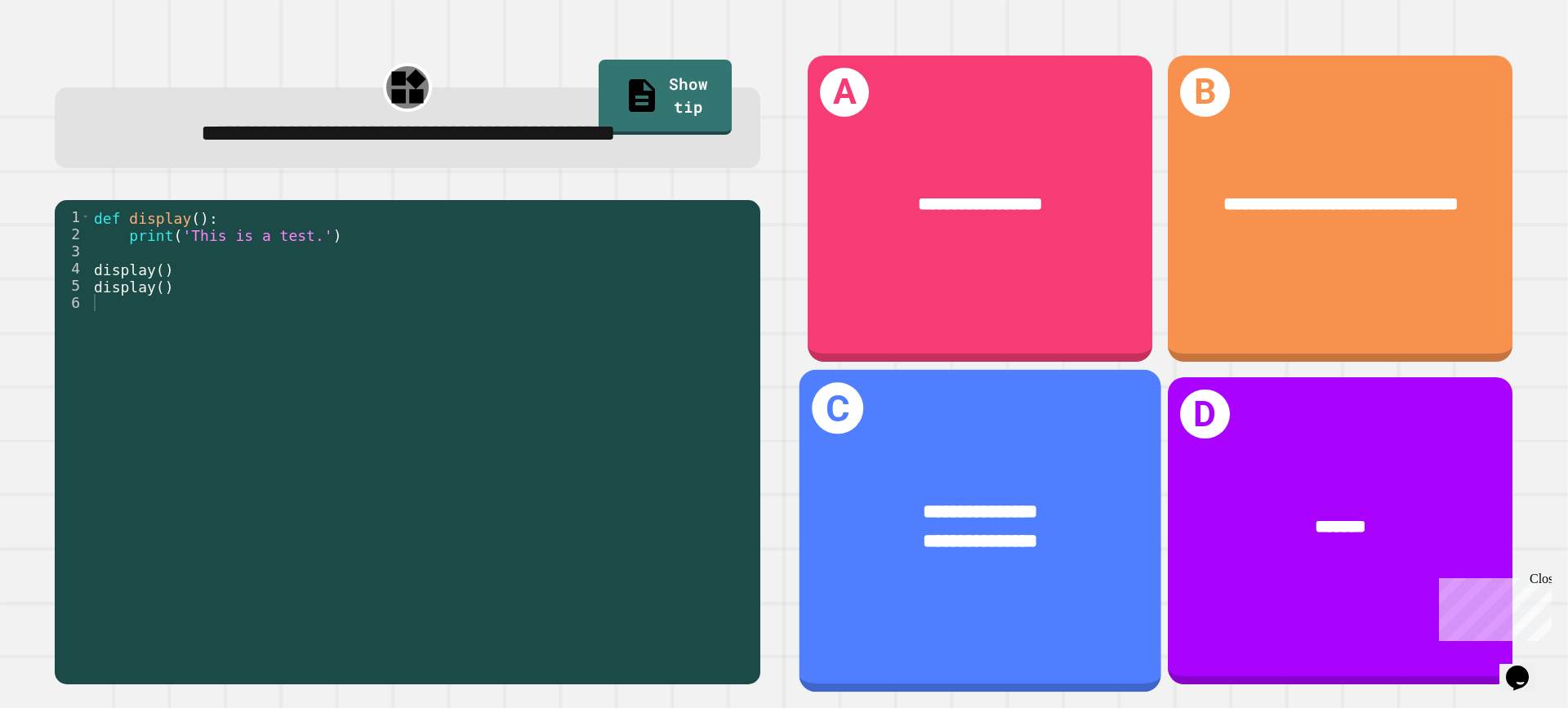
click at [954, 471] on div "**********" at bounding box center [980, 528] width 362 height 136
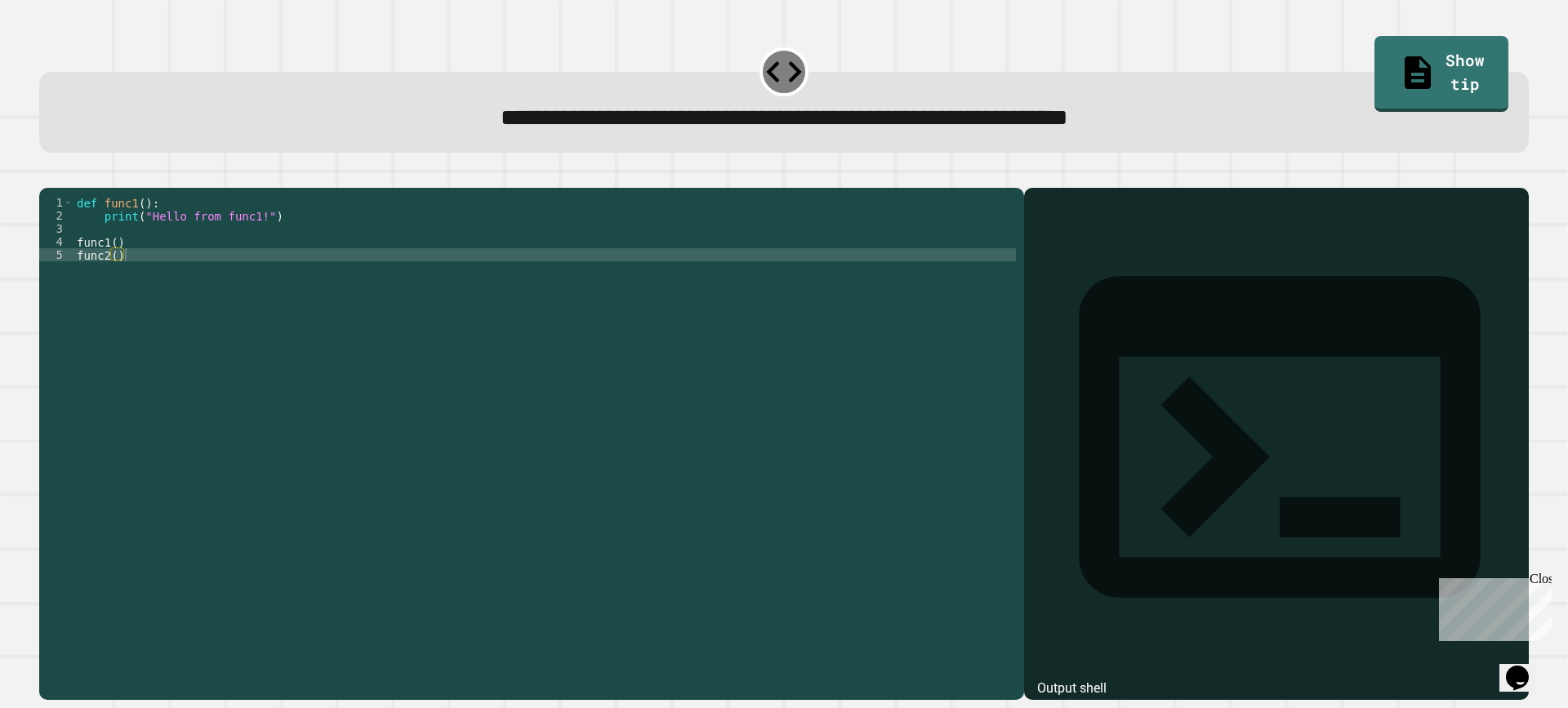
click at [70, 235] on div "3" at bounding box center [57, 229] width 34 height 13
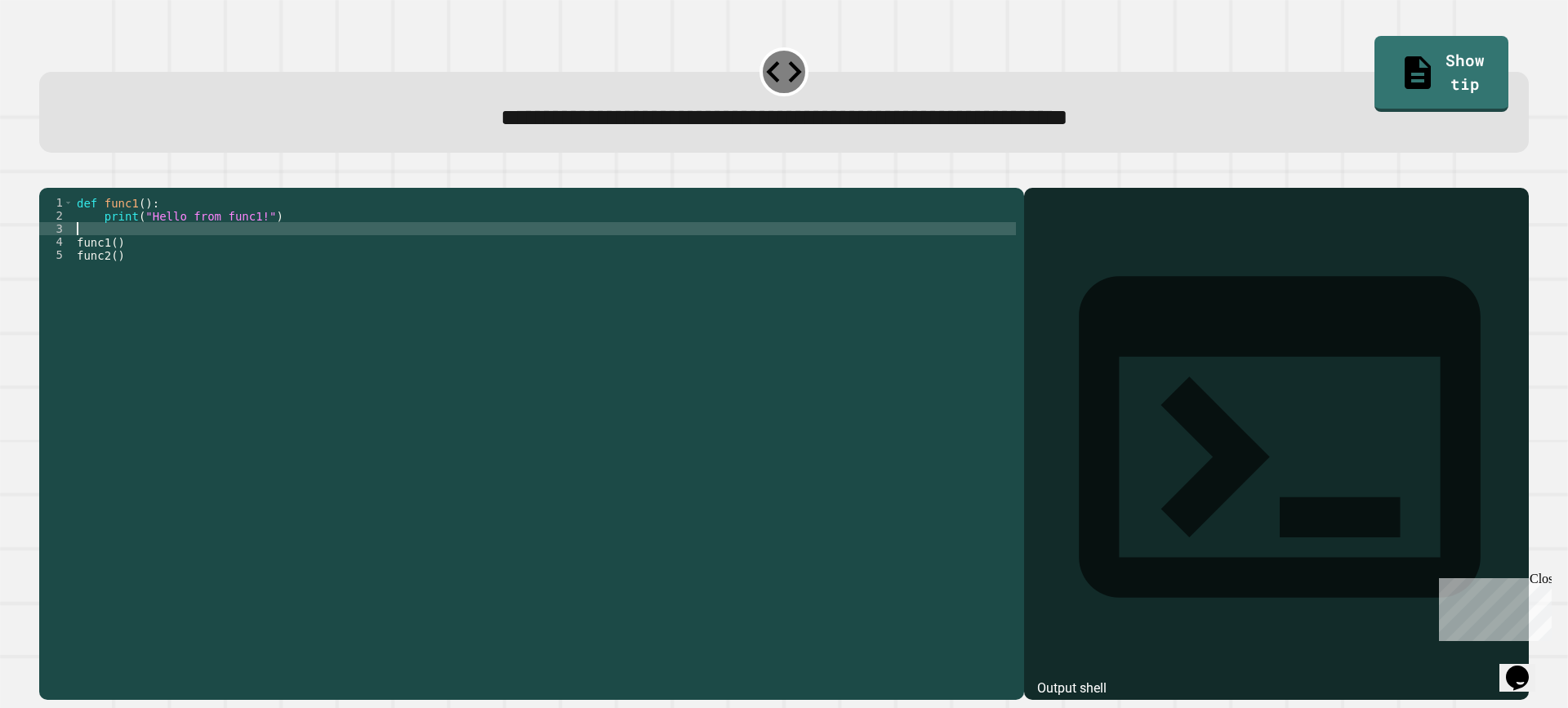
click at [83, 253] on div "def func1 ( ) : print ( "Hello from func1!" ) func1 ( ) func2 ( )" at bounding box center [544, 425] width 943 height 458
type textarea "*"
type textarea "**********"
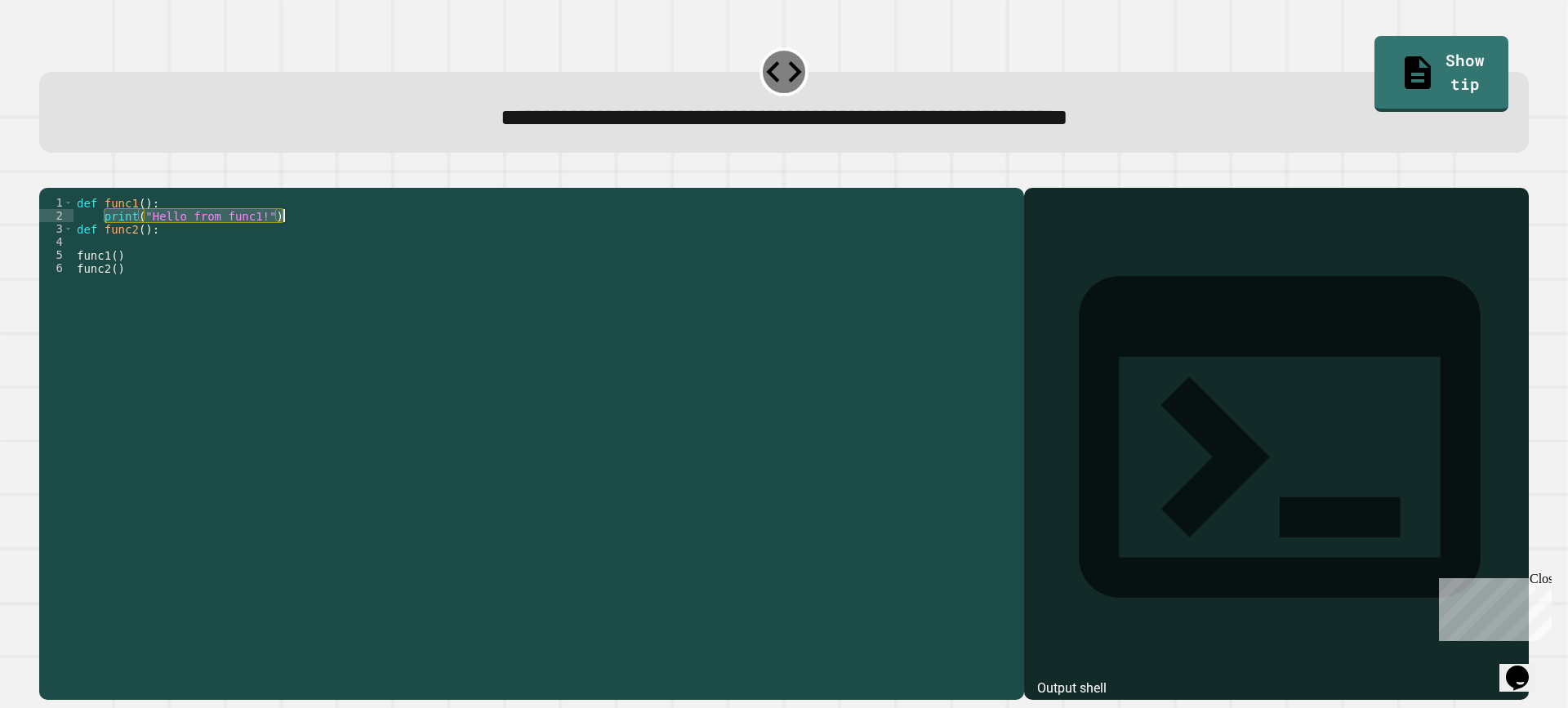
drag, startPoint x: 103, startPoint y: 240, endPoint x: 283, endPoint y: 244, distance: 180.0
click at [283, 244] on div "def func1 ( ) : print ( "Hello from func1!" ) def func2 ( ) : func1 ( ) func2 (…" at bounding box center [544, 425] width 943 height 458
click at [182, 268] on div "def func1 ( ) : print ( "Hello from func1!" ) def func2 ( ) : func1 ( ) func2 (…" at bounding box center [544, 425] width 943 height 458
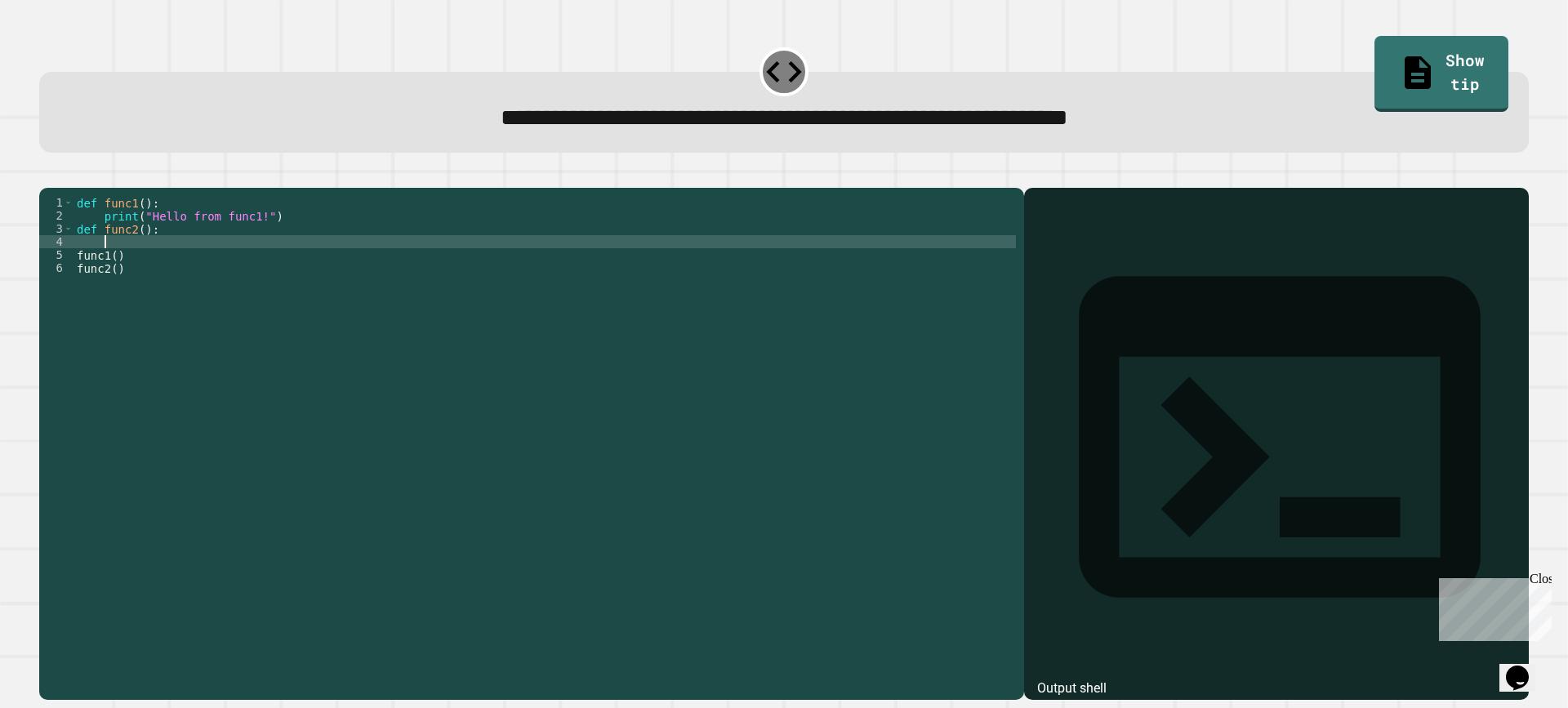
scroll to position [0, 0]
click at [261, 267] on div "def func1 ( ) : print ( "Hello from func1!" ) def func2 ( ) : print ( "Hello fr…" at bounding box center [544, 425] width 943 height 458
type textarea "**********"
click at [48, 175] on icon "button" at bounding box center [48, 175] width 0 height 0
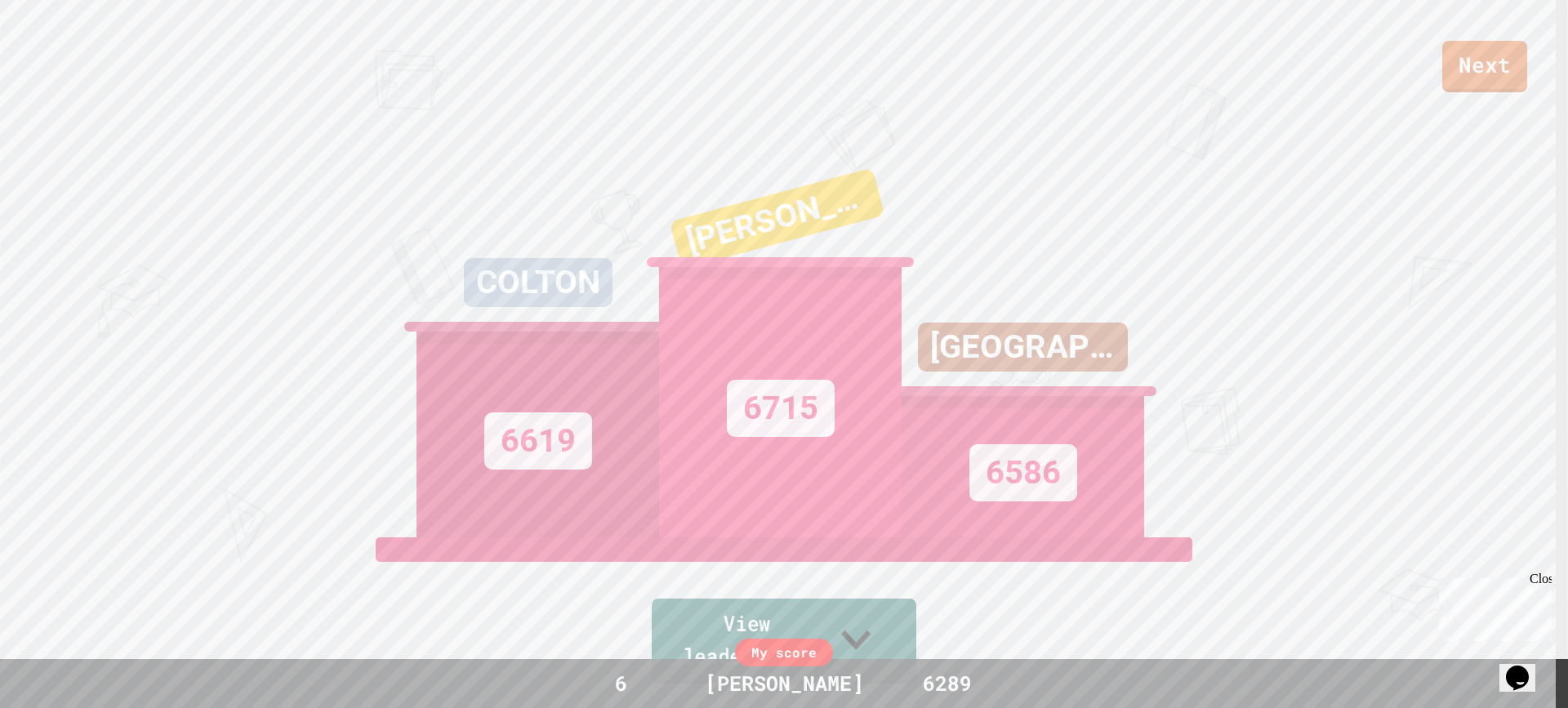
click at [713, 633] on link "View leaderboard" at bounding box center [784, 641] width 265 height 85
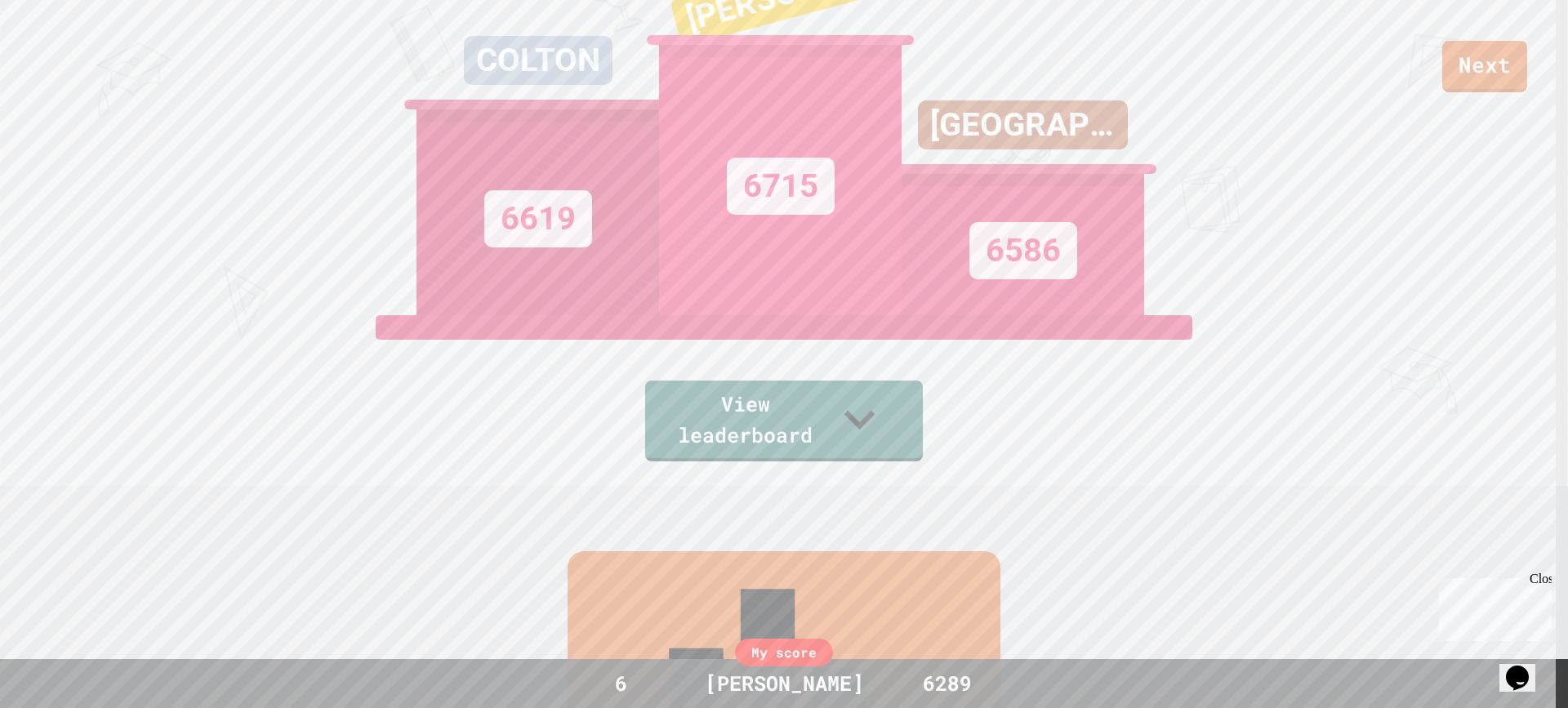
scroll to position [143, 0]
